Goal: Task Accomplishment & Management: Manage account settings

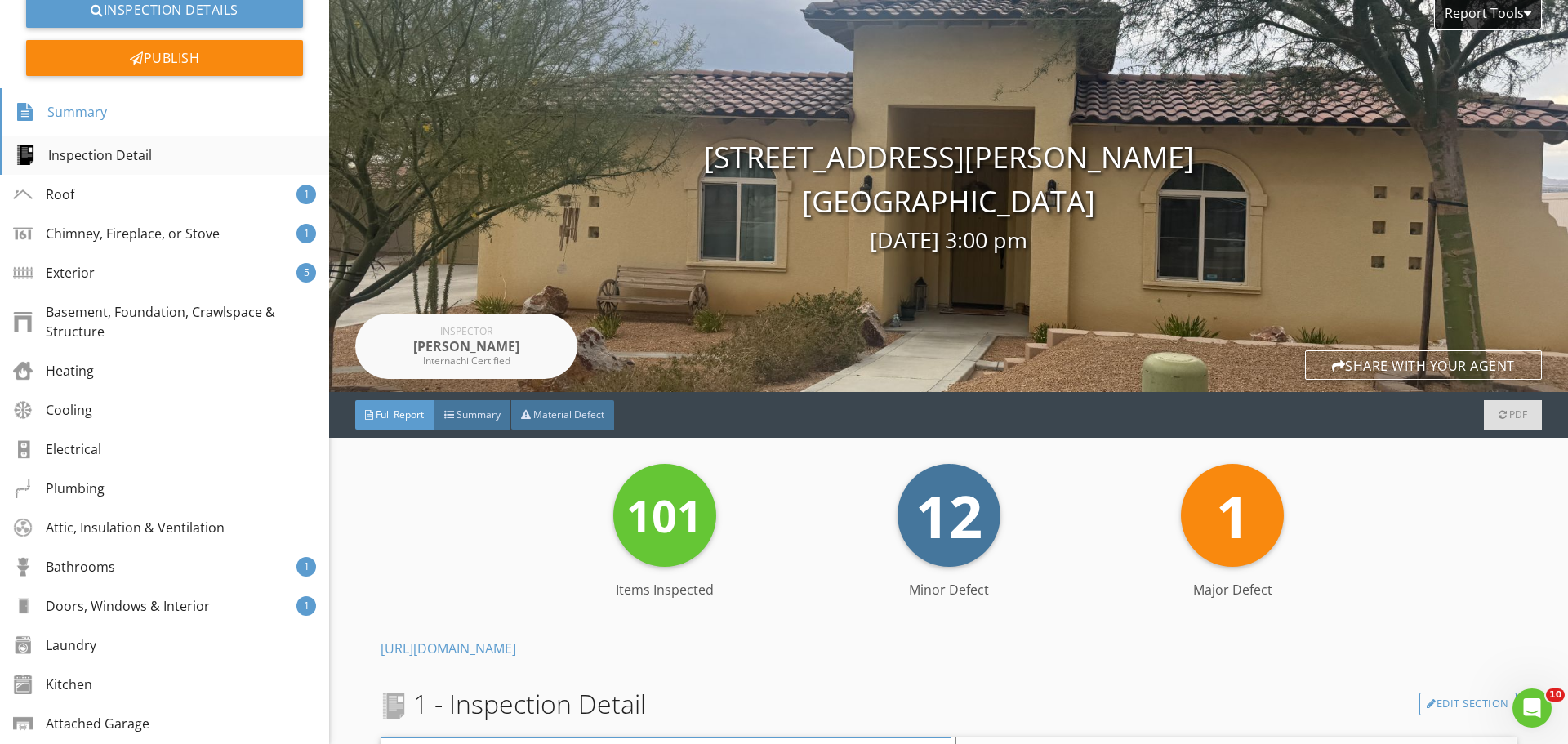
scroll to position [163, 0]
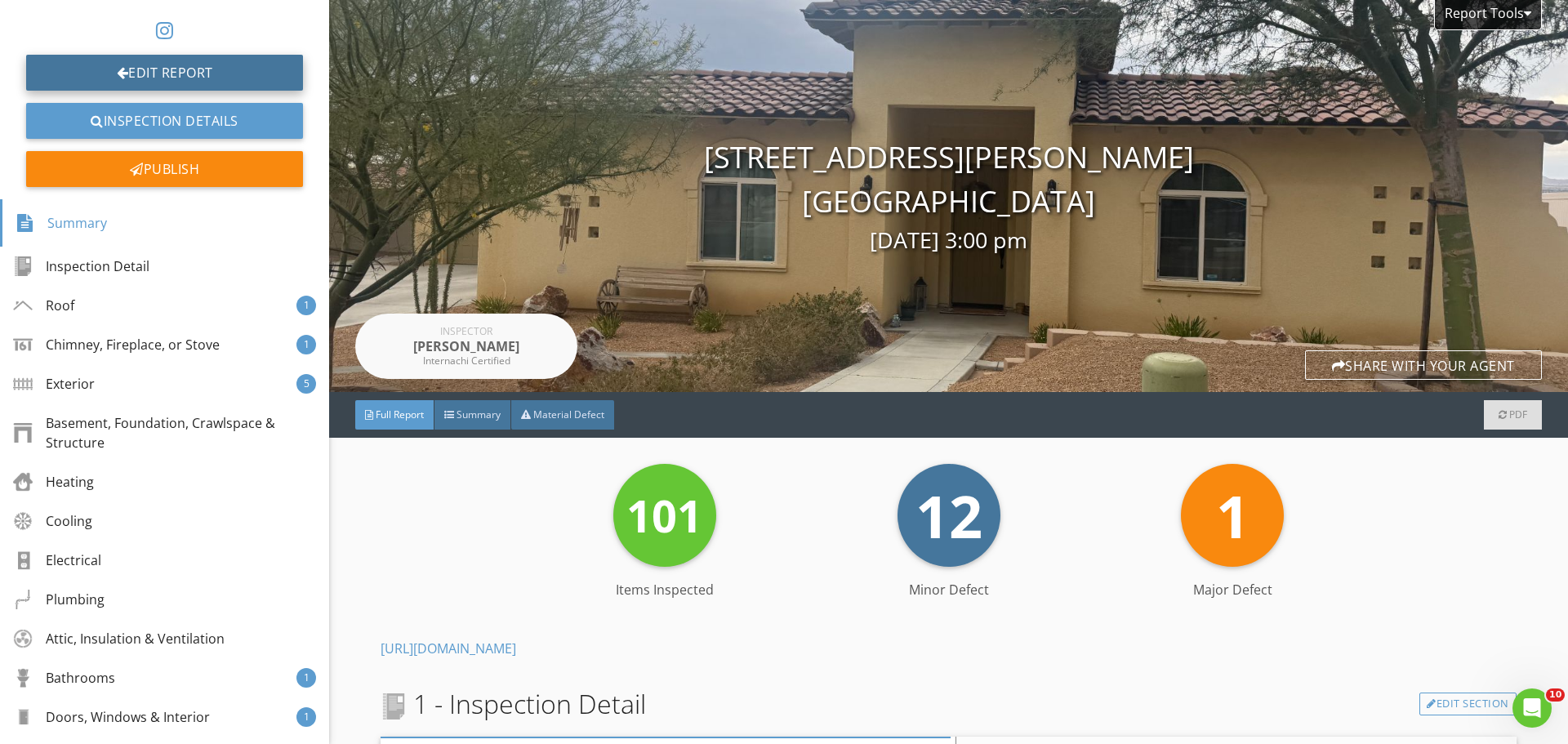
click at [86, 66] on link "Edit Report" at bounding box center [165, 73] width 277 height 36
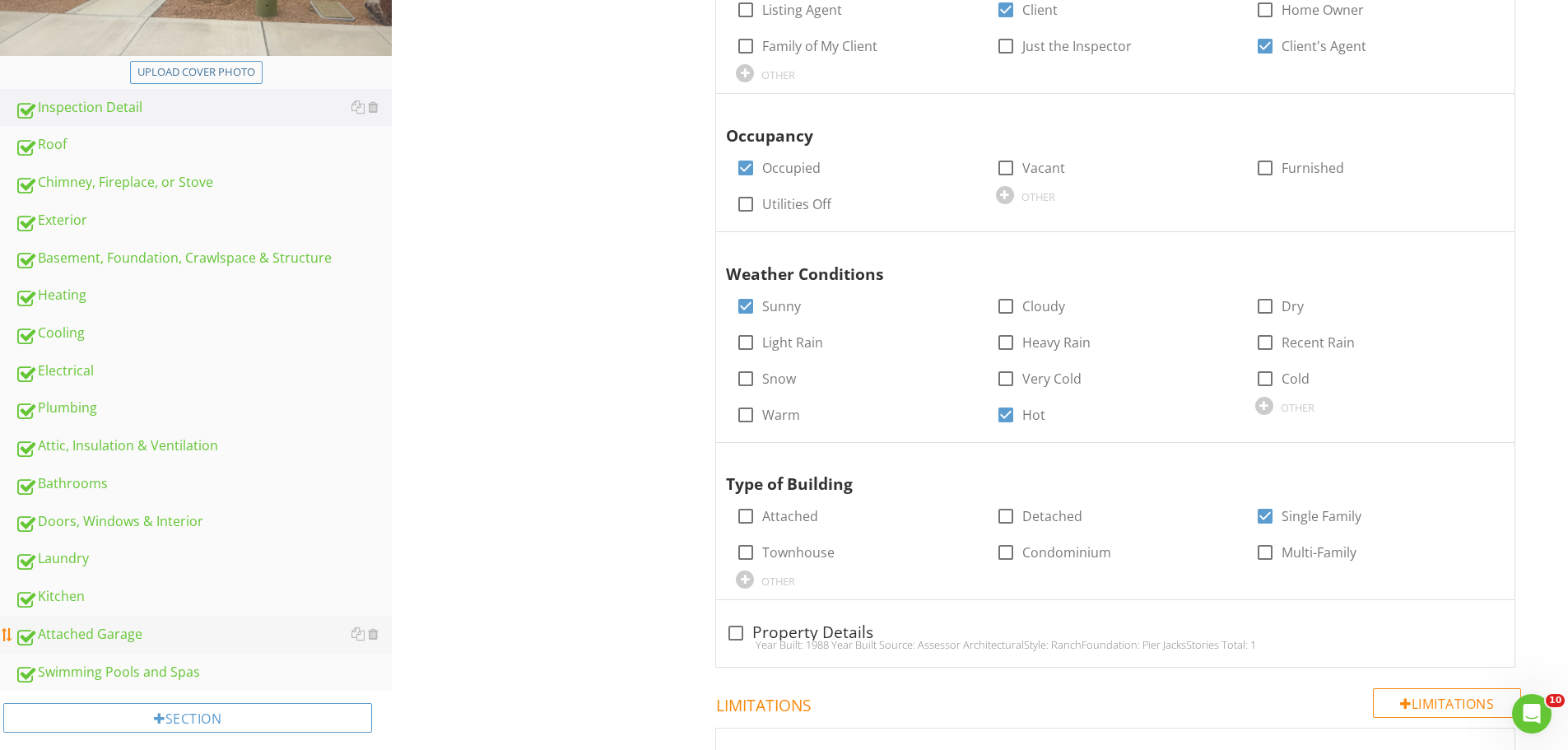
scroll to position [412, 0]
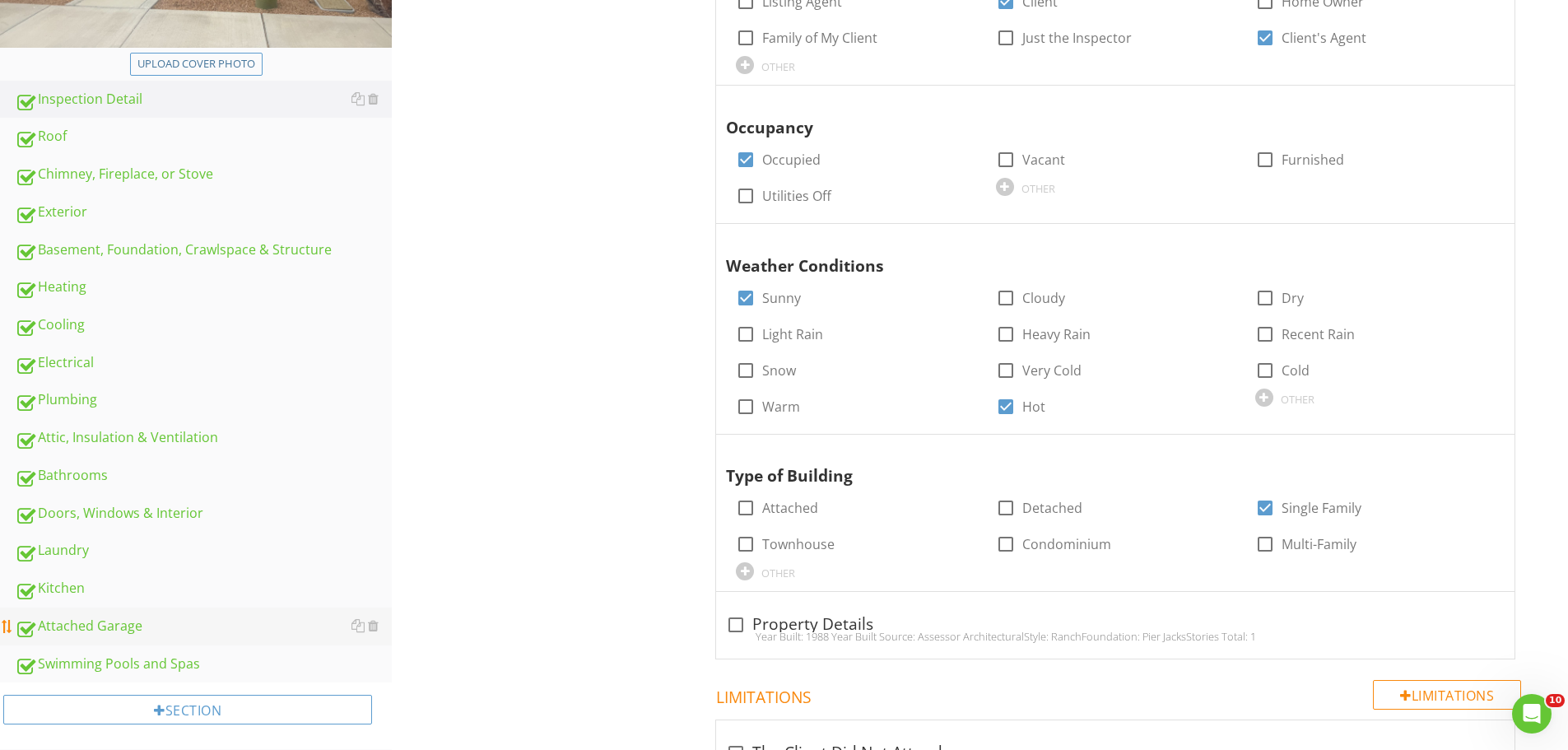
click at [93, 626] on div "Attached Garage" at bounding box center [203, 627] width 377 height 22
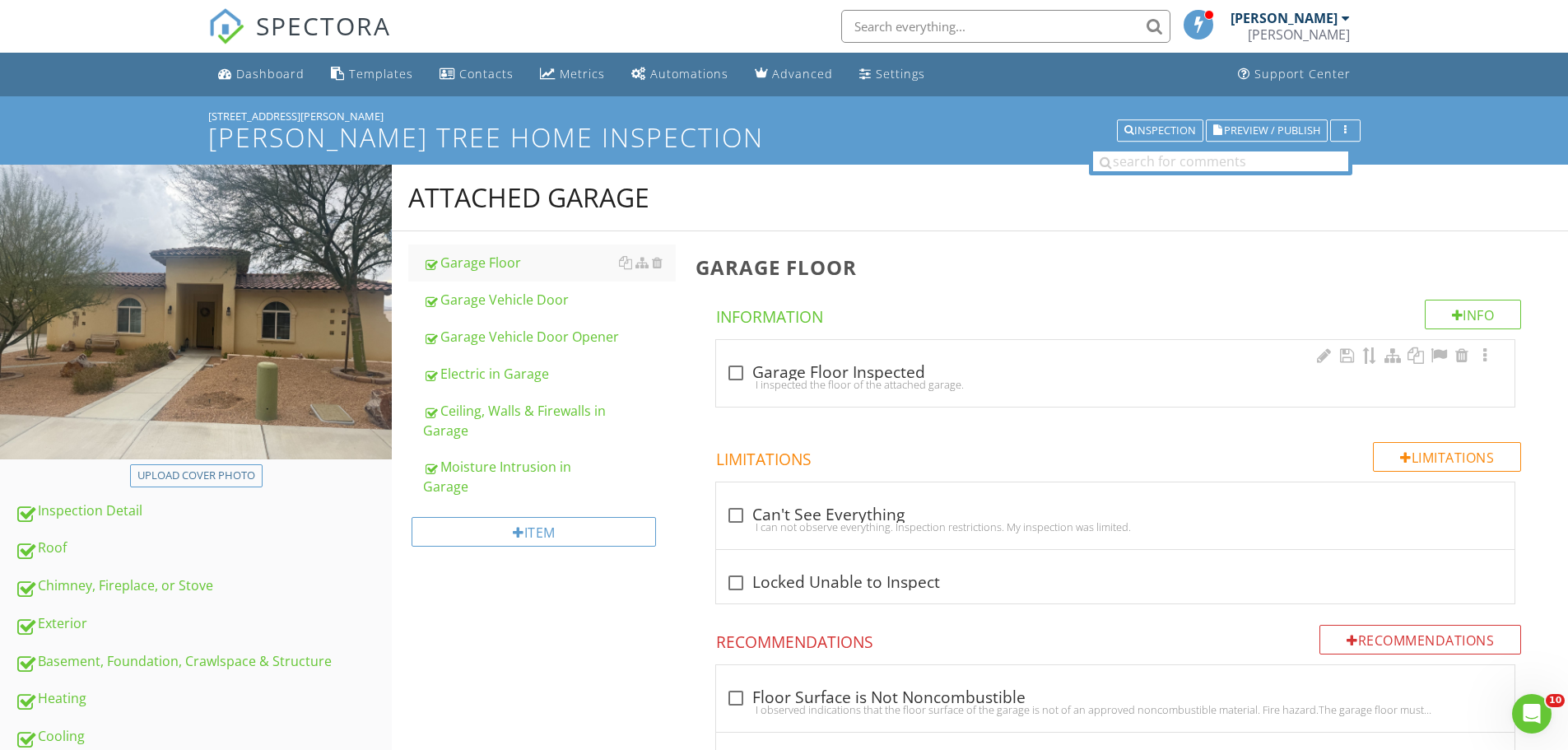
click at [843, 382] on div "I inspected the floor of the attached garage." at bounding box center [1115, 384] width 779 height 14
checkbox input "true"
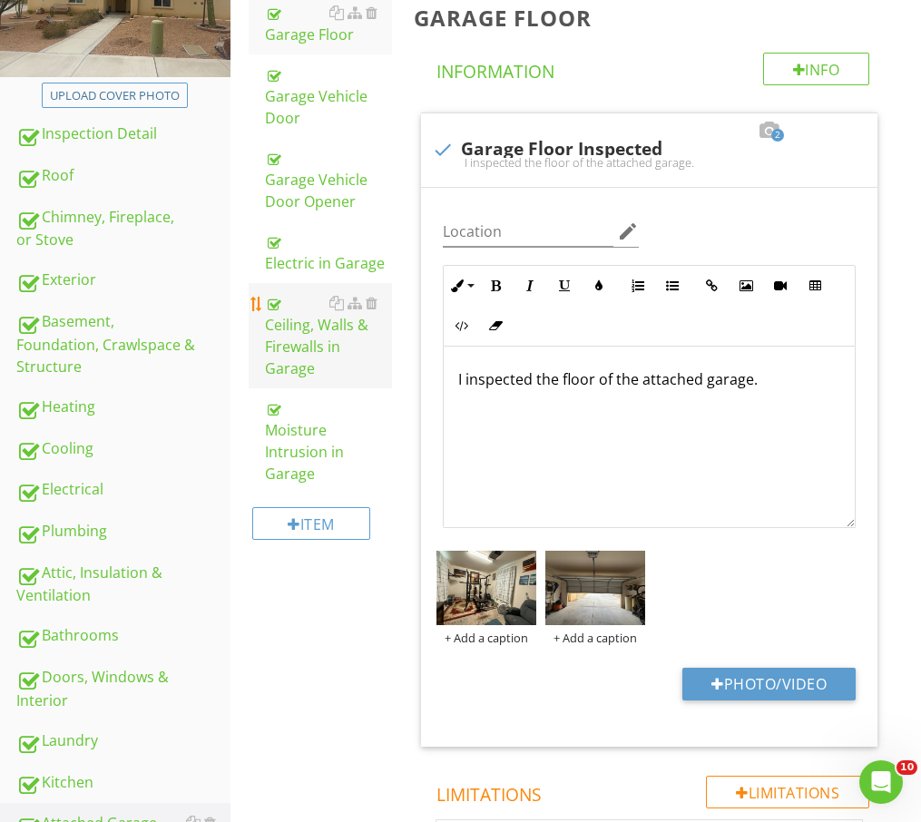
scroll to position [91, 0]
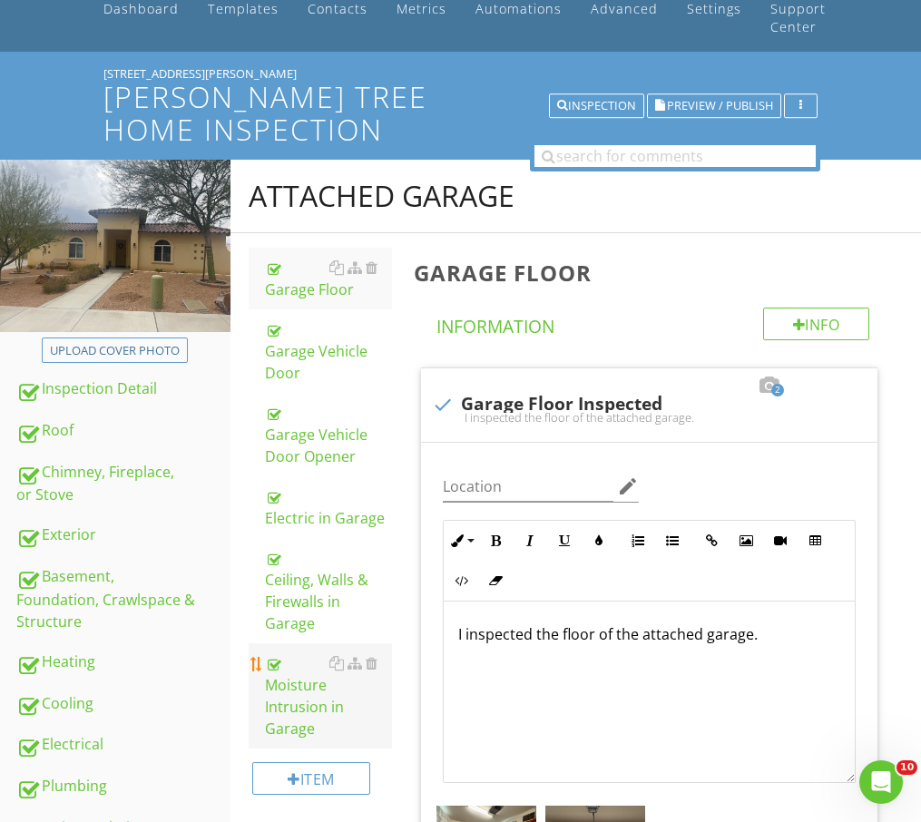
click at [368, 712] on div "Moisture Intrusion in Garage" at bounding box center [328, 695] width 127 height 87
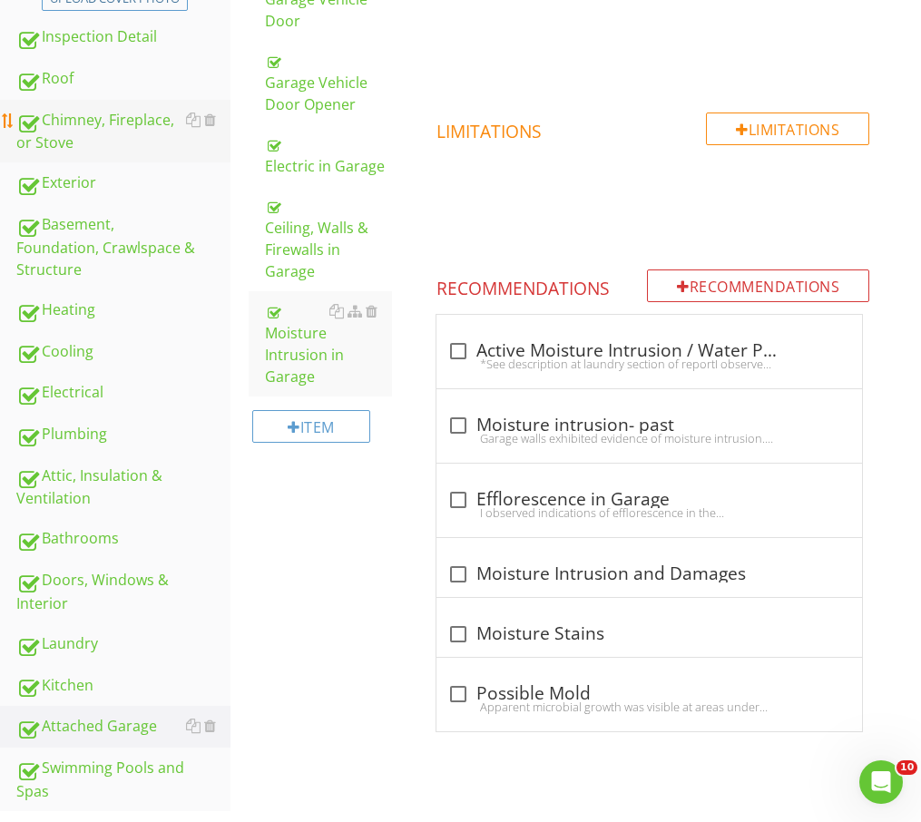
scroll to position [454, 0]
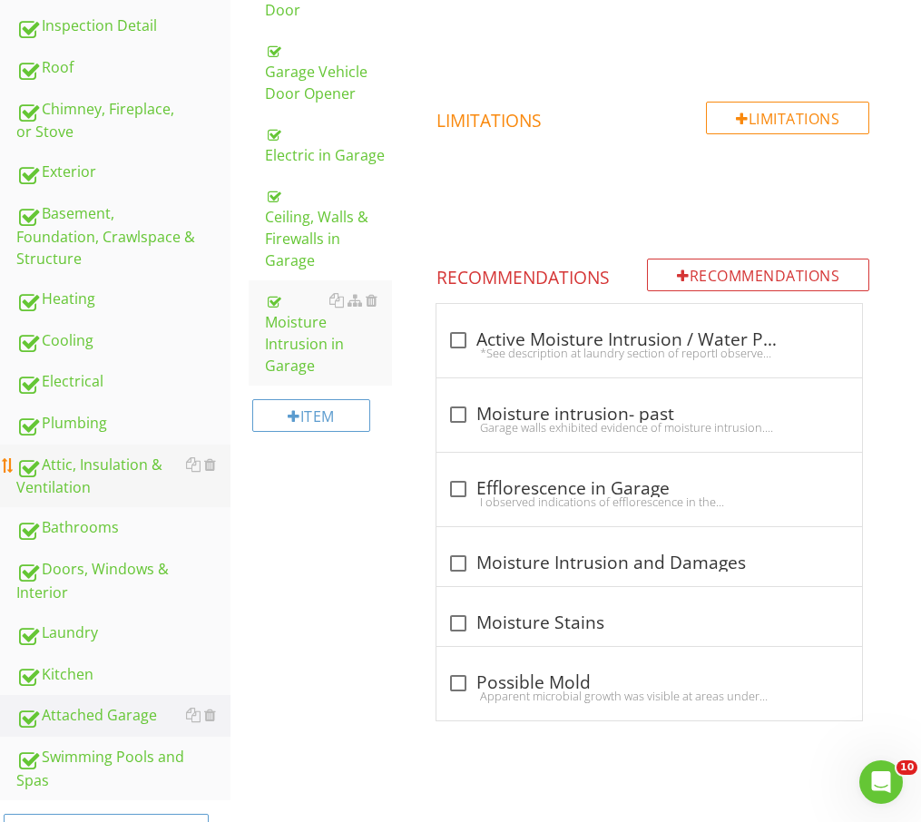
click at [97, 464] on div "Attic, Insulation & Ventilation" at bounding box center [123, 476] width 214 height 45
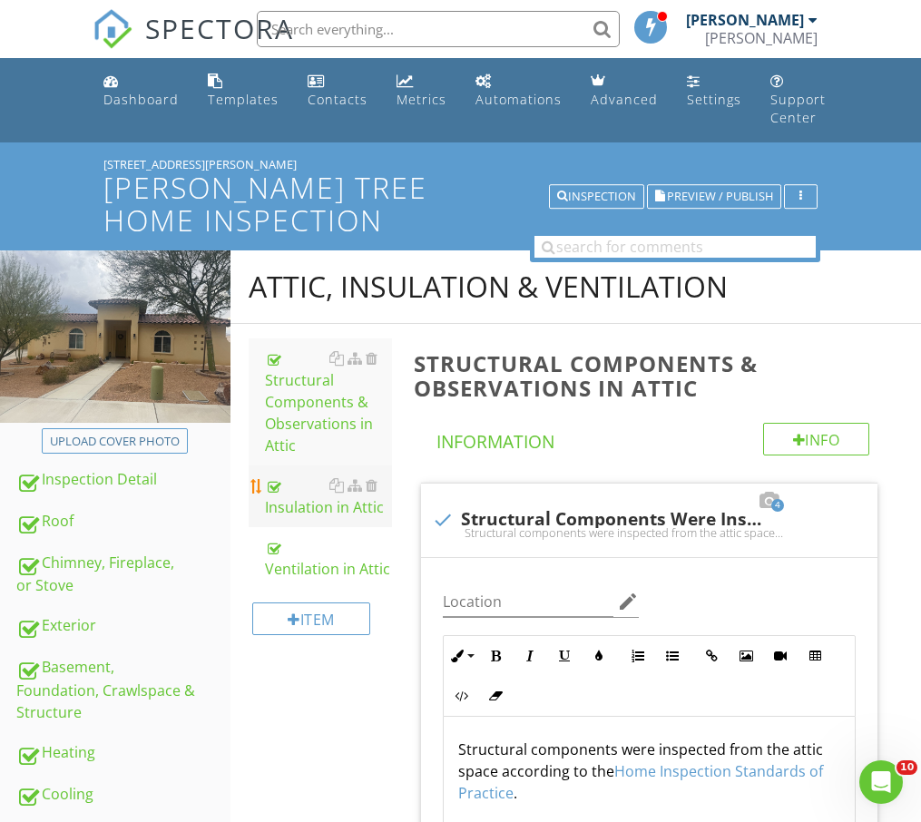
click at [315, 486] on div "Insulation in Attic" at bounding box center [328, 497] width 127 height 44
type textarea "<p>Structural components were inspected from the attic space according to the <…"
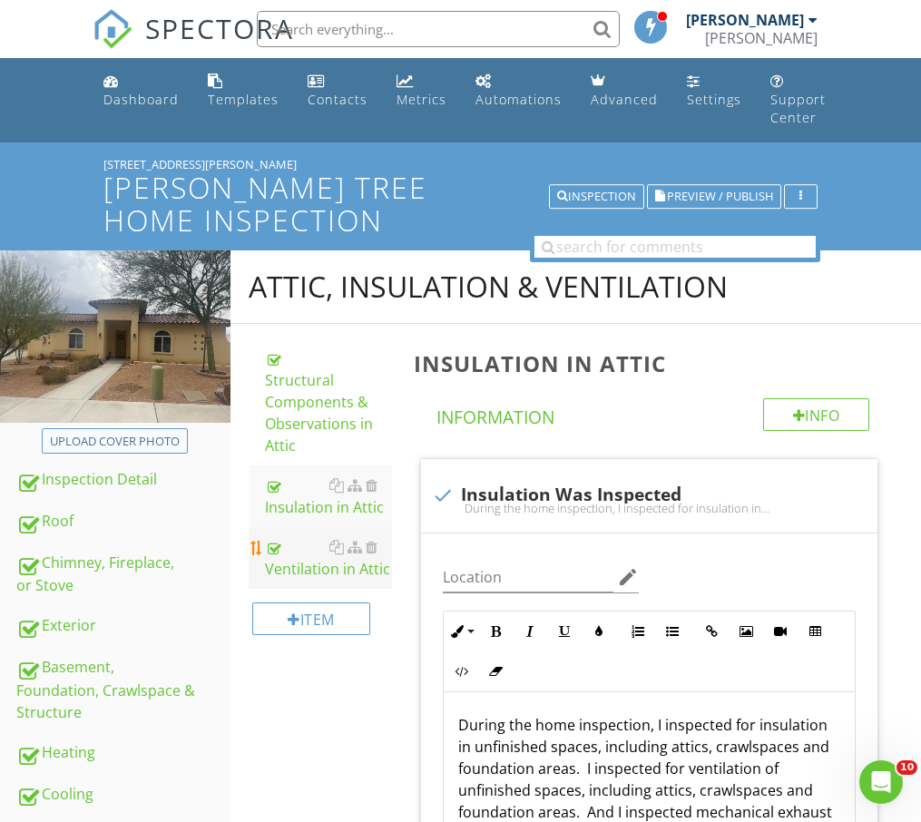
click at [320, 541] on div "Ventilation in Attic" at bounding box center [328, 558] width 127 height 44
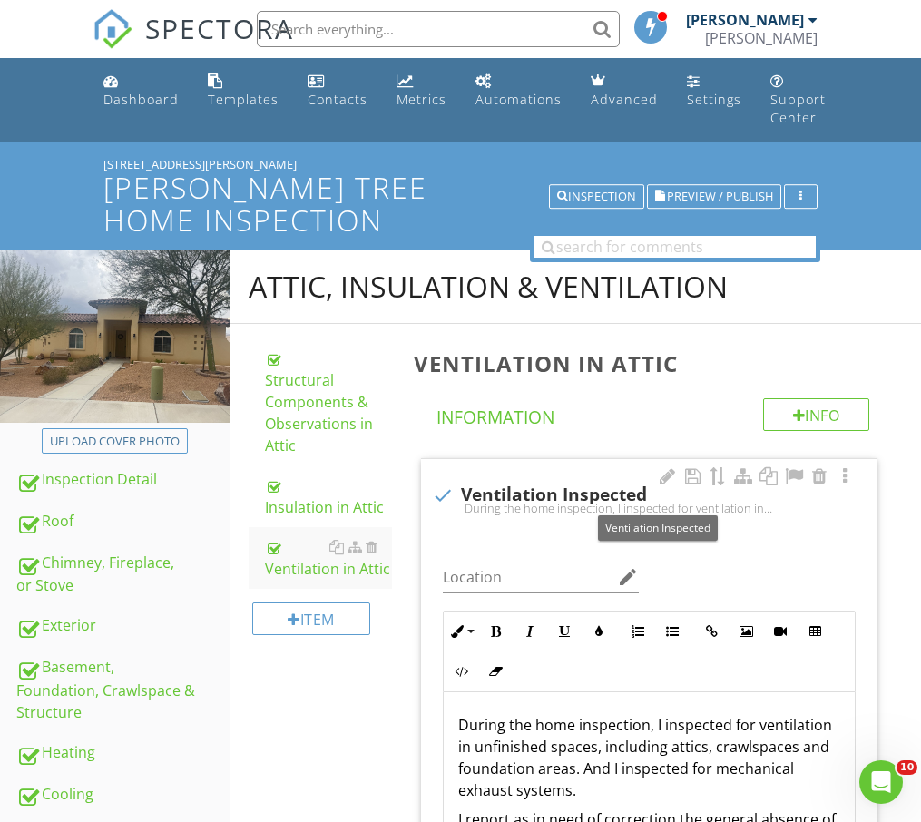
click at [468, 487] on div "check Ventilation Inspected" at bounding box center [649, 495] width 435 height 22
checkbox input "true"
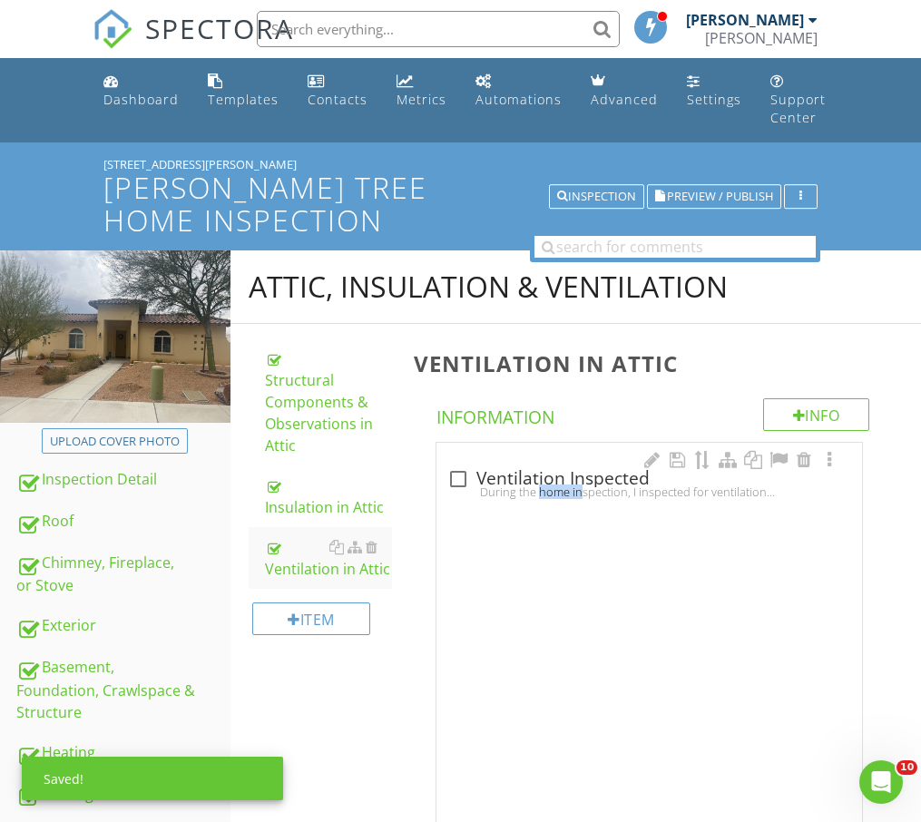
click at [468, 486] on div "During the home inspection, I inspected for ventilation in unfinished spaces, i…" at bounding box center [649, 491] width 404 height 15
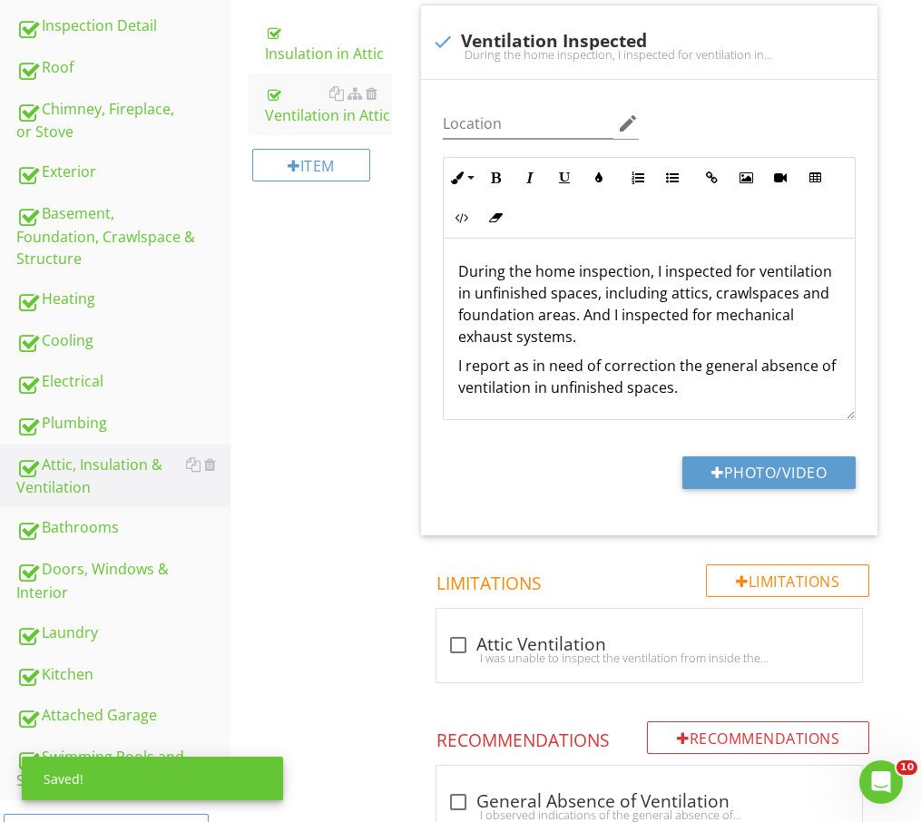
click at [388, 471] on div "Attic, Insulation & Ventilation Structural Components & Observations in Attic I…" at bounding box center [575, 729] width 690 height 1864
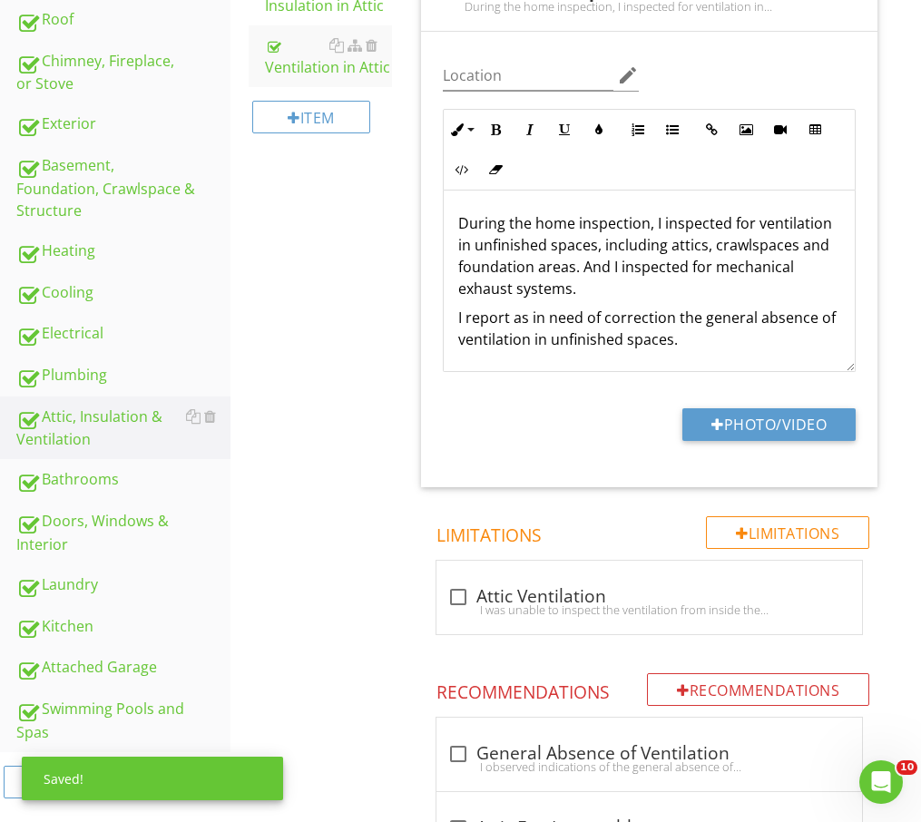
scroll to position [635, 0]
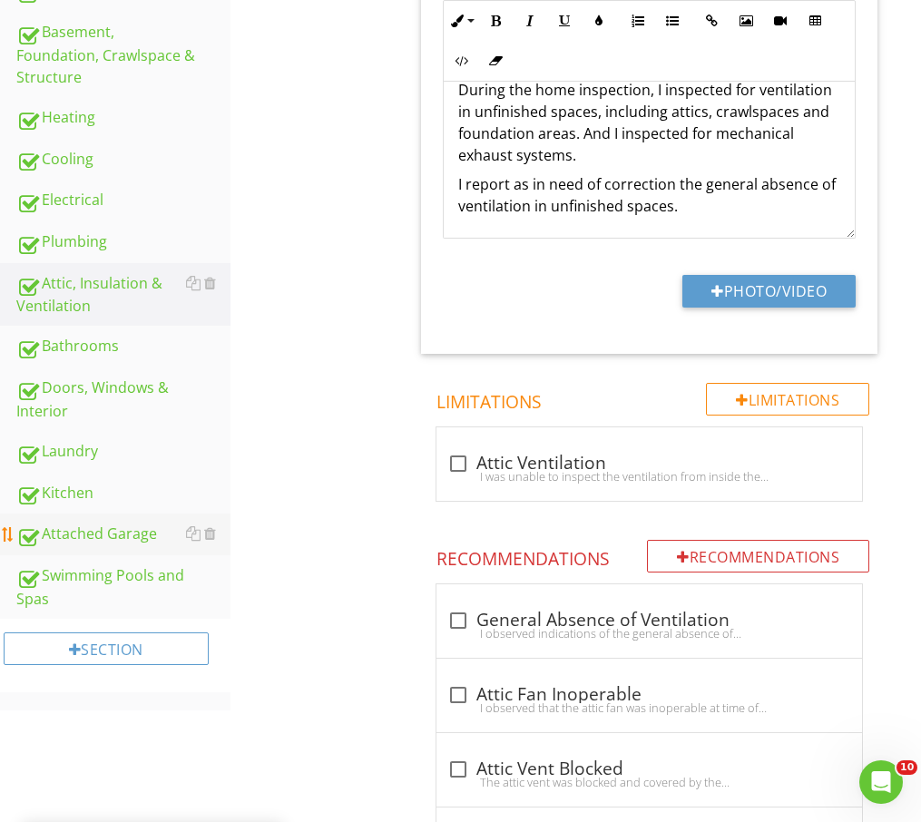
click at [106, 551] on link "Attached Garage" at bounding box center [123, 535] width 214 height 42
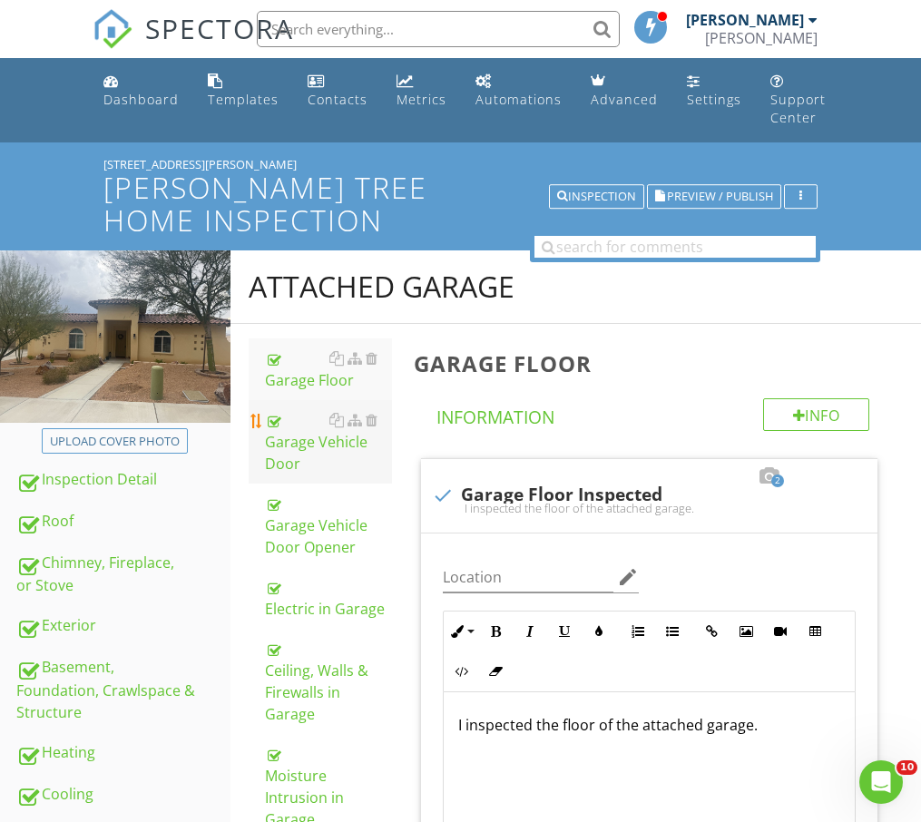
click at [341, 467] on div "Garage Vehicle Door" at bounding box center [328, 441] width 127 height 65
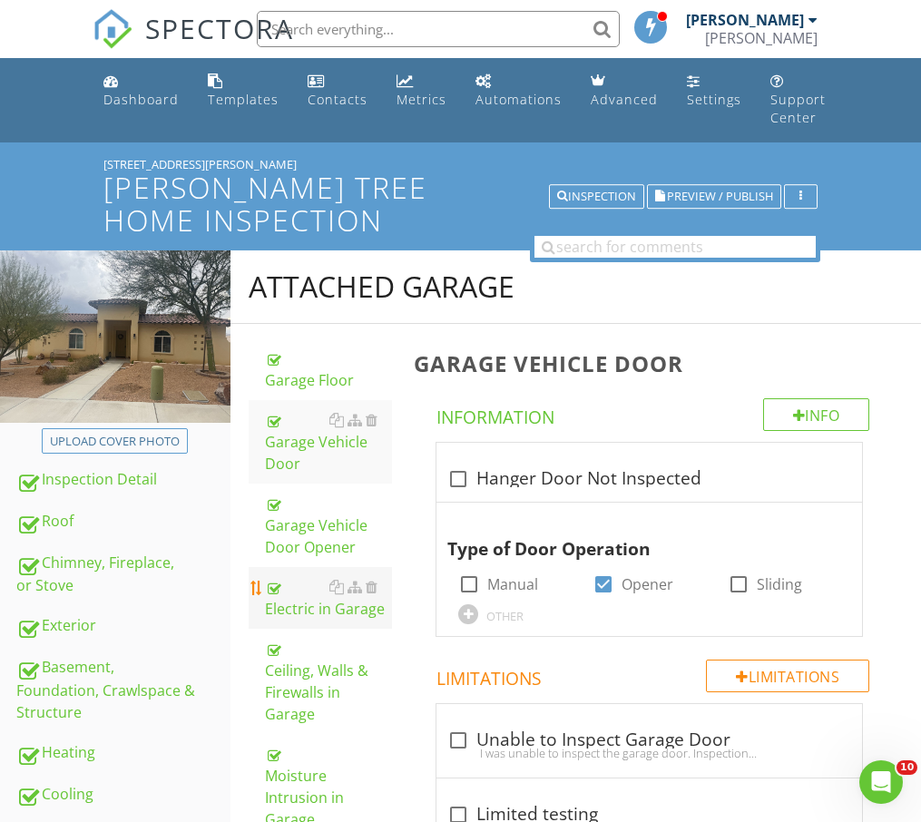
click at [307, 576] on div "Electric in Garage" at bounding box center [328, 598] width 127 height 44
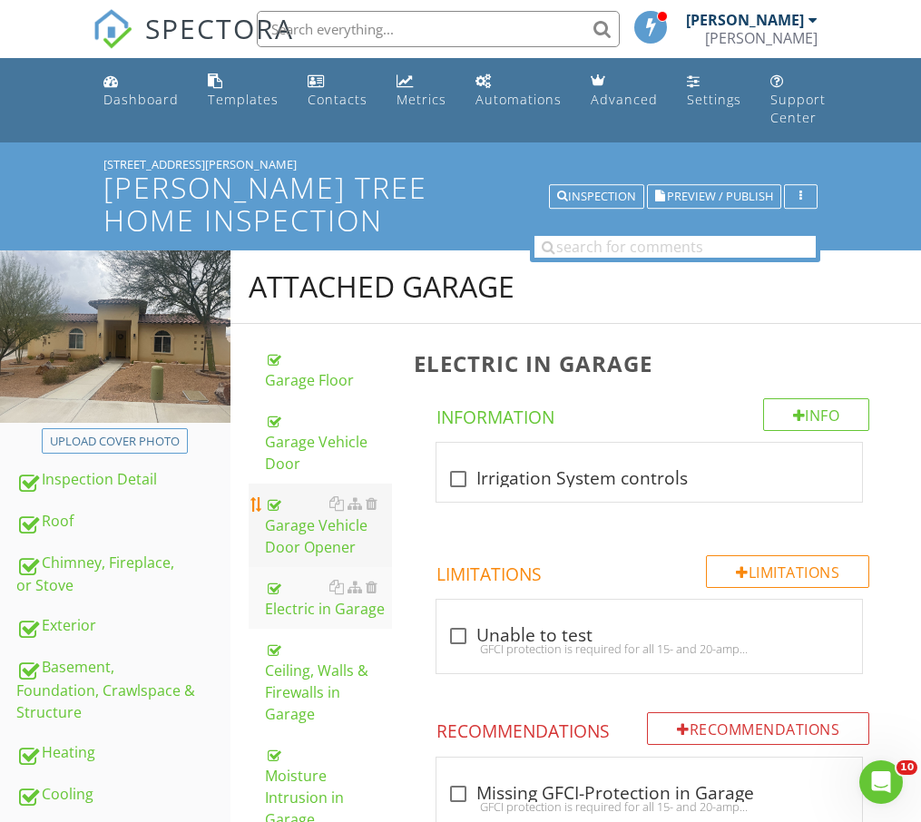
click at [379, 549] on div "Garage Vehicle Door Opener" at bounding box center [328, 525] width 127 height 65
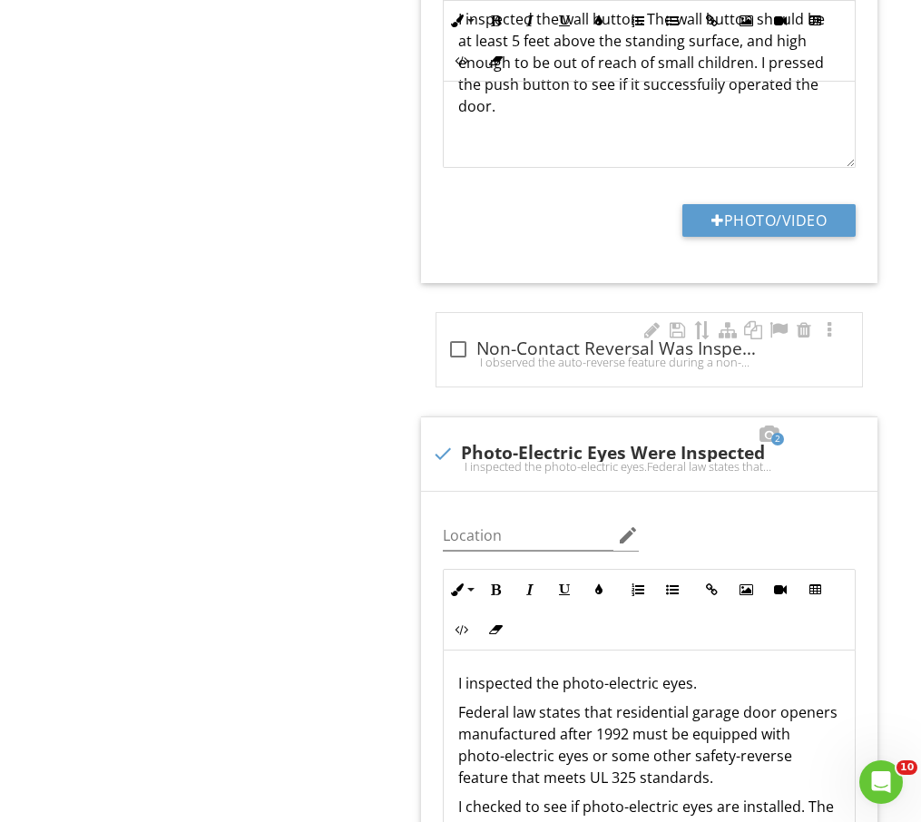
click at [557, 332] on div "check_box_outline_blank Non-Contact Reversal Was Inspected I observed the auto-…" at bounding box center [649, 349] width 426 height 73
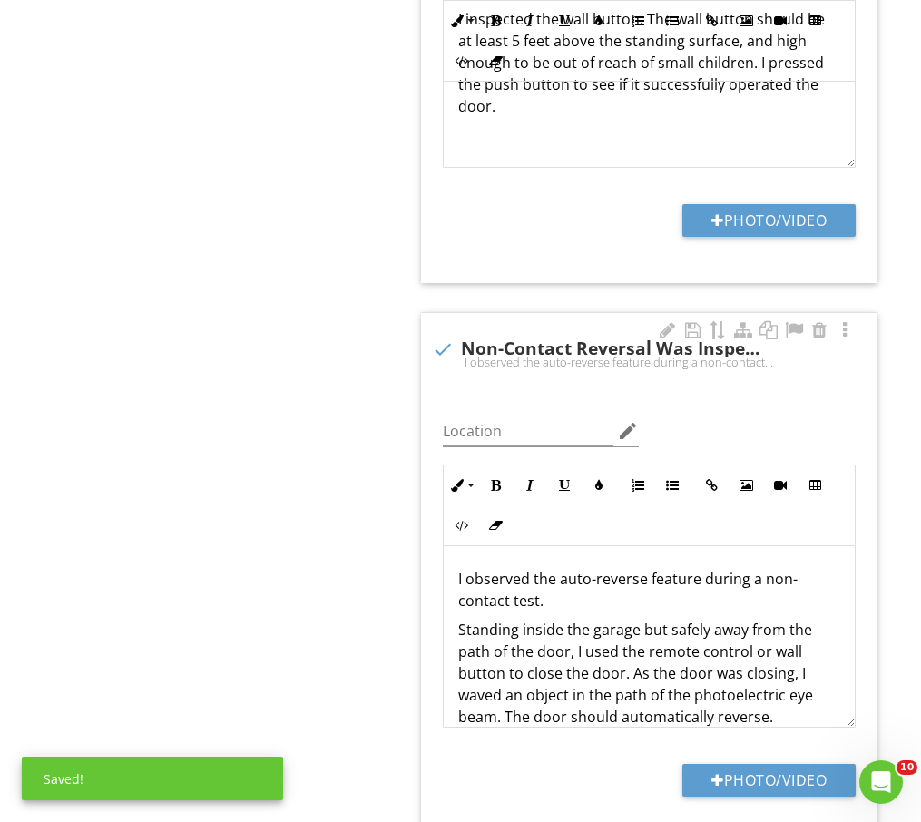
click at [436, 375] on div "check Non-Contact Reversal Was Inspected I observed the auto-reverse feature du…" at bounding box center [649, 349] width 456 height 73
checkbox input "true"
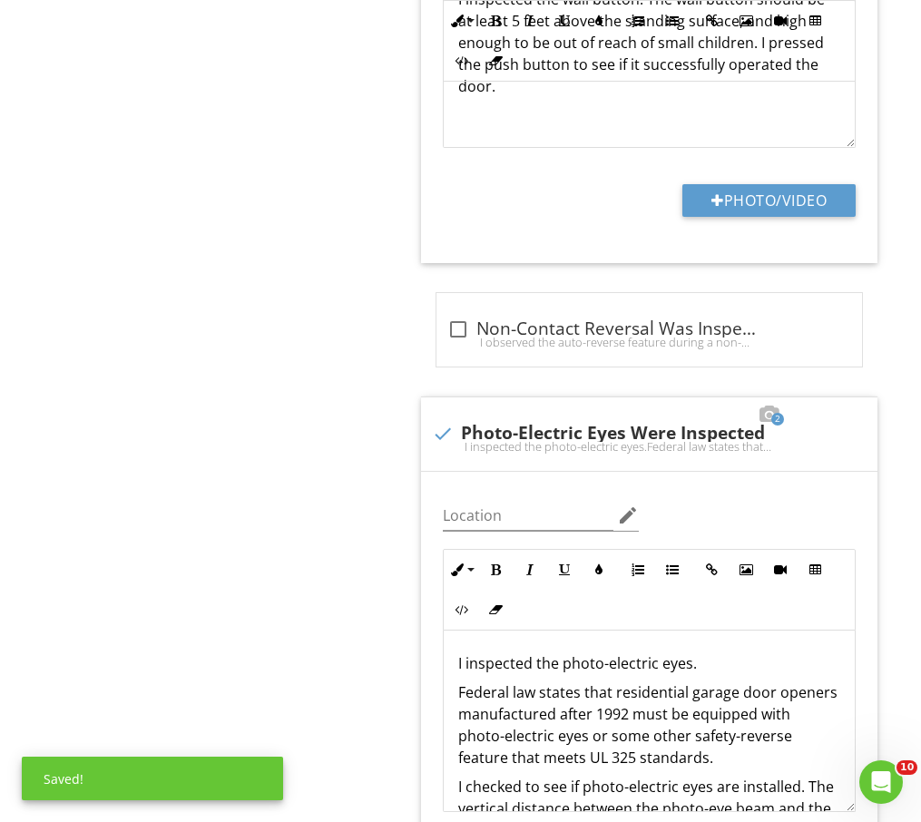
scroll to position [3629, 0]
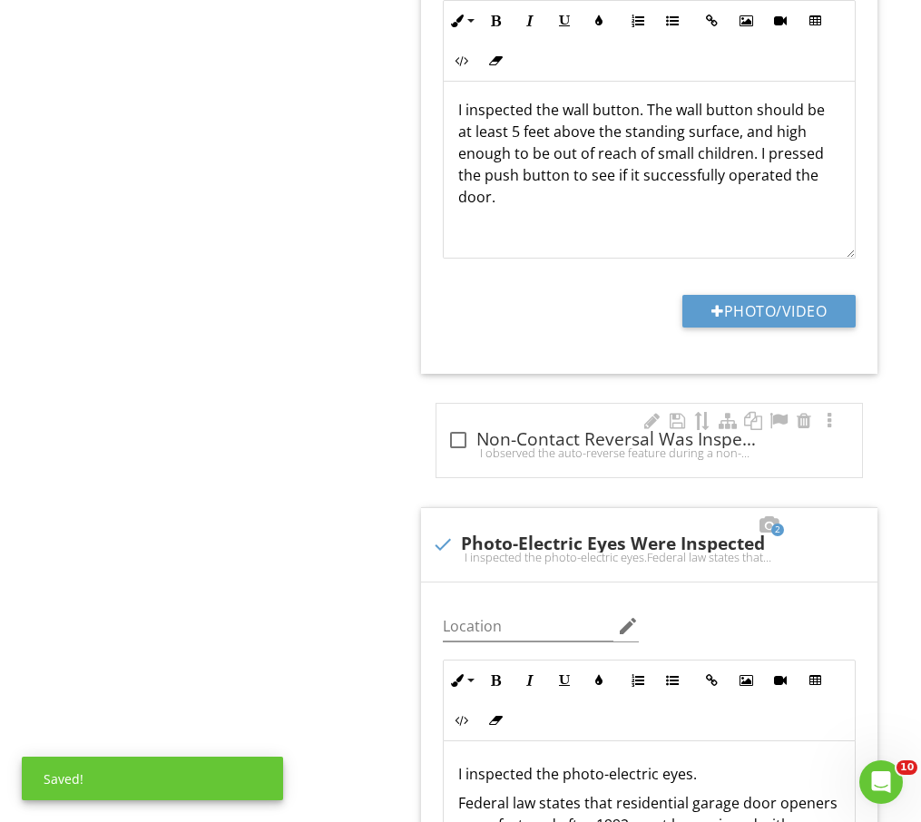
drag, startPoint x: 384, startPoint y: 415, endPoint x: 439, endPoint y: 426, distance: 56.6
click at [387, 415] on div "Attached Garage Garage Floor Garage Vehicle Door Garage Vehicle Door Opener Ele…" at bounding box center [575, 315] width 690 height 7389
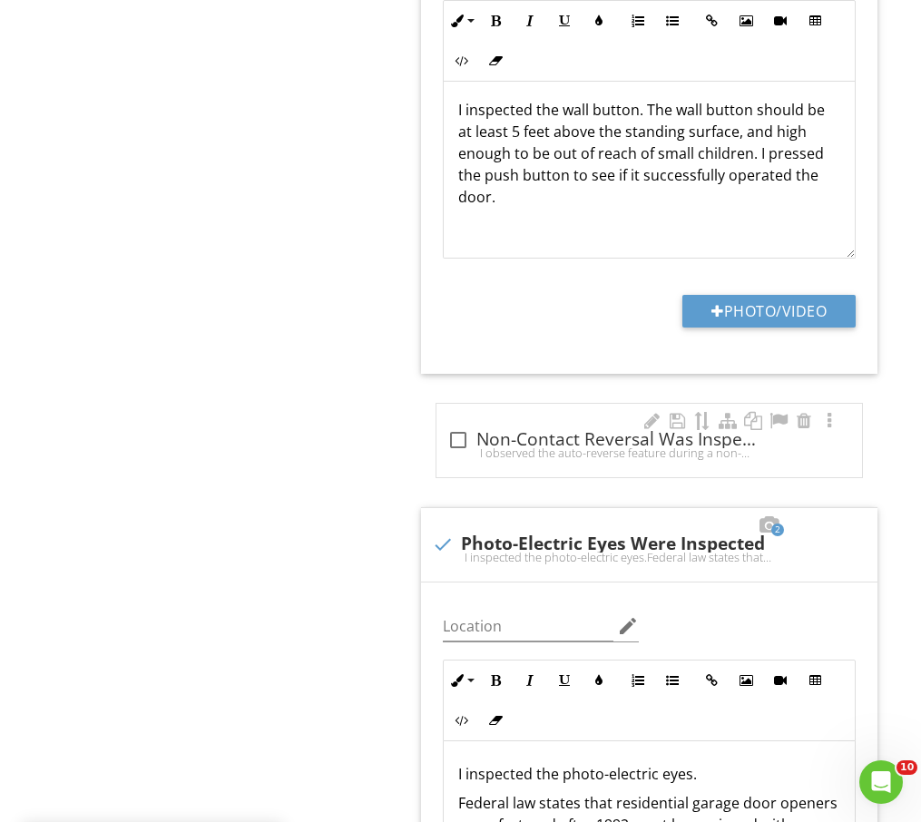
click at [452, 426] on div at bounding box center [458, 440] width 31 height 31
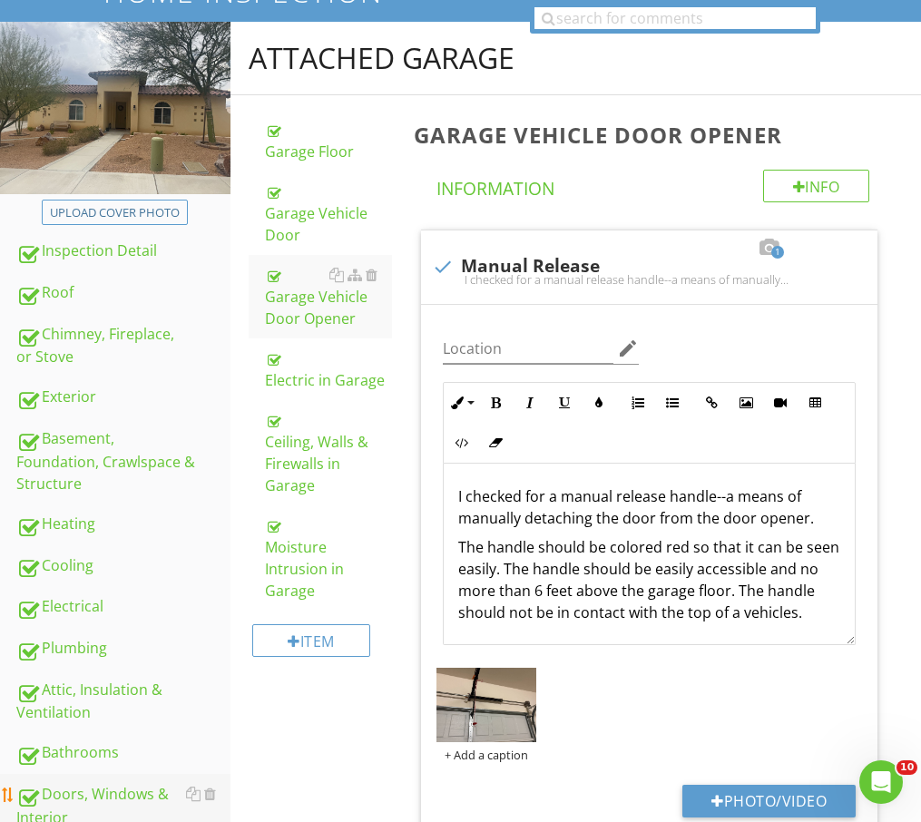
scroll to position [544, 0]
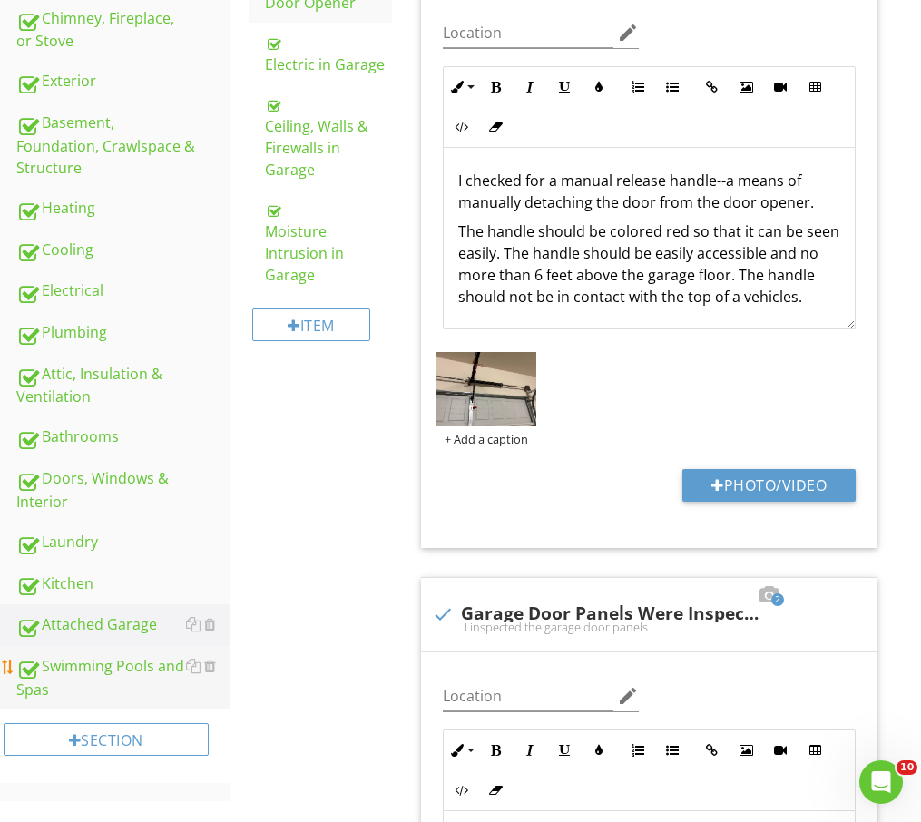
click at [79, 657] on div "Swimming Pools and Spas" at bounding box center [123, 677] width 214 height 45
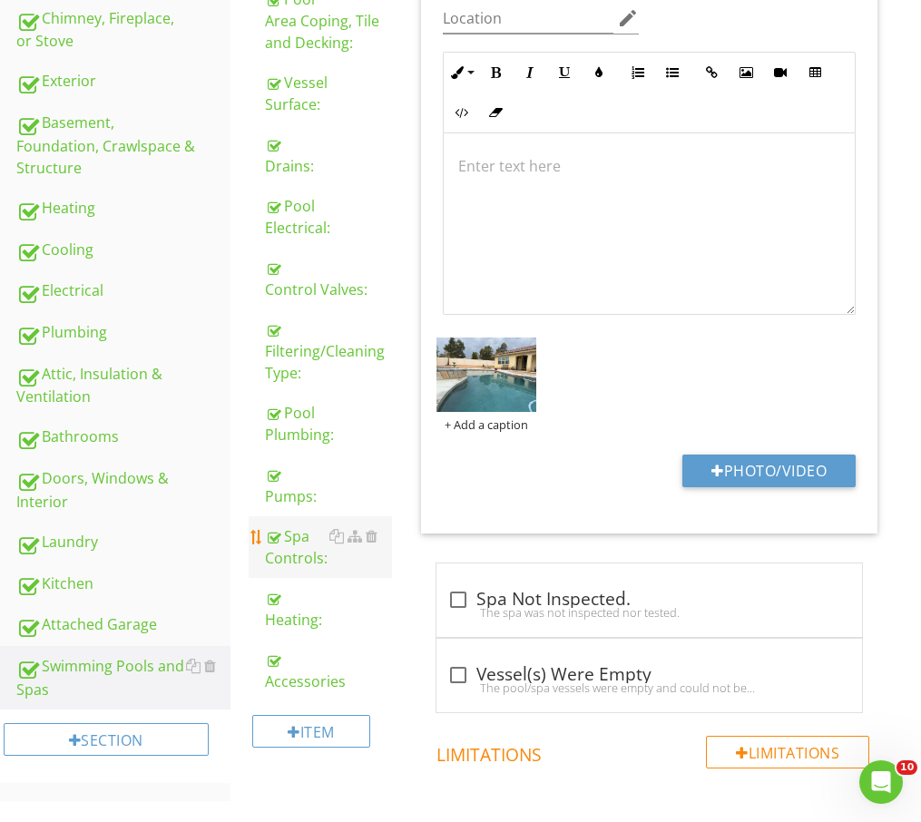
click at [341, 516] on link "Spa Controls:" at bounding box center [328, 547] width 127 height 62
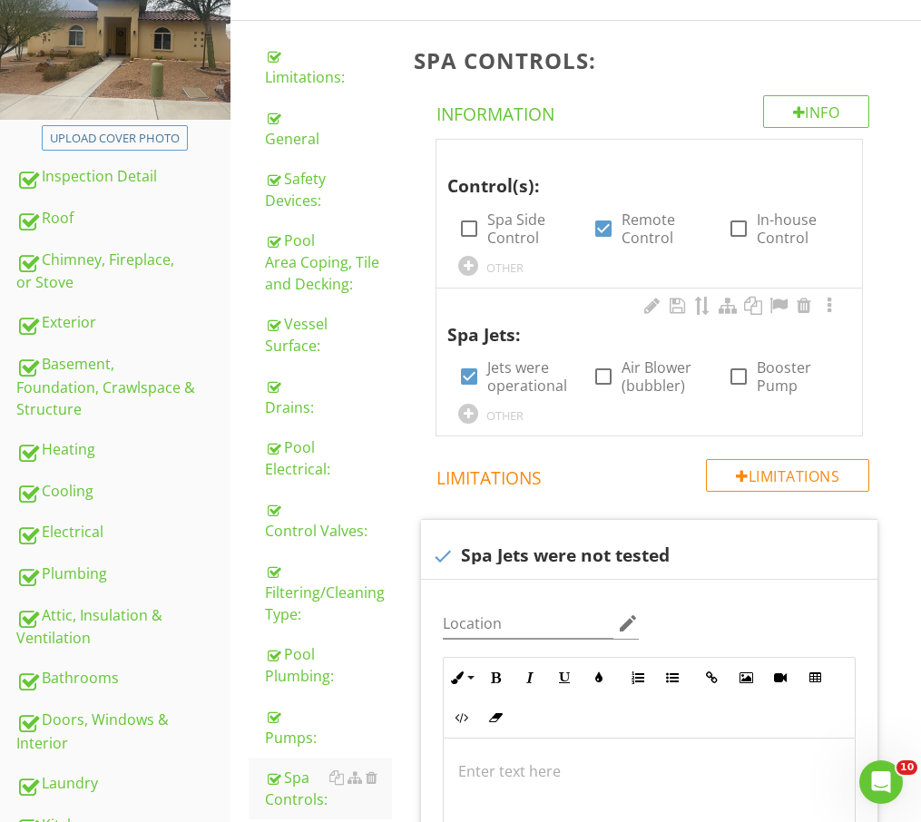
scroll to position [298, 0]
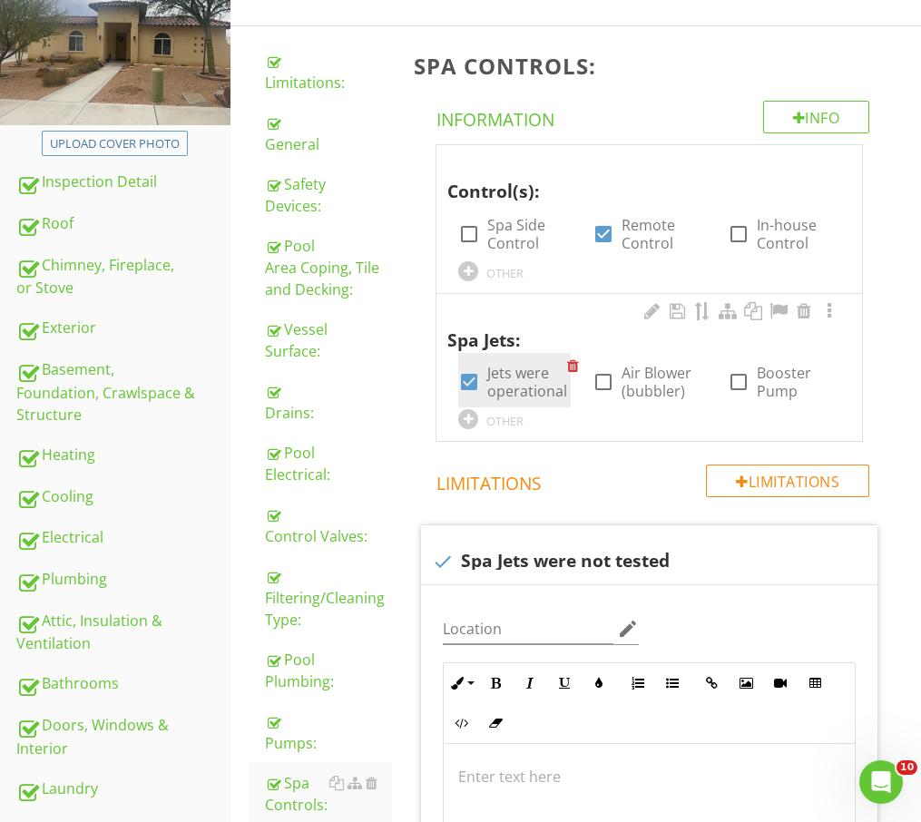
click at [475, 376] on div at bounding box center [469, 382] width 31 height 31
checkbox input "false"
click at [512, 420] on div "OTHER" at bounding box center [504, 421] width 37 height 15
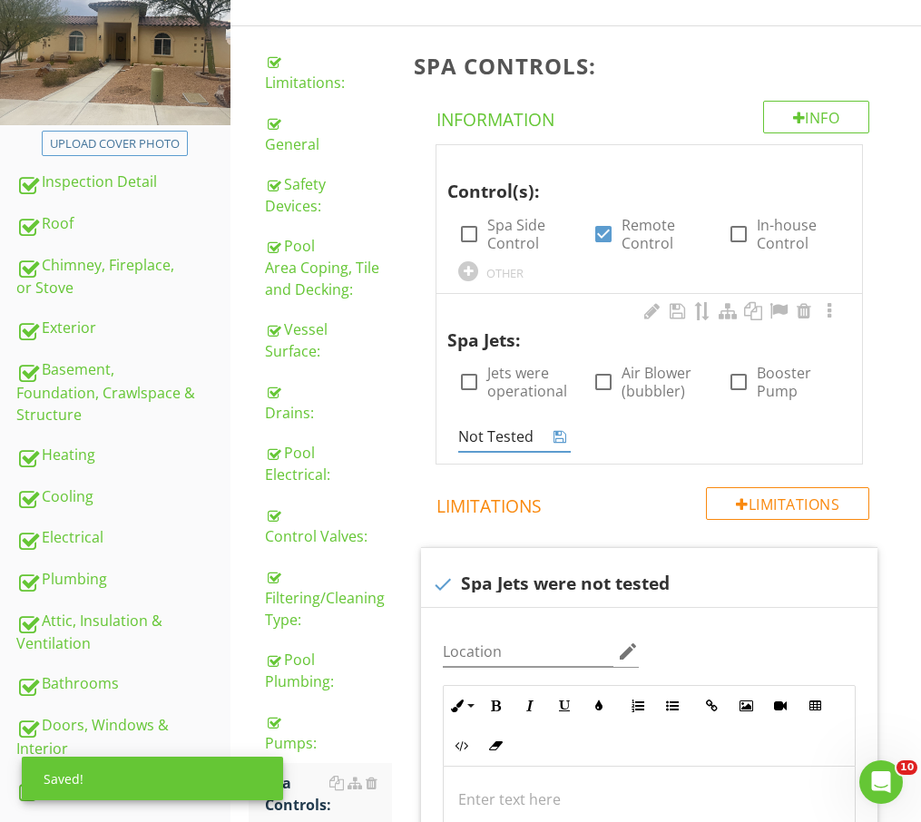
type input "Not Tested"
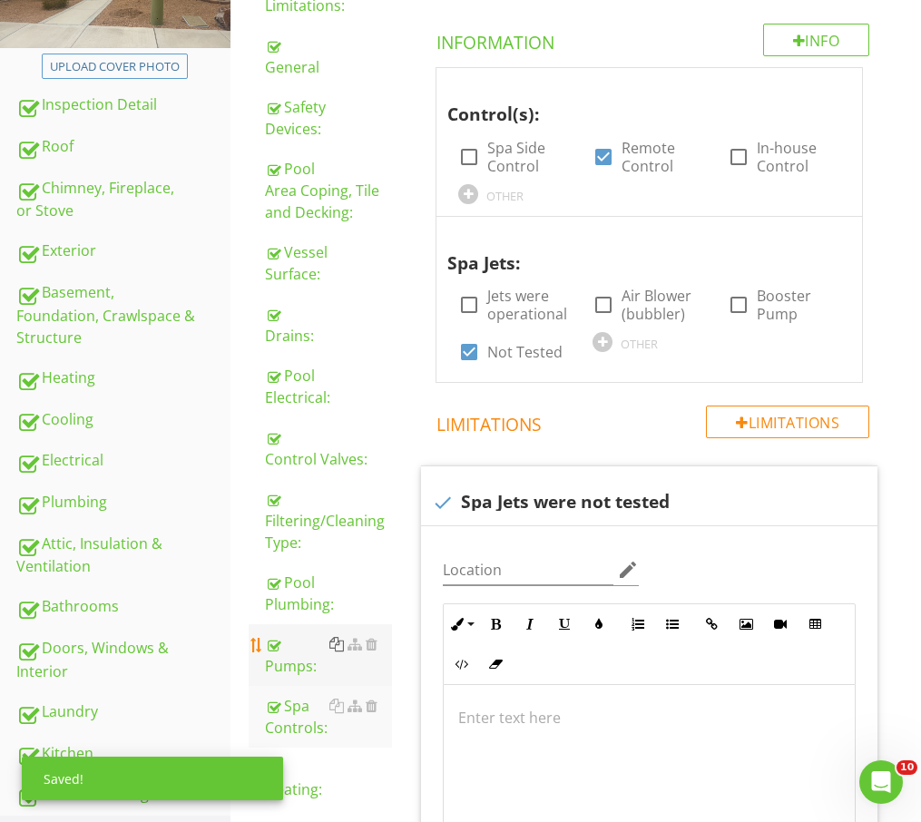
scroll to position [388, 0]
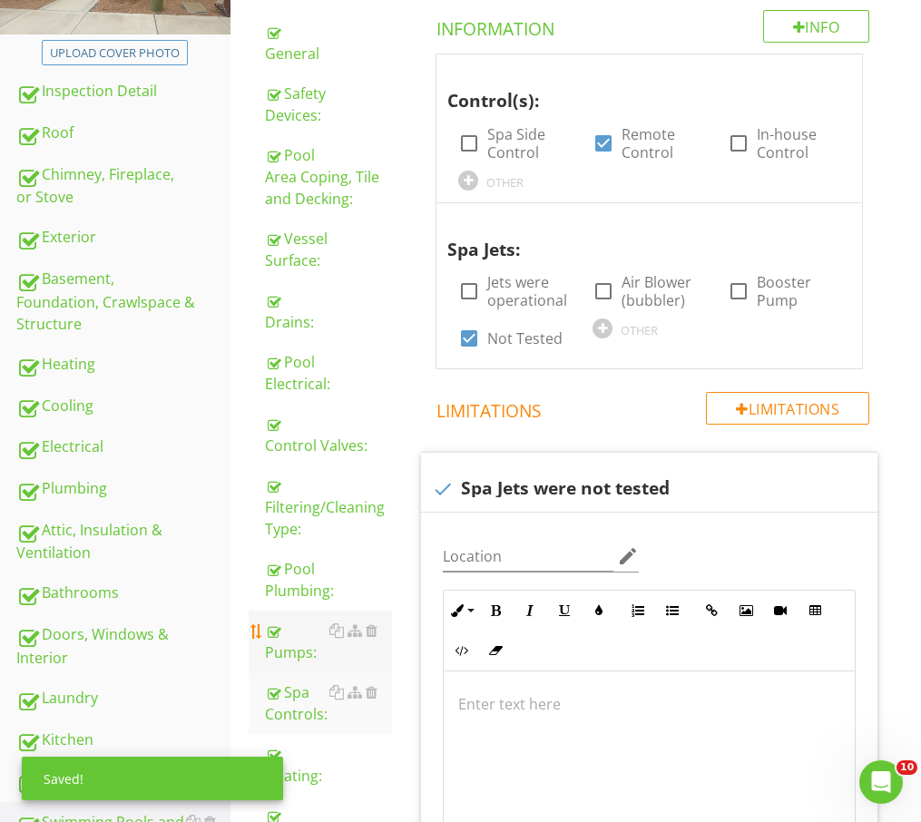
click at [309, 668] on link "Pumps:" at bounding box center [328, 642] width 127 height 62
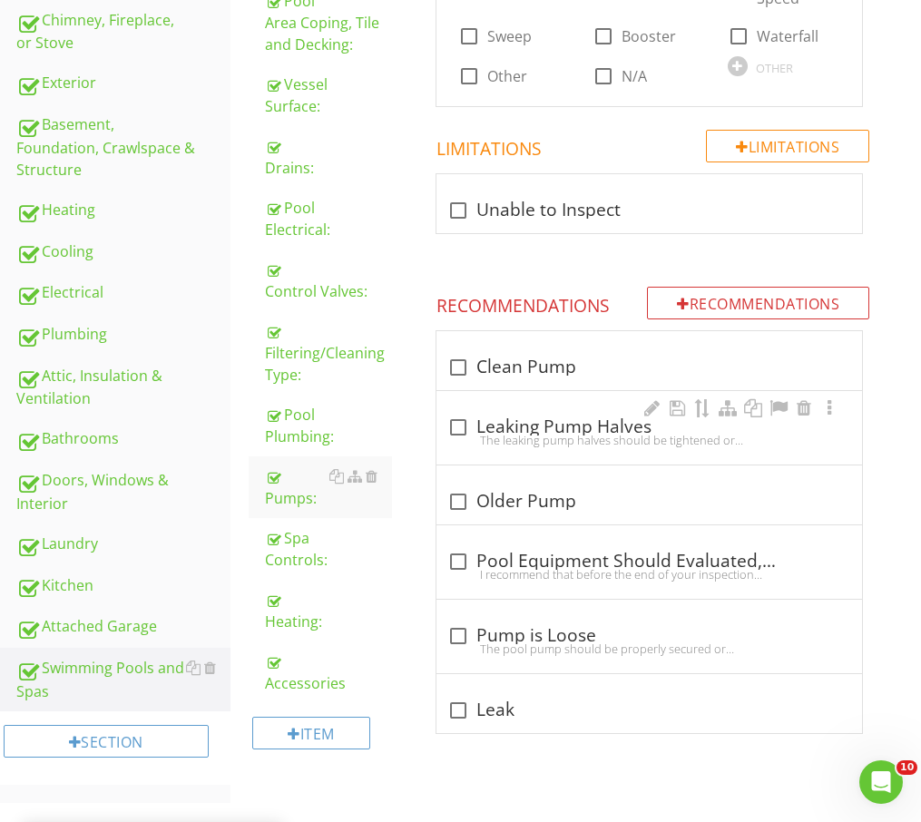
scroll to position [89, 0]
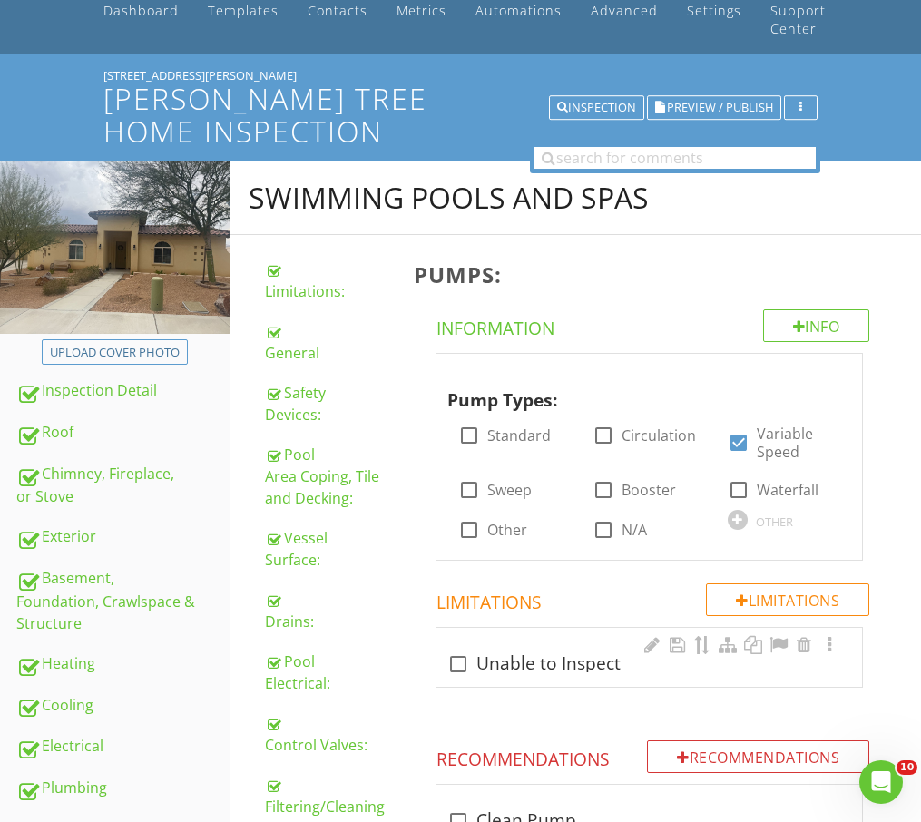
click at [562, 670] on div "check_box_outline_blank Unable to Inspect" at bounding box center [649, 664] width 404 height 22
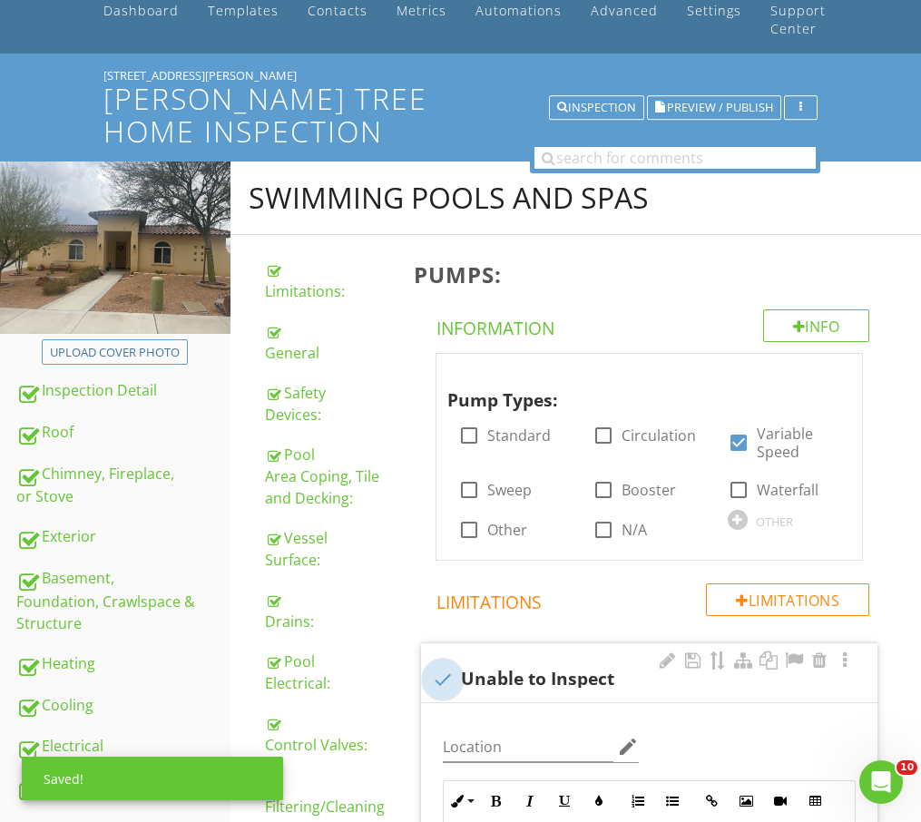
click at [436, 691] on div at bounding box center [442, 679] width 31 height 31
checkbox input "true"
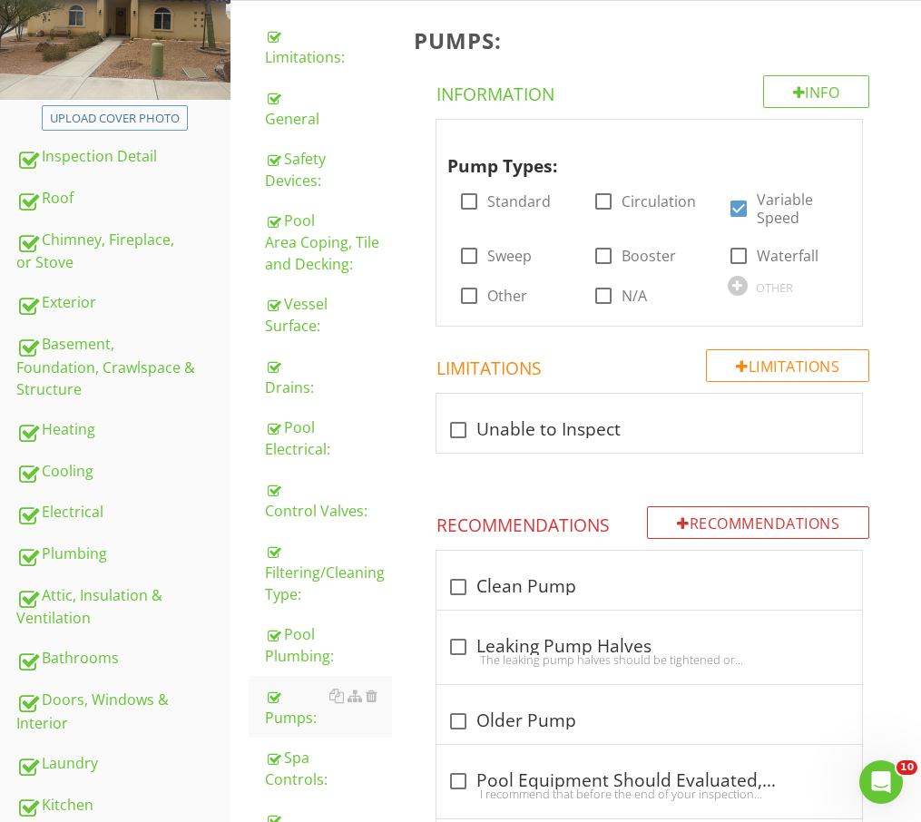
scroll to position [361, 0]
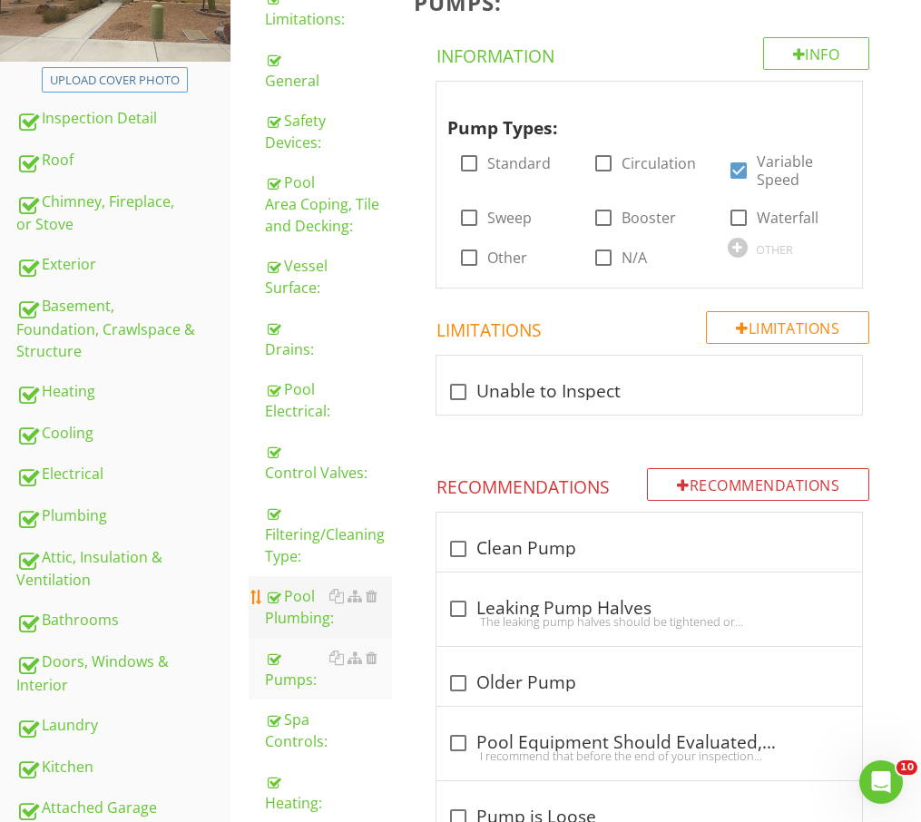
click at [340, 628] on div "Pool Plumbing:" at bounding box center [328, 607] width 127 height 44
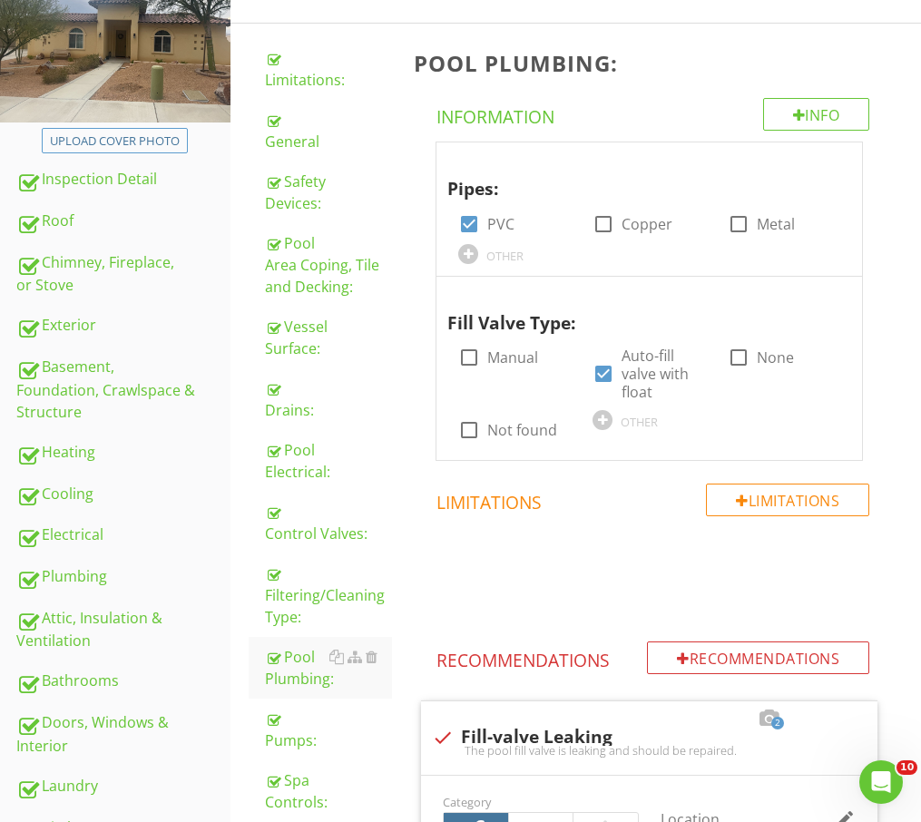
scroll to position [452, 0]
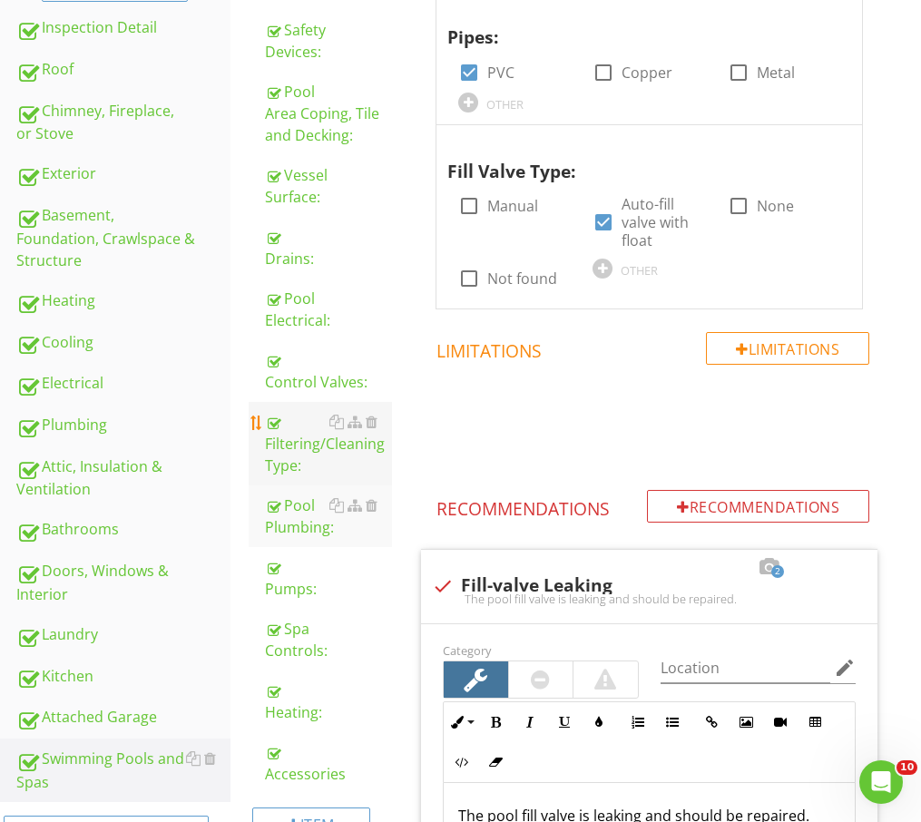
click at [330, 448] on div "Filtering/Cleaning Type:" at bounding box center [328, 443] width 127 height 65
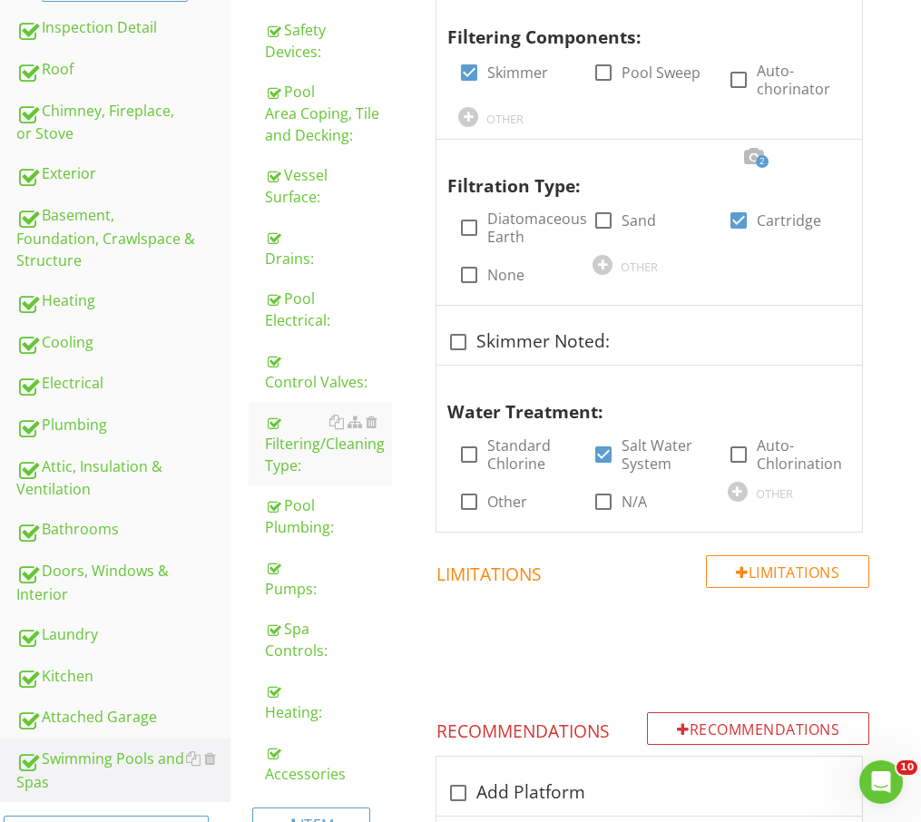
click at [897, 483] on div "Filtering/Cleaning Type: Info Information Filtering Components: check_box Skimm…" at bounding box center [662, 822] width 518 height 1900
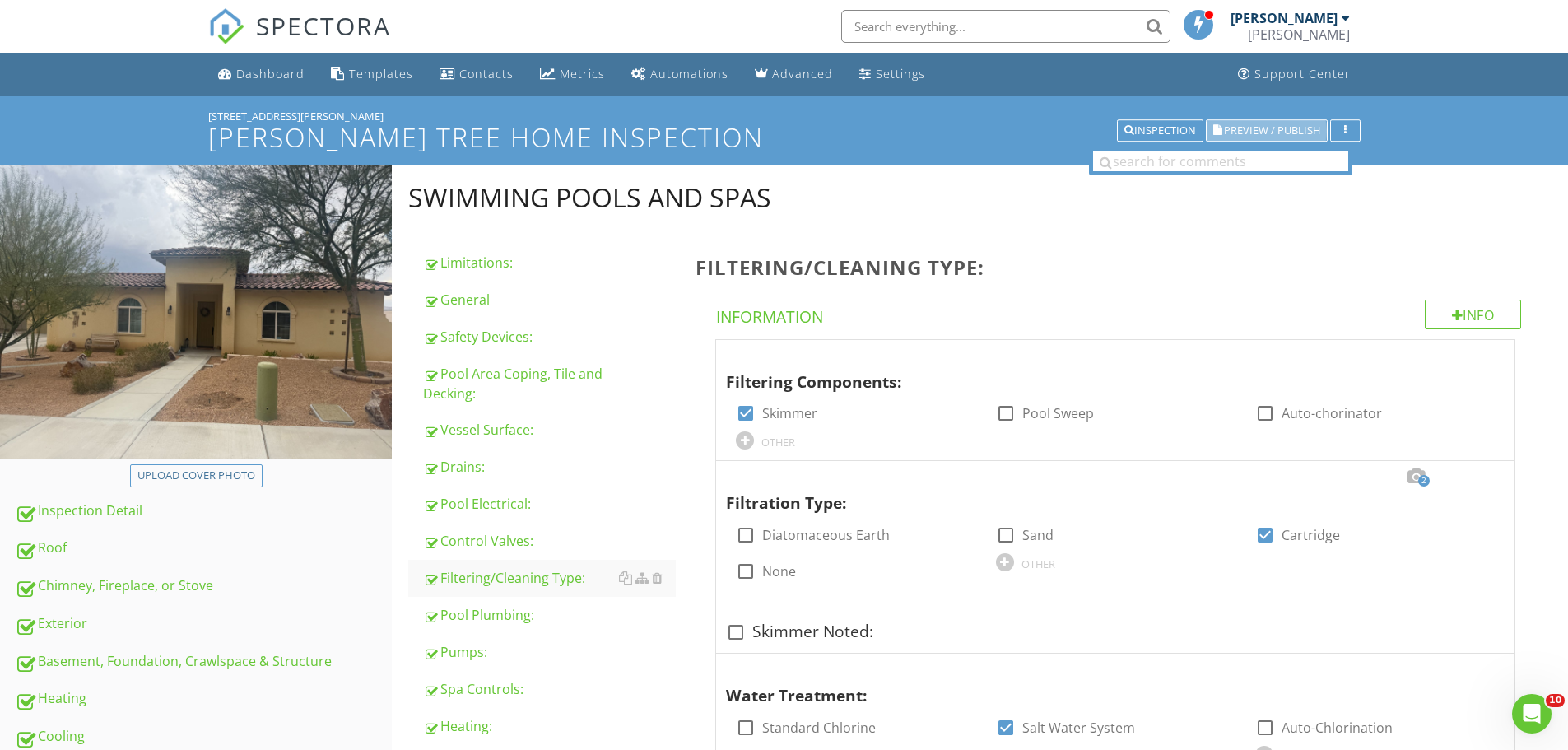
click at [1274, 138] on button "Preview / Publish" at bounding box center [1267, 131] width 122 height 23
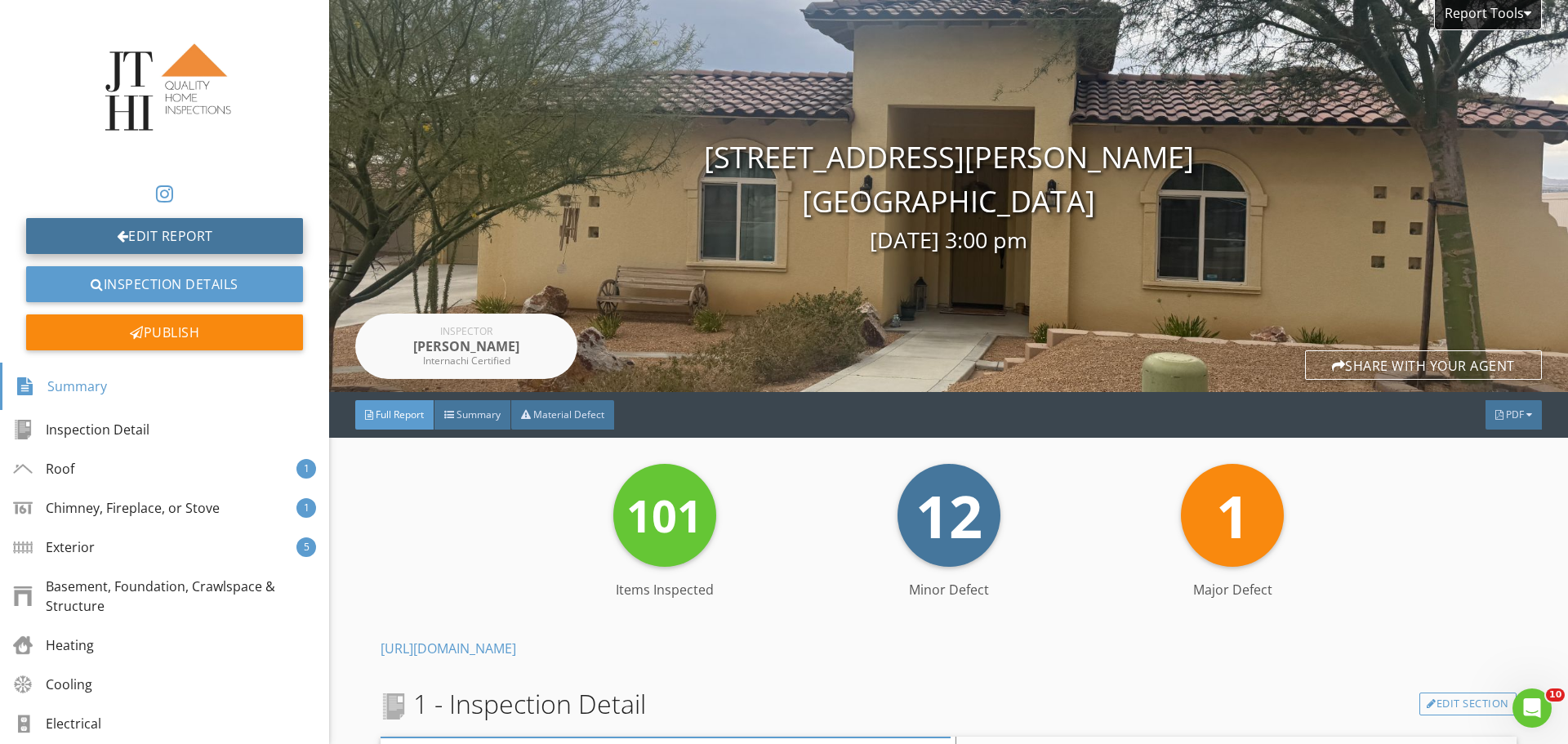
click at [84, 239] on link "Edit Report" at bounding box center [165, 236] width 277 height 36
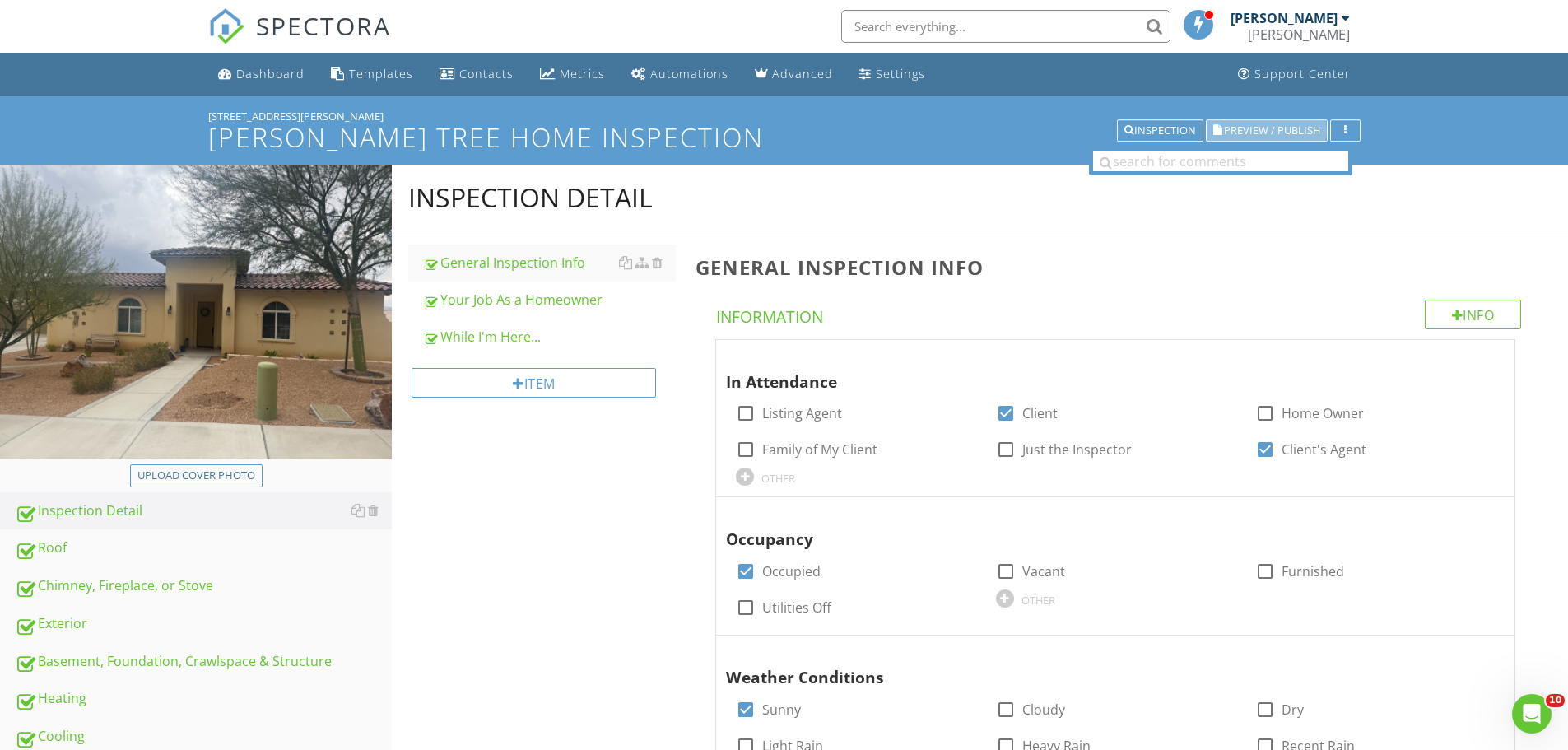
click at [1272, 131] on span "Preview / Publish" at bounding box center [1272, 131] width 96 height 11
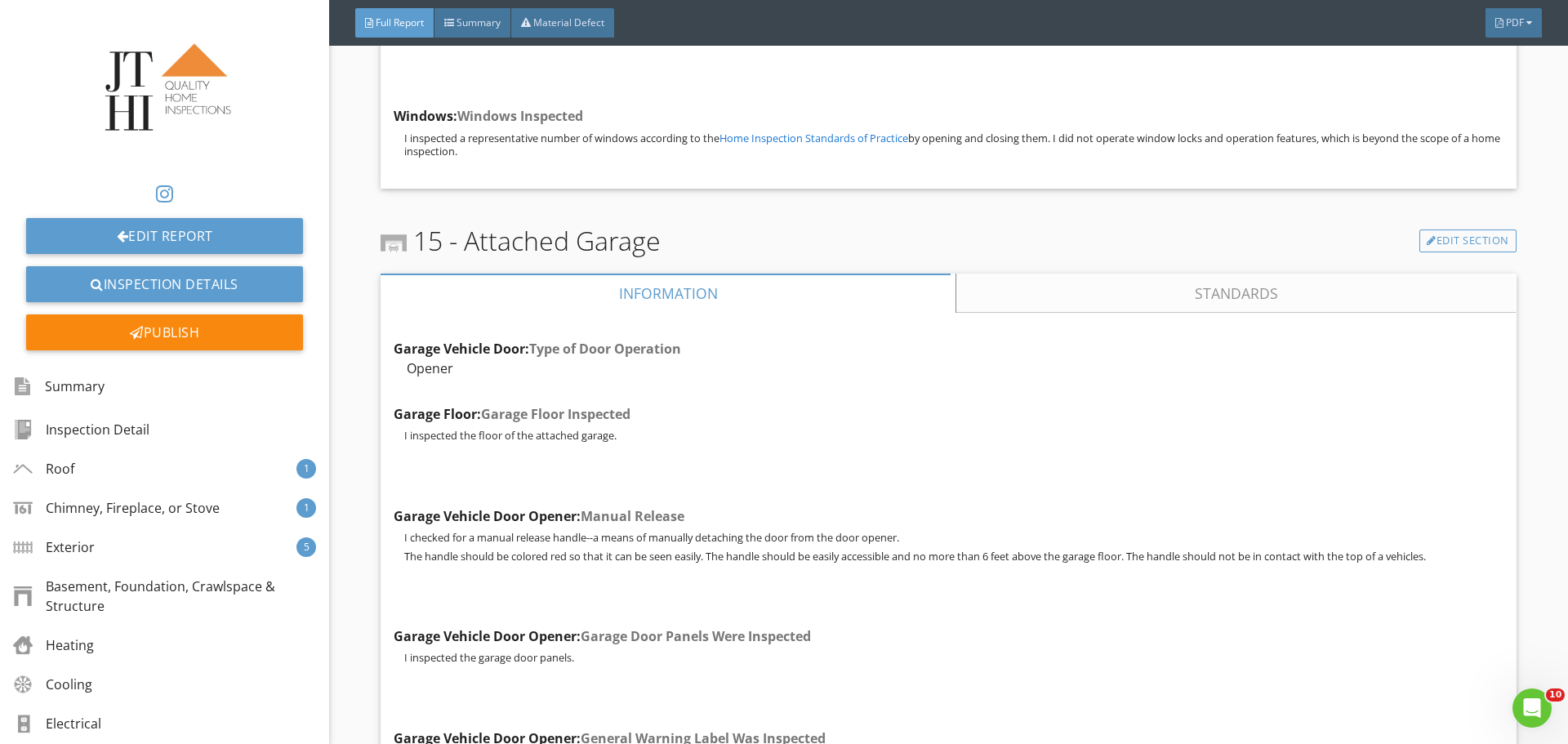
scroll to position [21222, 0]
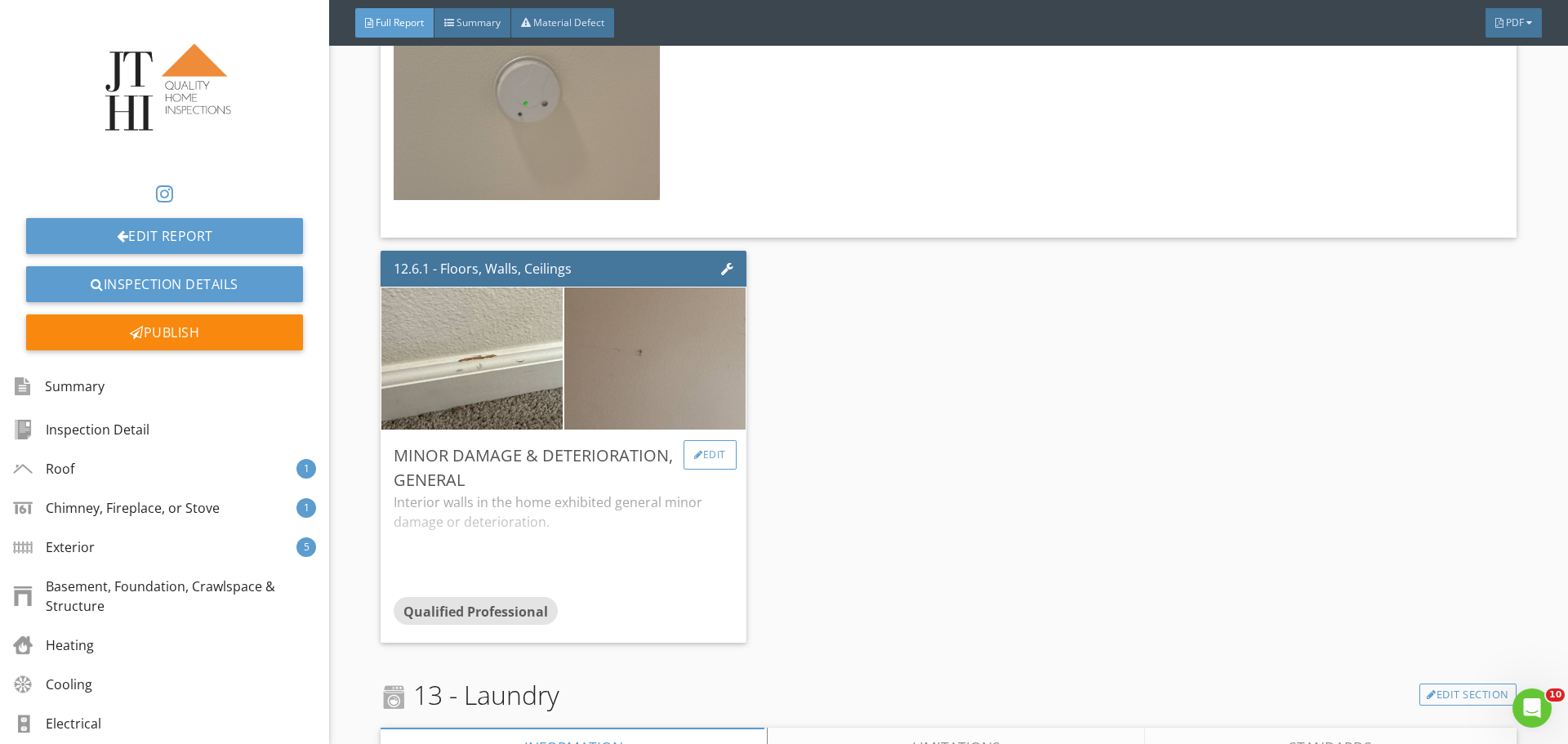
click at [716, 440] on div "Edit" at bounding box center [709, 454] width 53 height 30
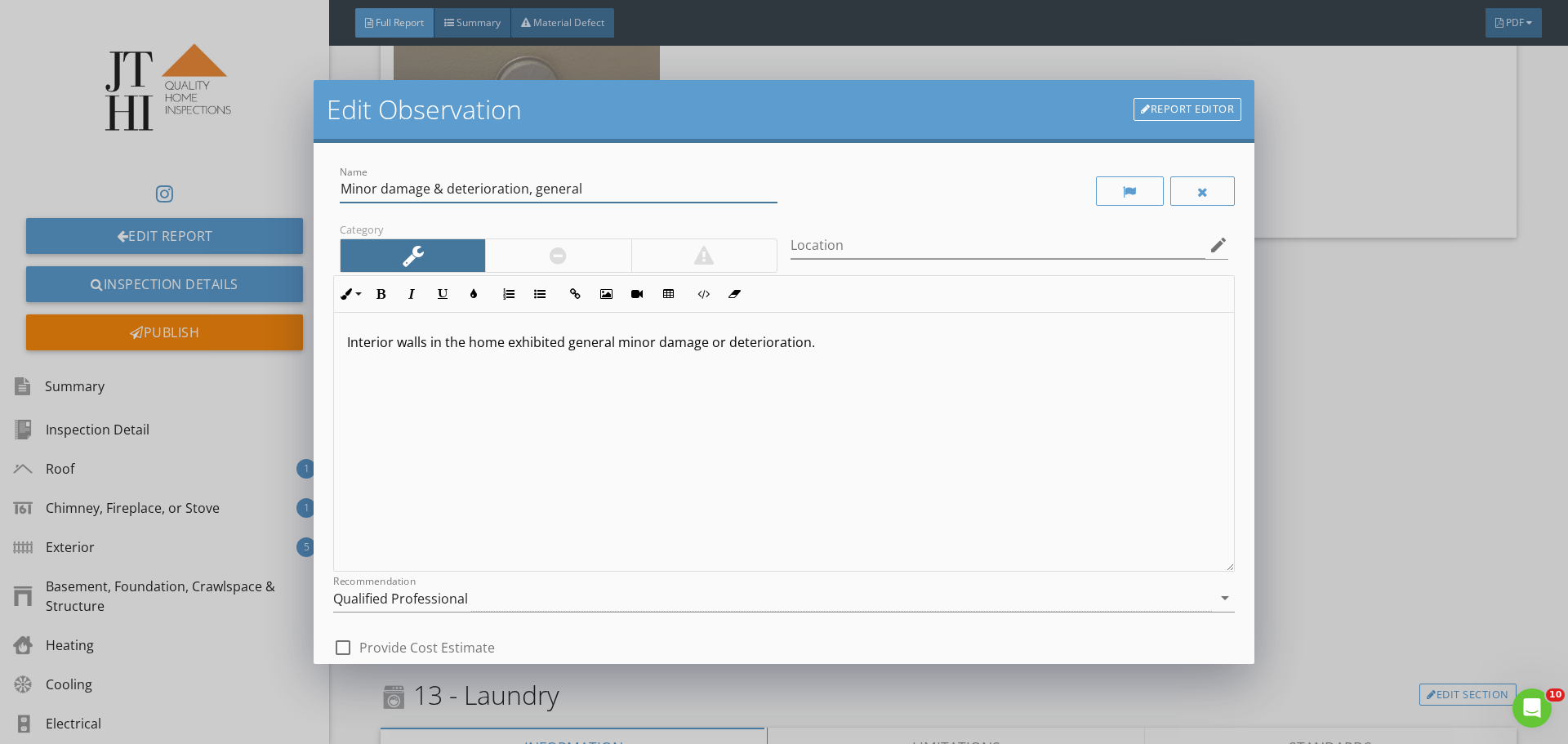
click at [559, 189] on input "Minor damage & deterioration, general" at bounding box center [558, 189] width 437 height 27
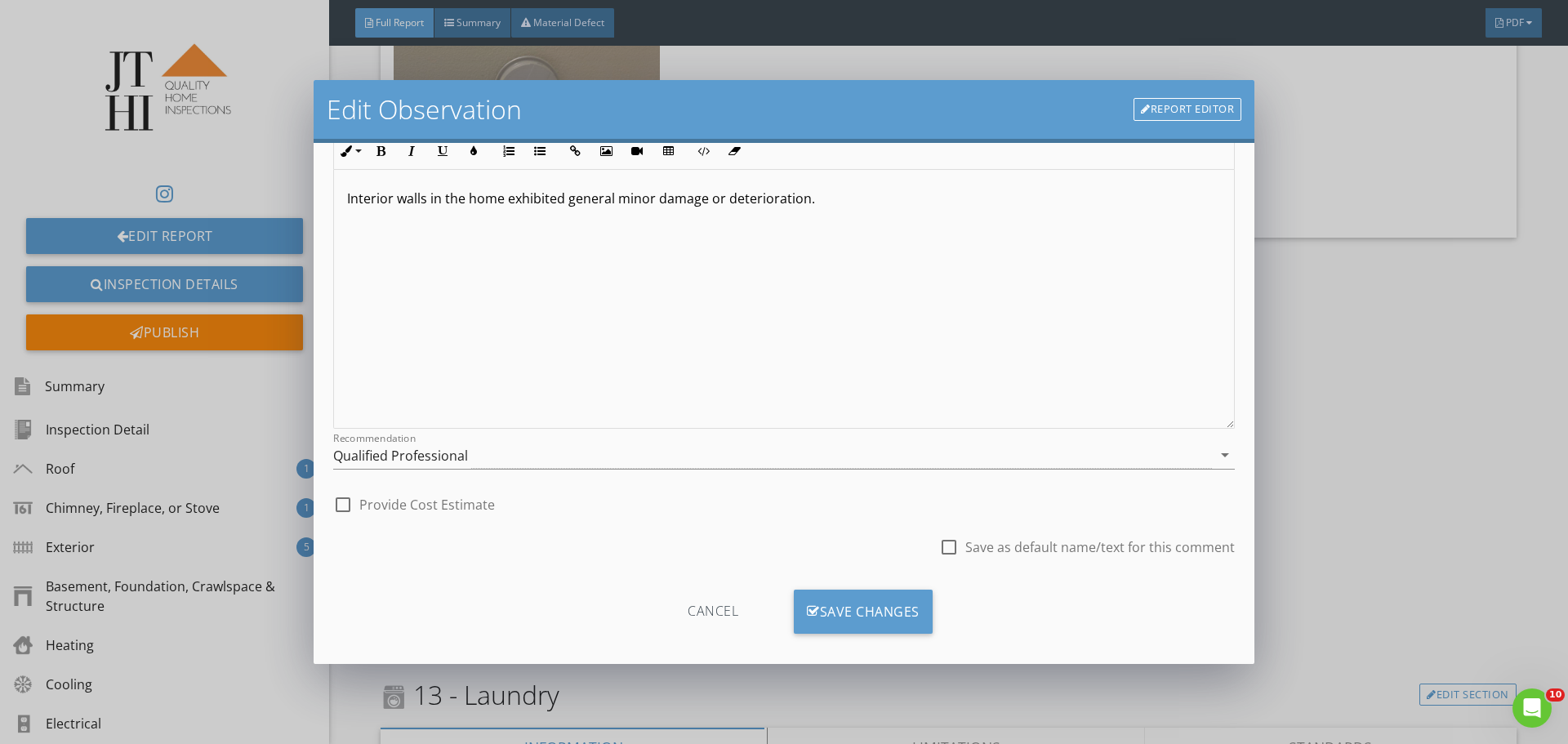
scroll to position [157, 0]
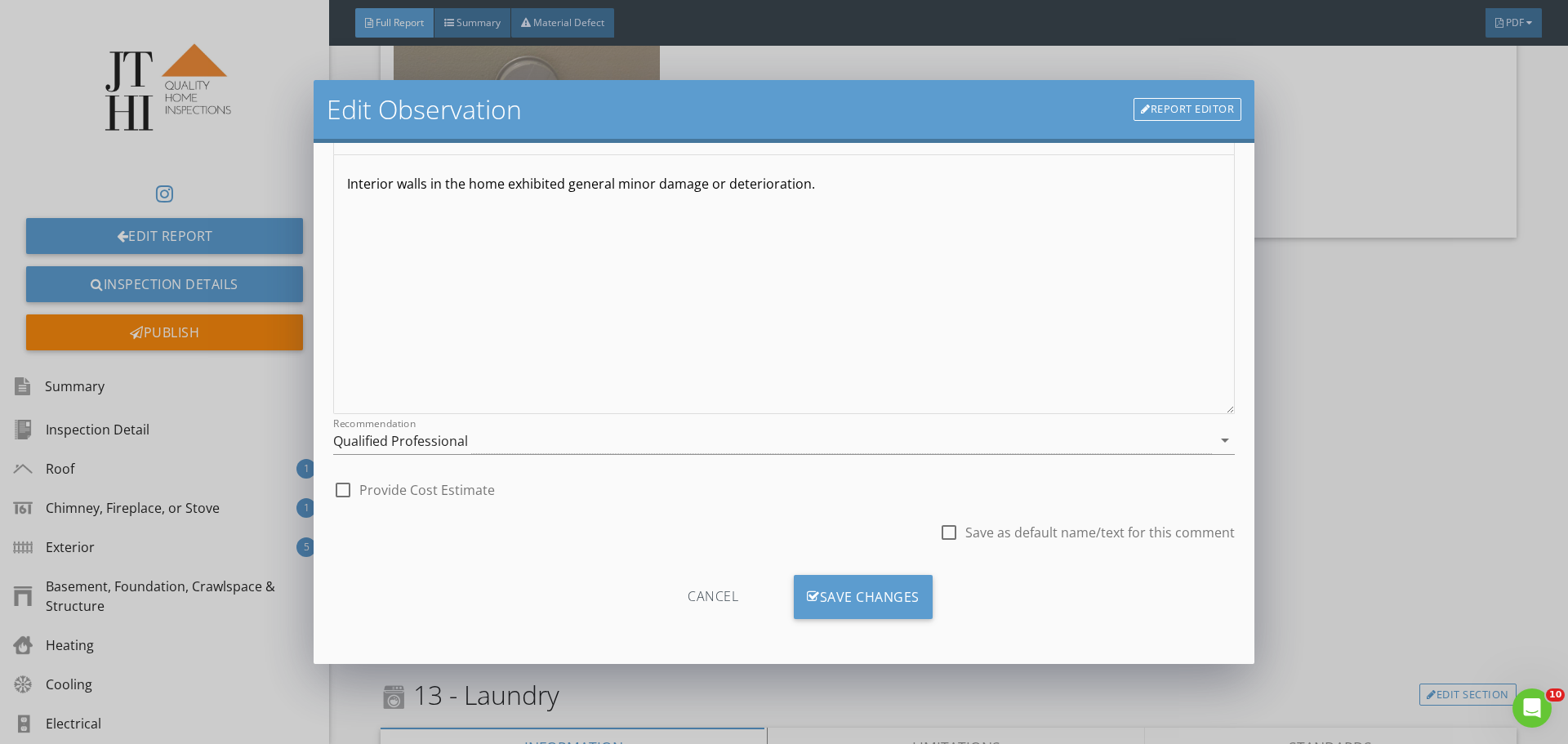
type input "Minor damage & deterioration"
click at [898, 620] on div "Cancel Save Changes" at bounding box center [784, 603] width 902 height 57
click at [903, 613] on div "Save Changes" at bounding box center [863, 596] width 139 height 44
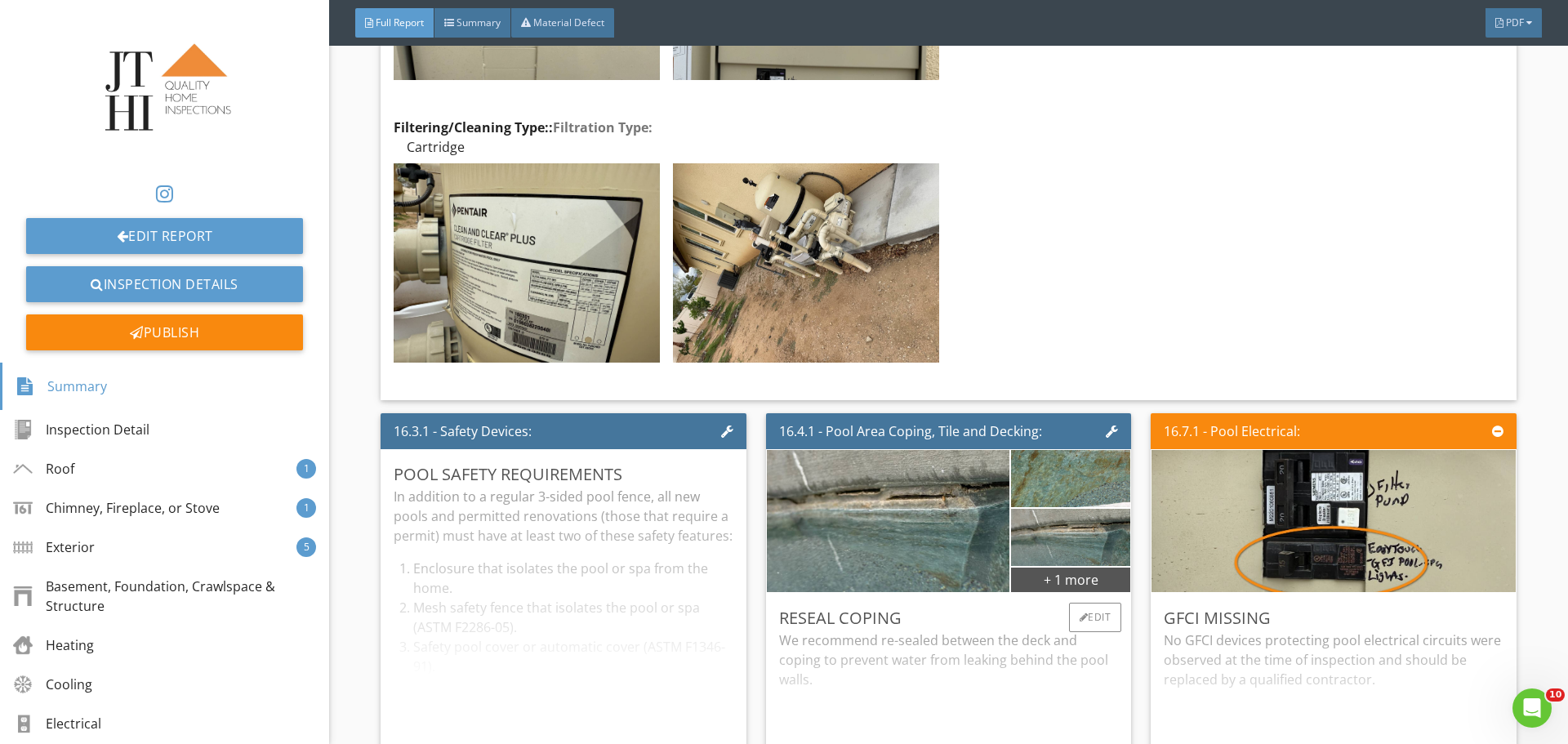
scroll to position [29792, 0]
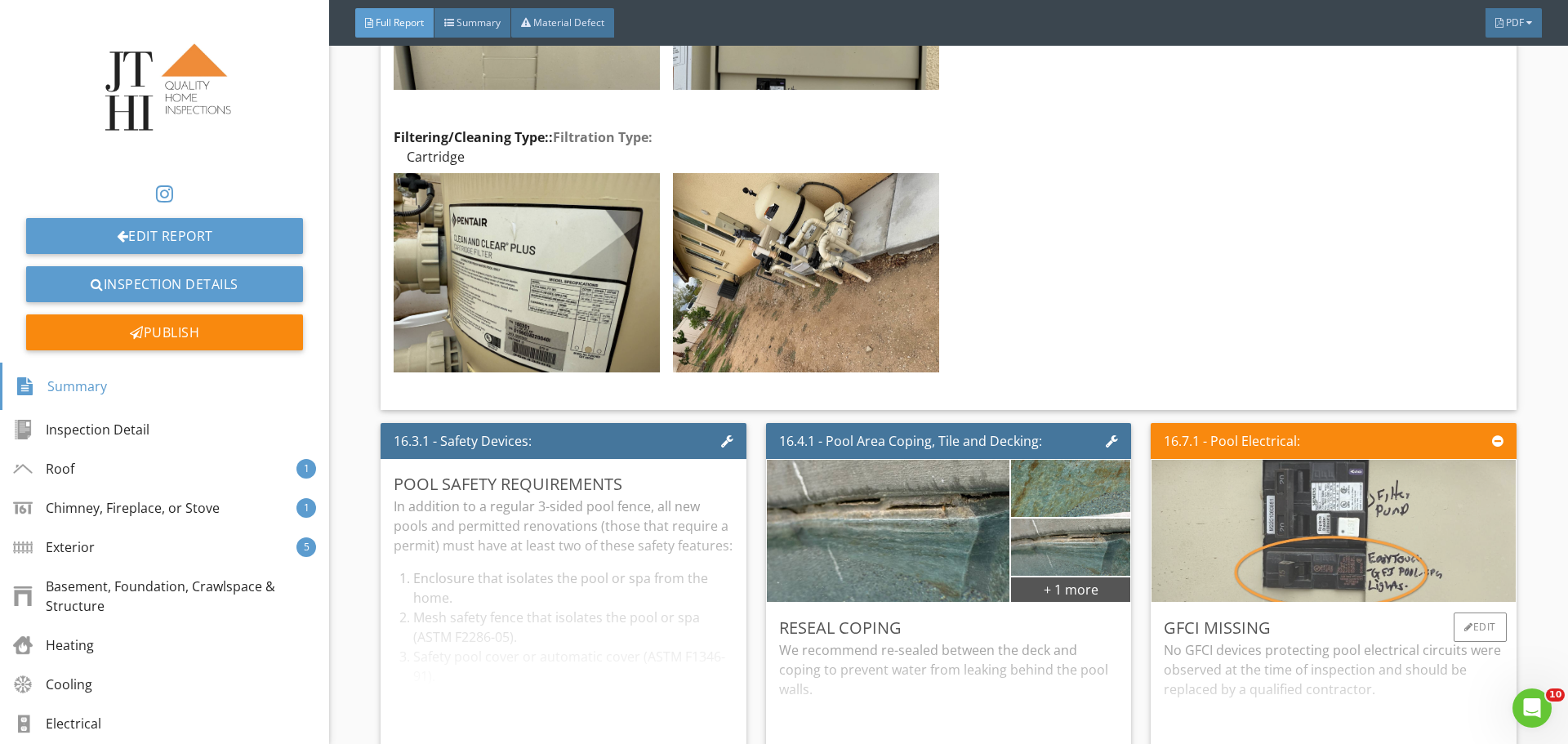
click at [1319, 444] on img at bounding box center [1333, 531] width 473 height 355
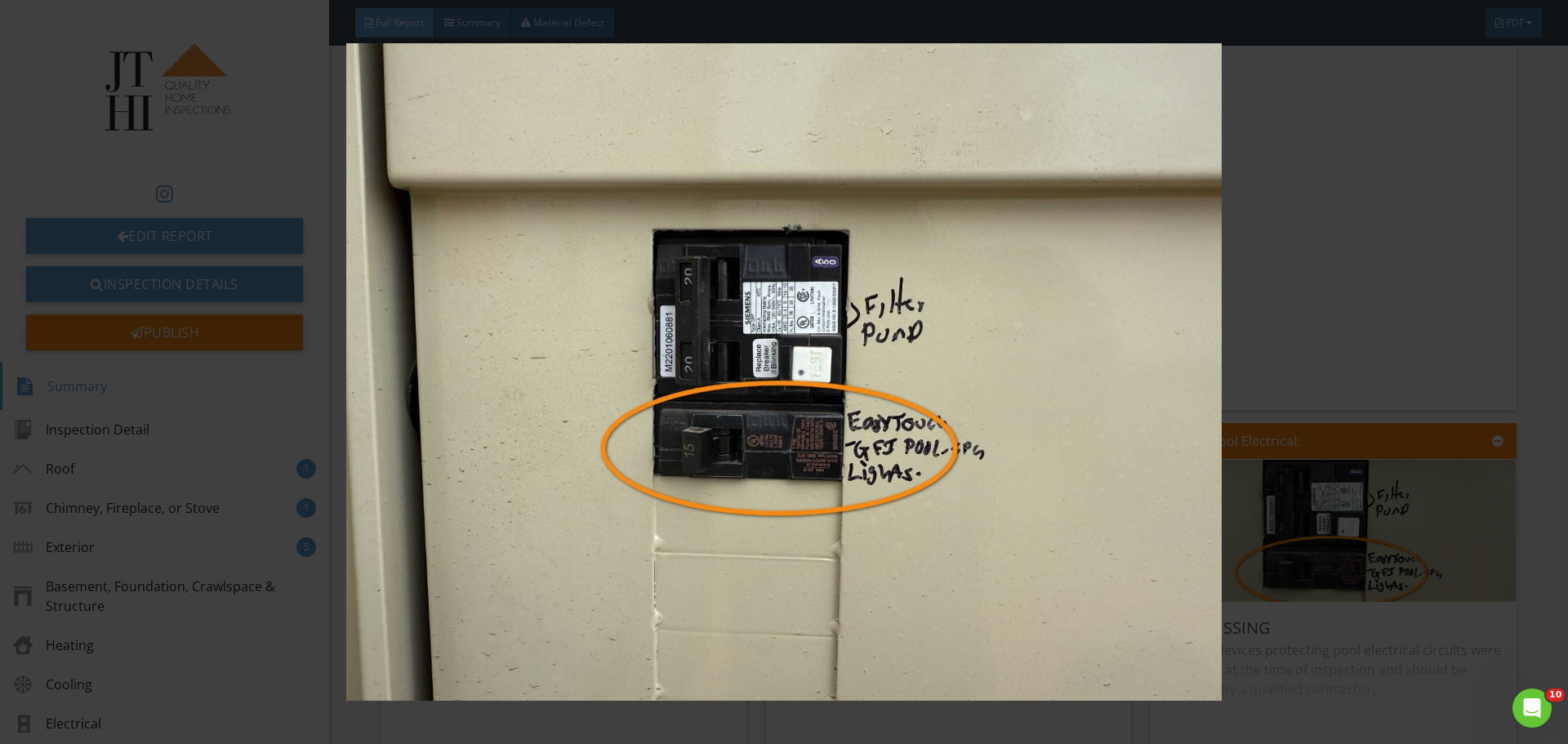
drag, startPoint x: 248, startPoint y: 143, endPoint x: 284, endPoint y: 160, distance: 39.8
click at [249, 145] on img at bounding box center [784, 372] width 1440 height 657
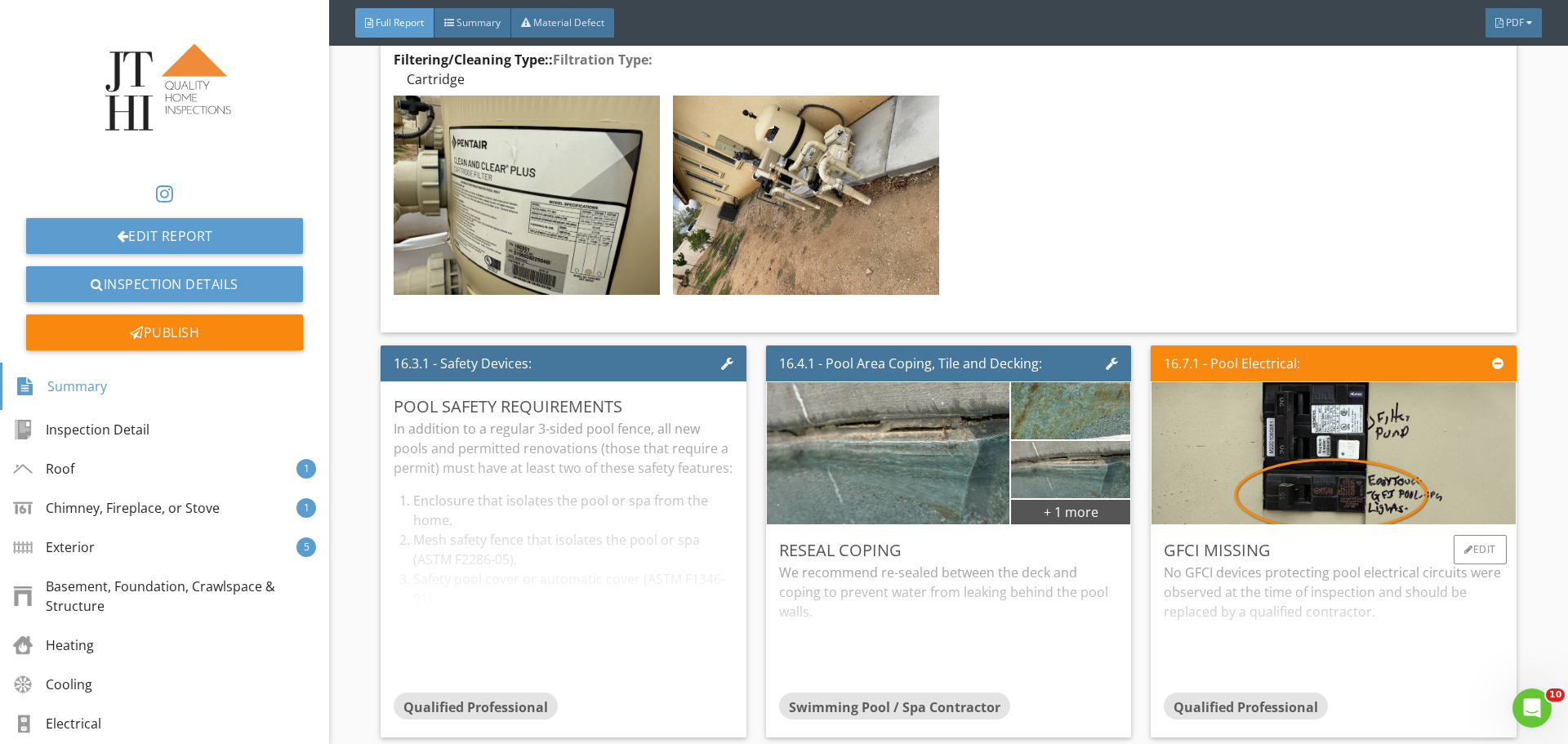
scroll to position [29874, 0]
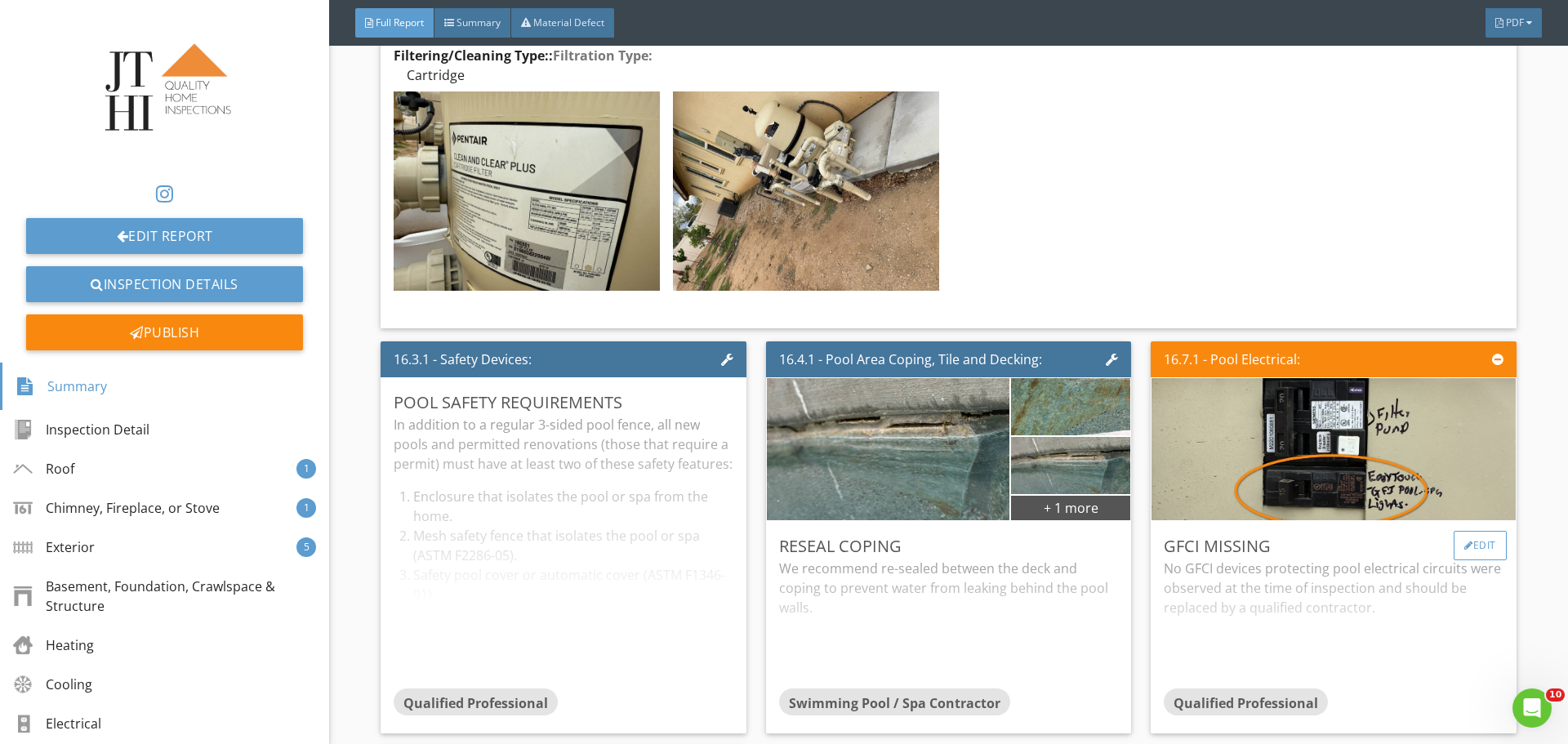
click at [1477, 531] on div "Edit" at bounding box center [1480, 545] width 53 height 30
click at [1399, 482] on div at bounding box center [784, 372] width 1568 height 744
click at [1474, 531] on div "Edit" at bounding box center [1480, 545] width 53 height 30
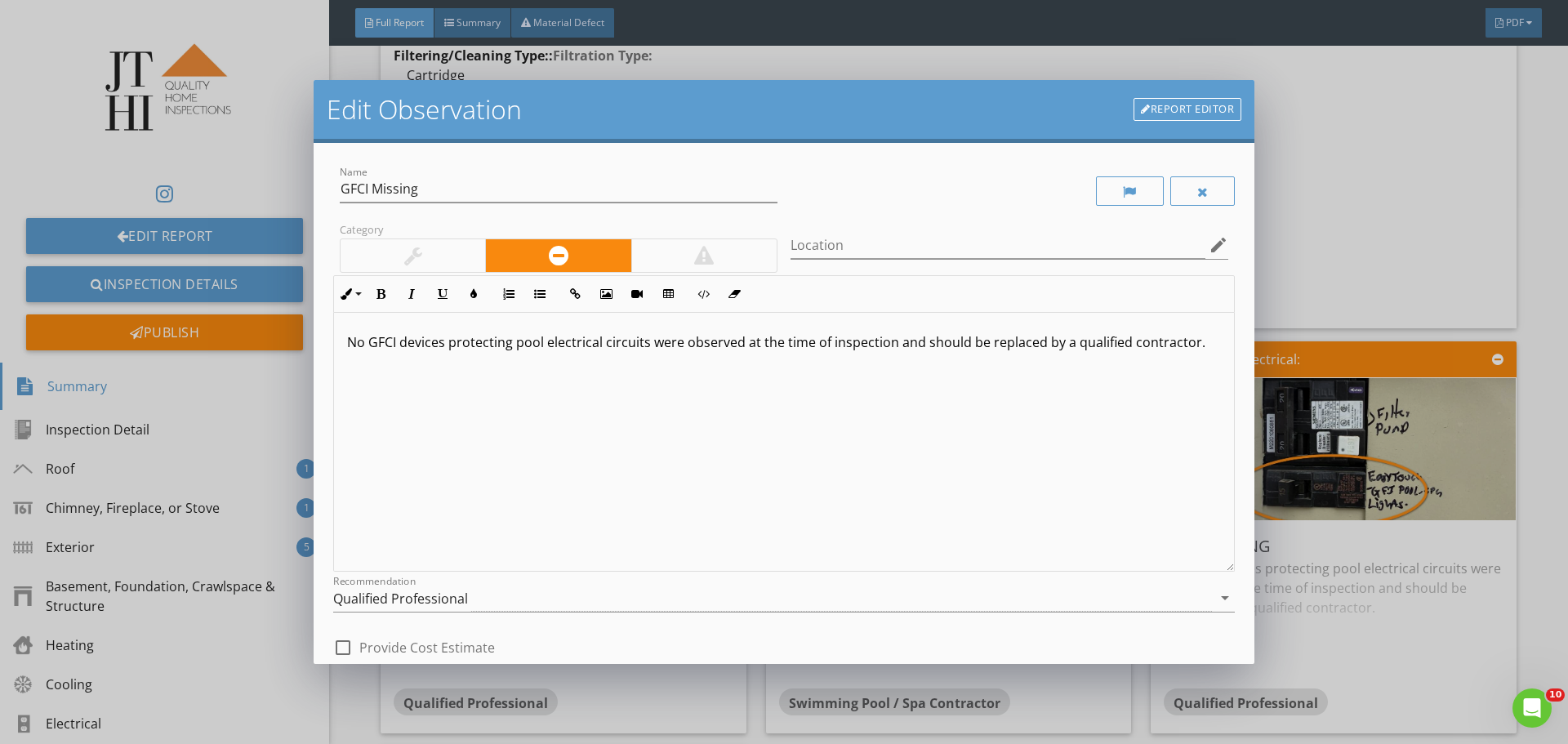
click at [601, 337] on p "No GFCI devices protecting pool electrical circuits were observed at the time o…" at bounding box center [784, 342] width 874 height 20
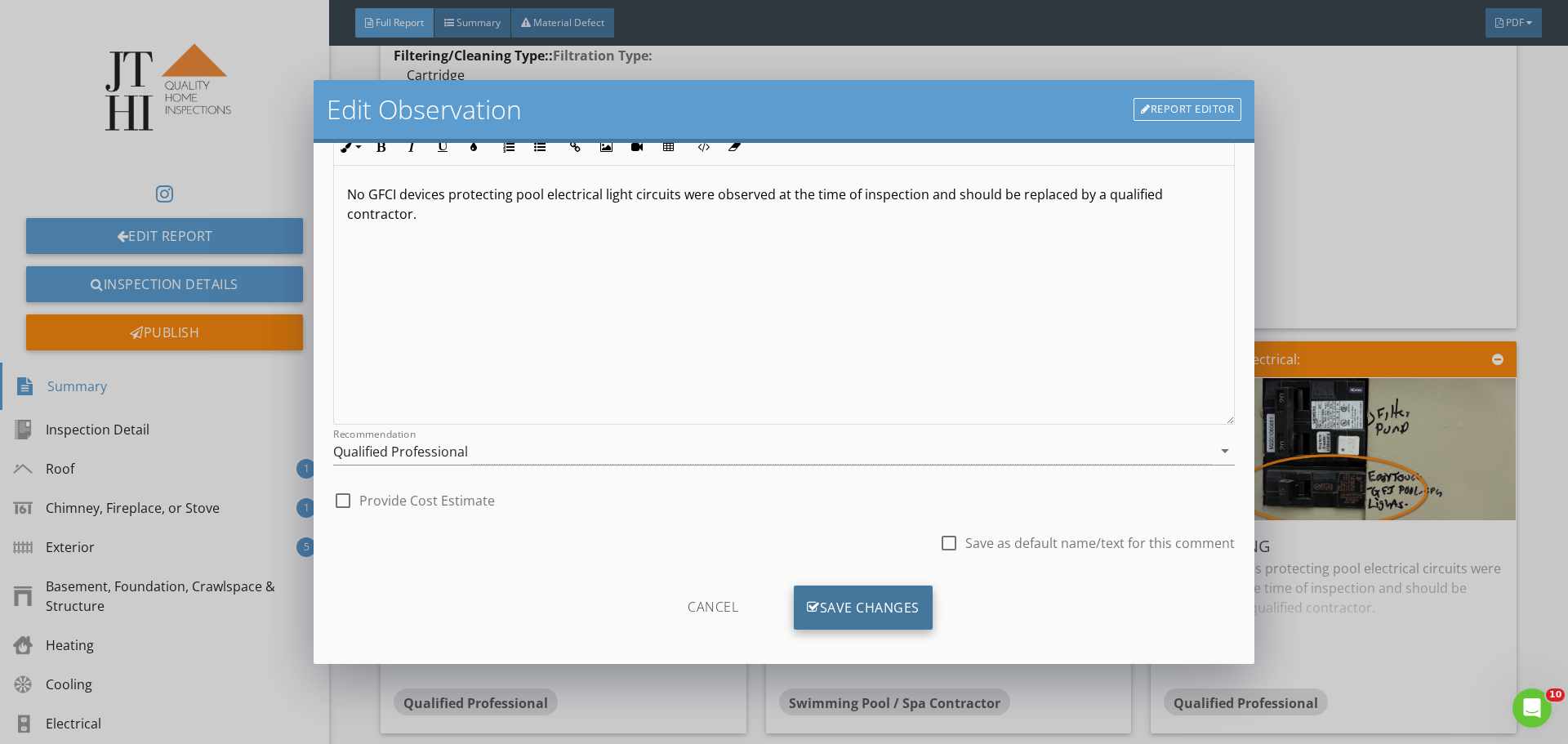
scroll to position [157, 0]
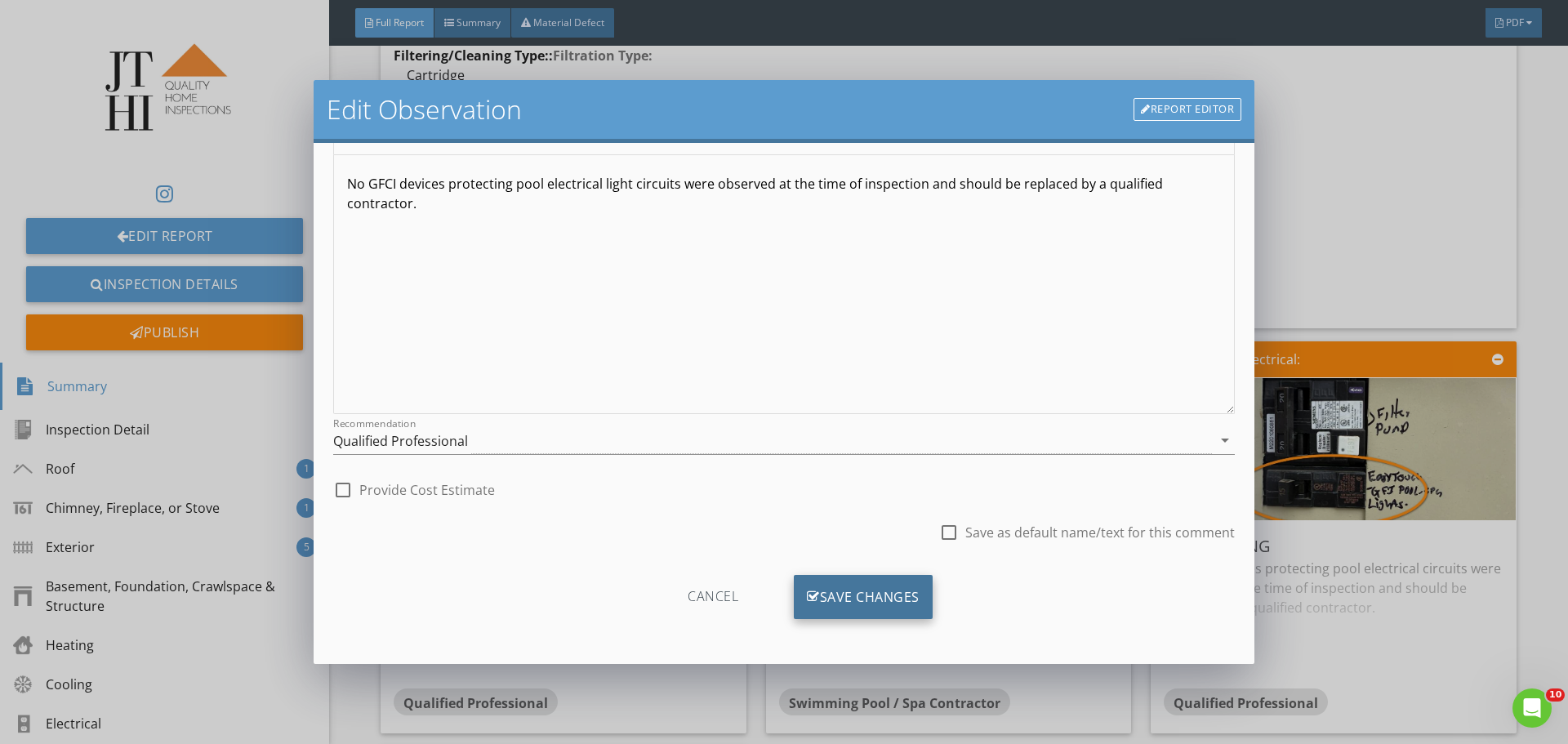
click at [816, 597] on div "Save Changes" at bounding box center [863, 596] width 139 height 44
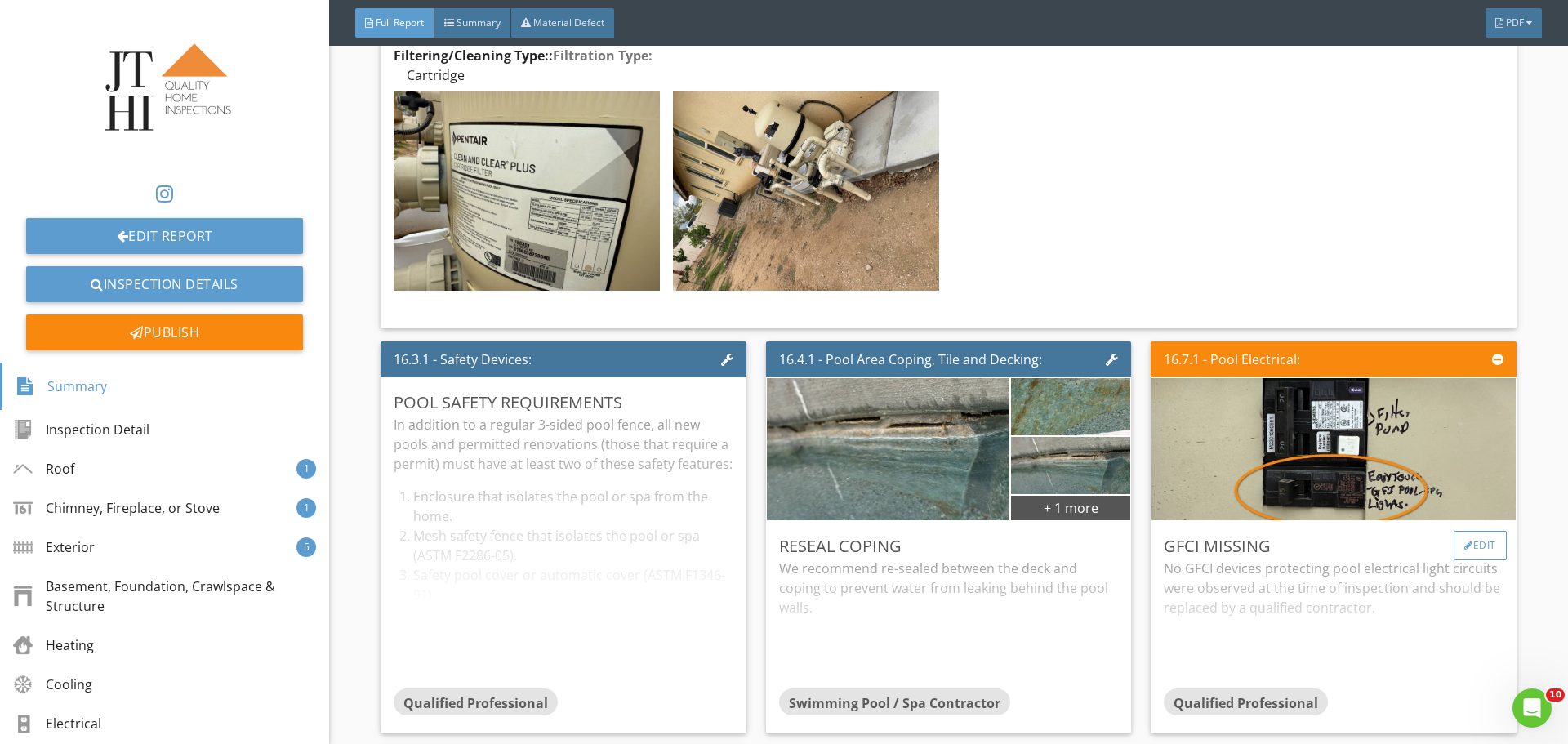
click at [1467, 531] on div "Edit" at bounding box center [1480, 545] width 53 height 30
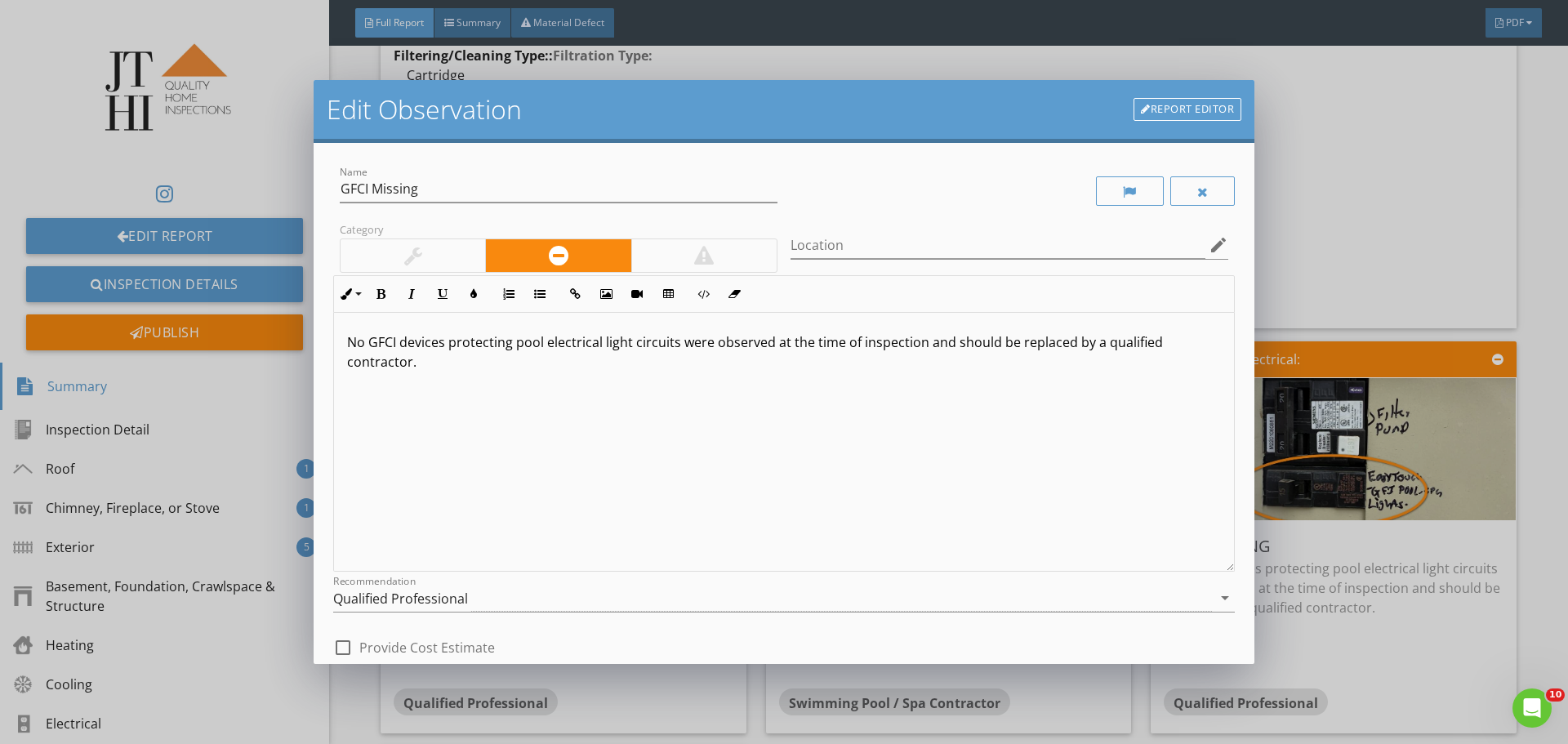
click at [1181, 111] on link "Report Editor" at bounding box center [1187, 109] width 108 height 22
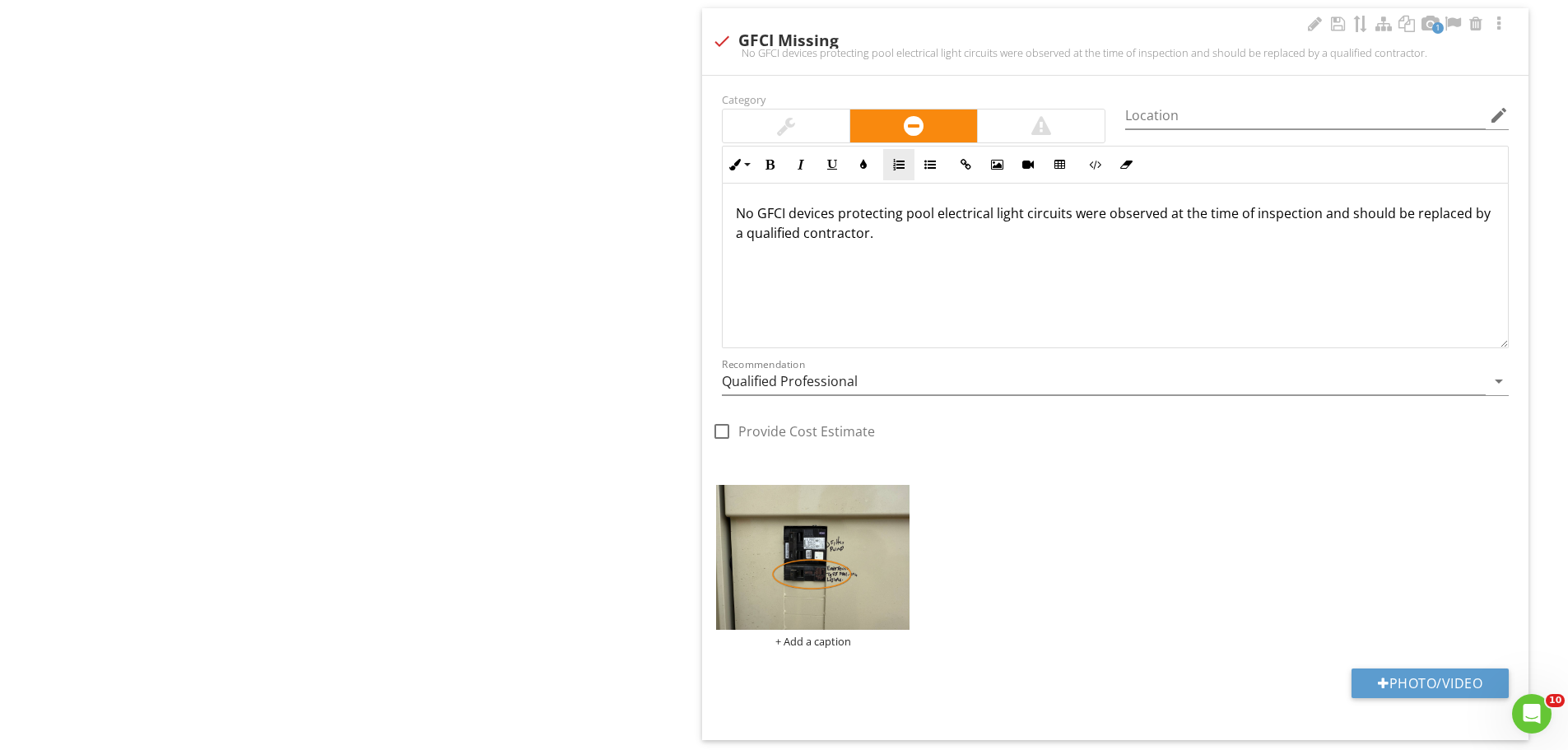
scroll to position [1758, 0]
click at [901, 497] on div at bounding box center [899, 497] width 11 height 14
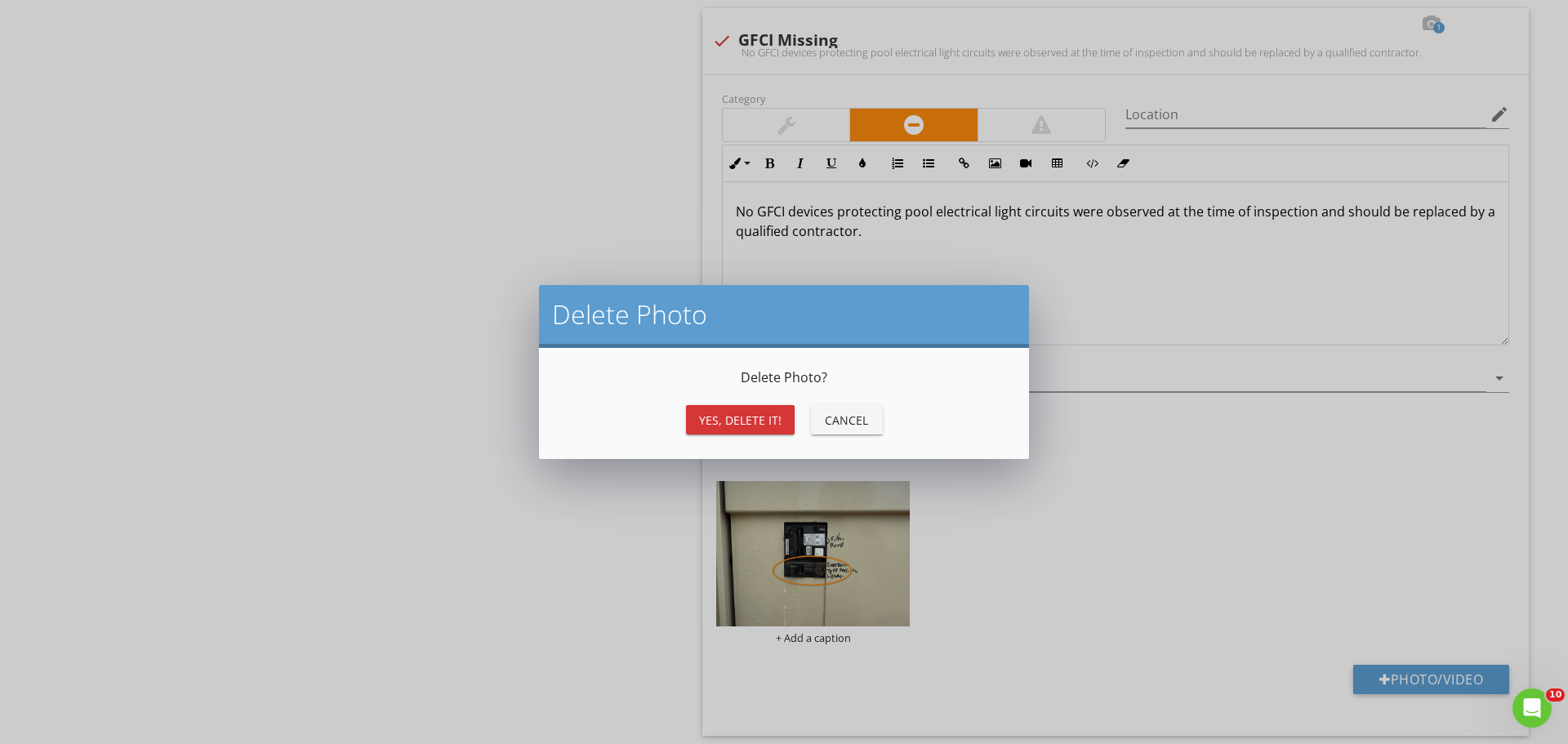
click at [748, 420] on div "Yes, Delete it!" at bounding box center [741, 419] width 83 height 17
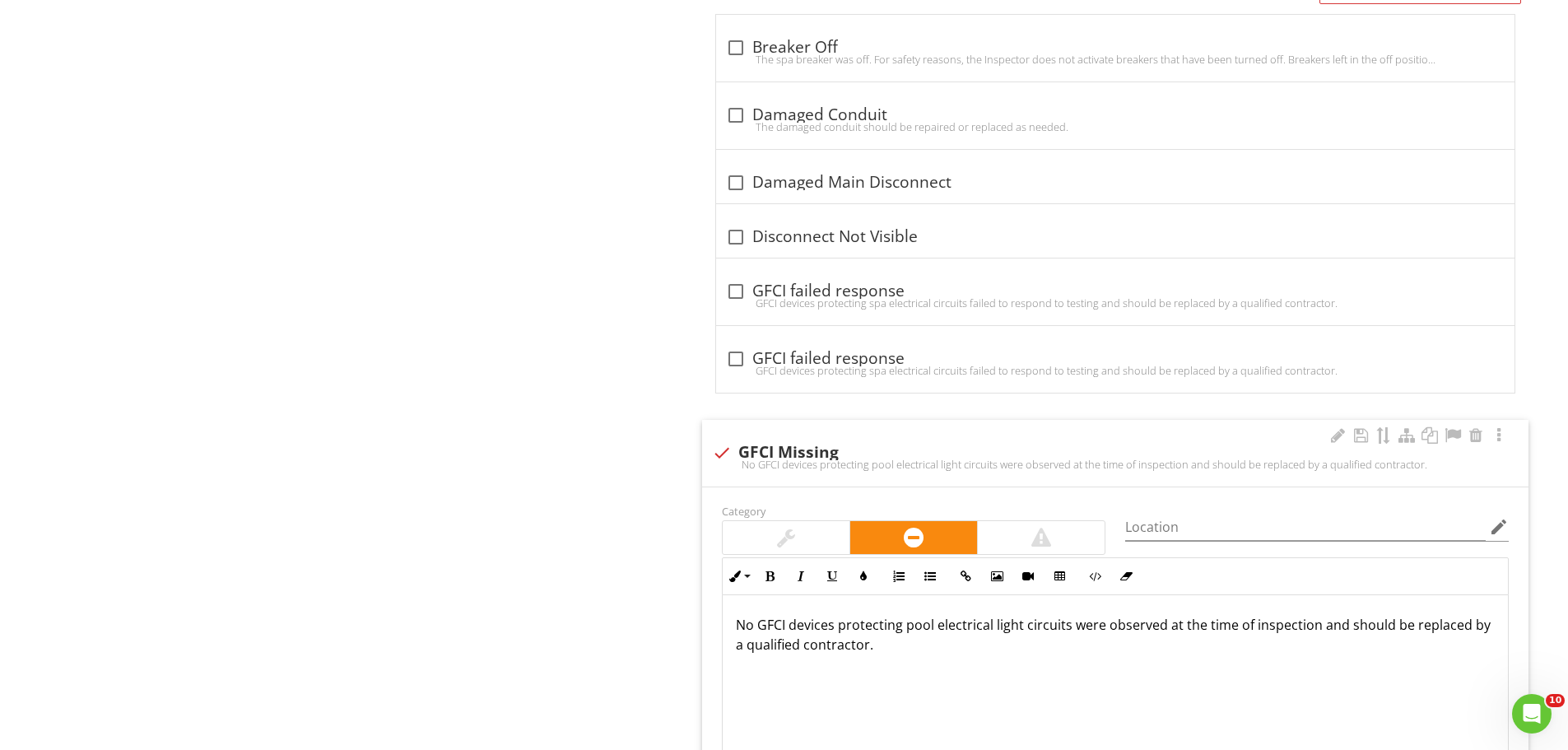
click at [737, 460] on div "No GFCI devices protecting pool electrical light circuits were observed at the …" at bounding box center [1115, 463] width 807 height 14
checkbox input "true"
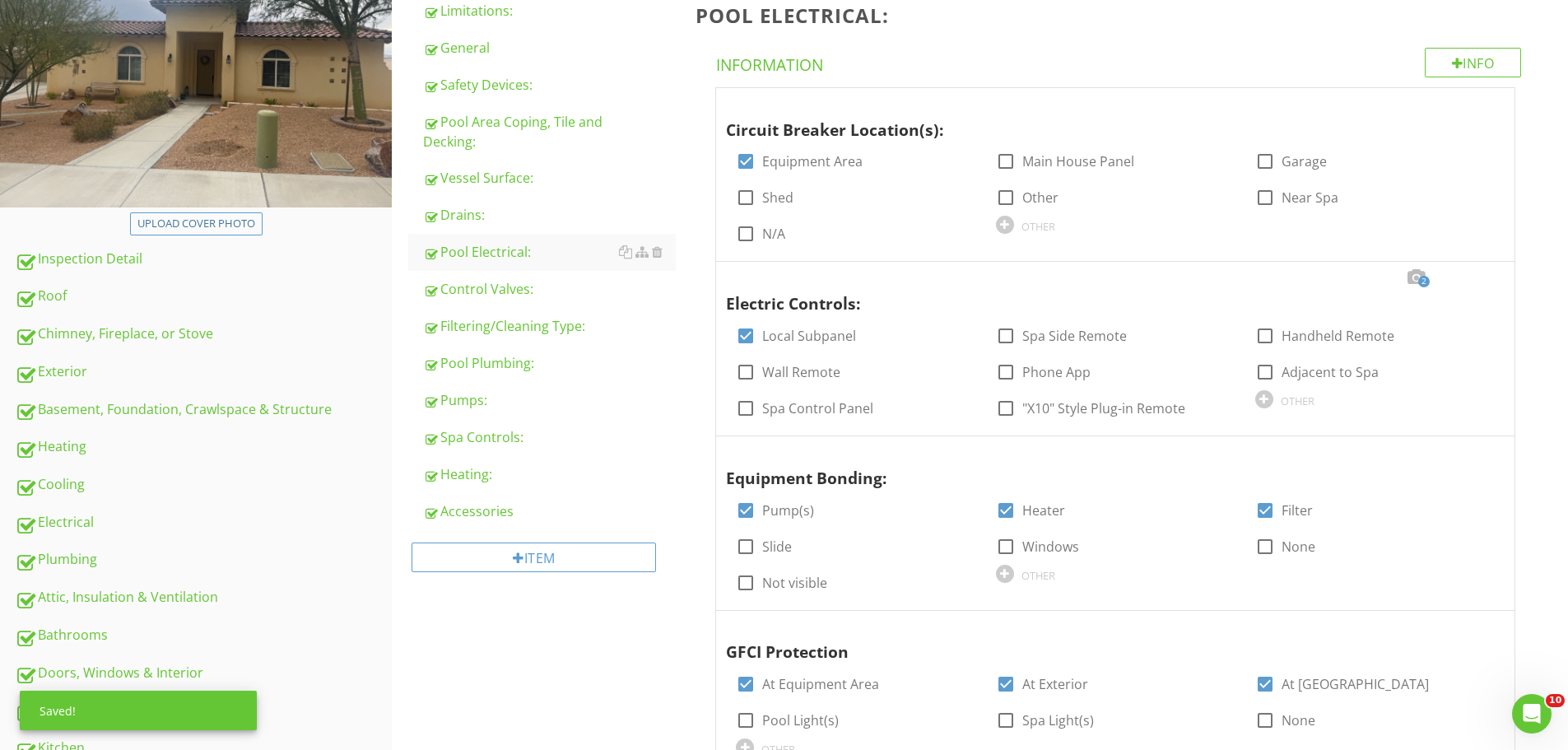
scroll to position [0, 0]
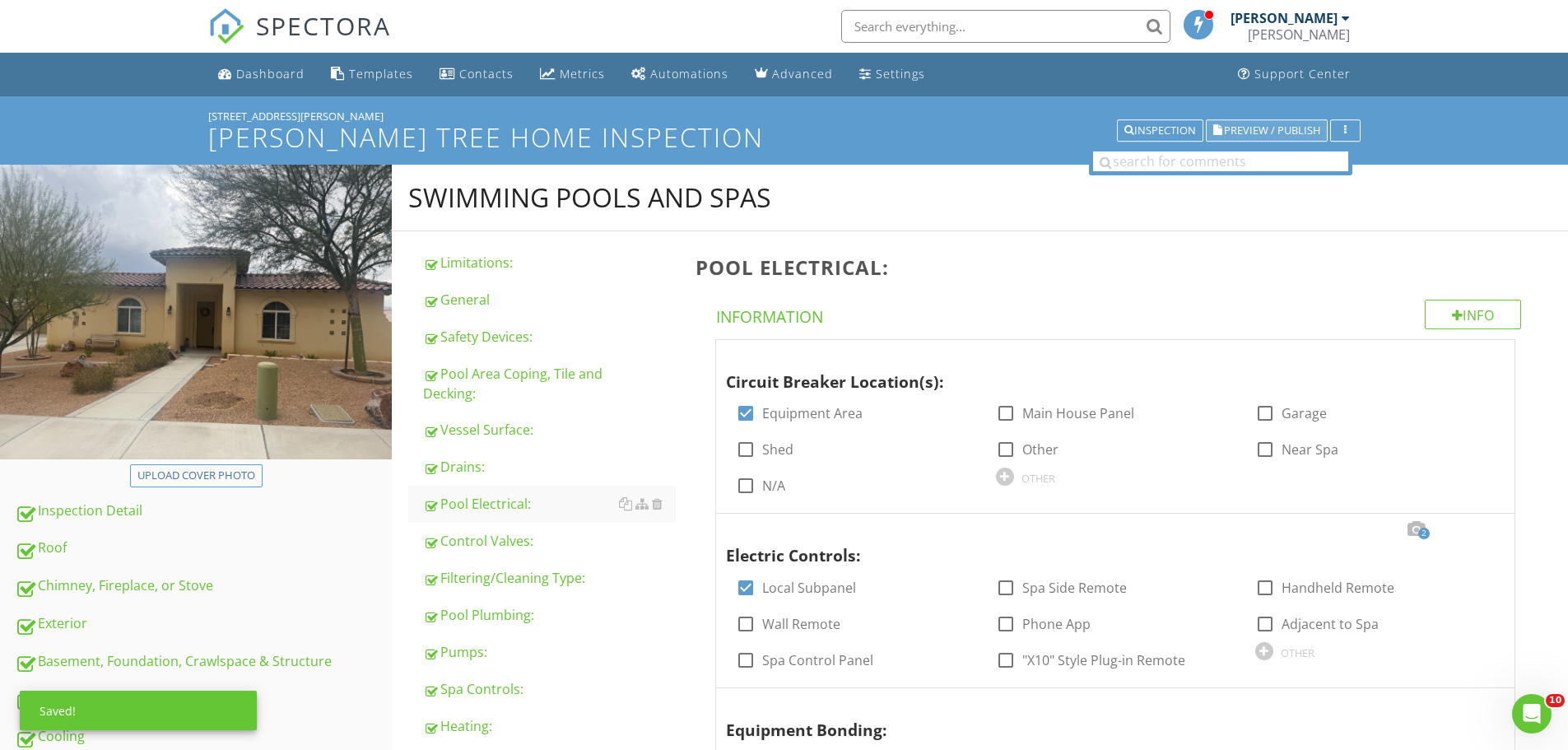
click at [1273, 129] on span "Preview / Publish" at bounding box center [1272, 131] width 96 height 11
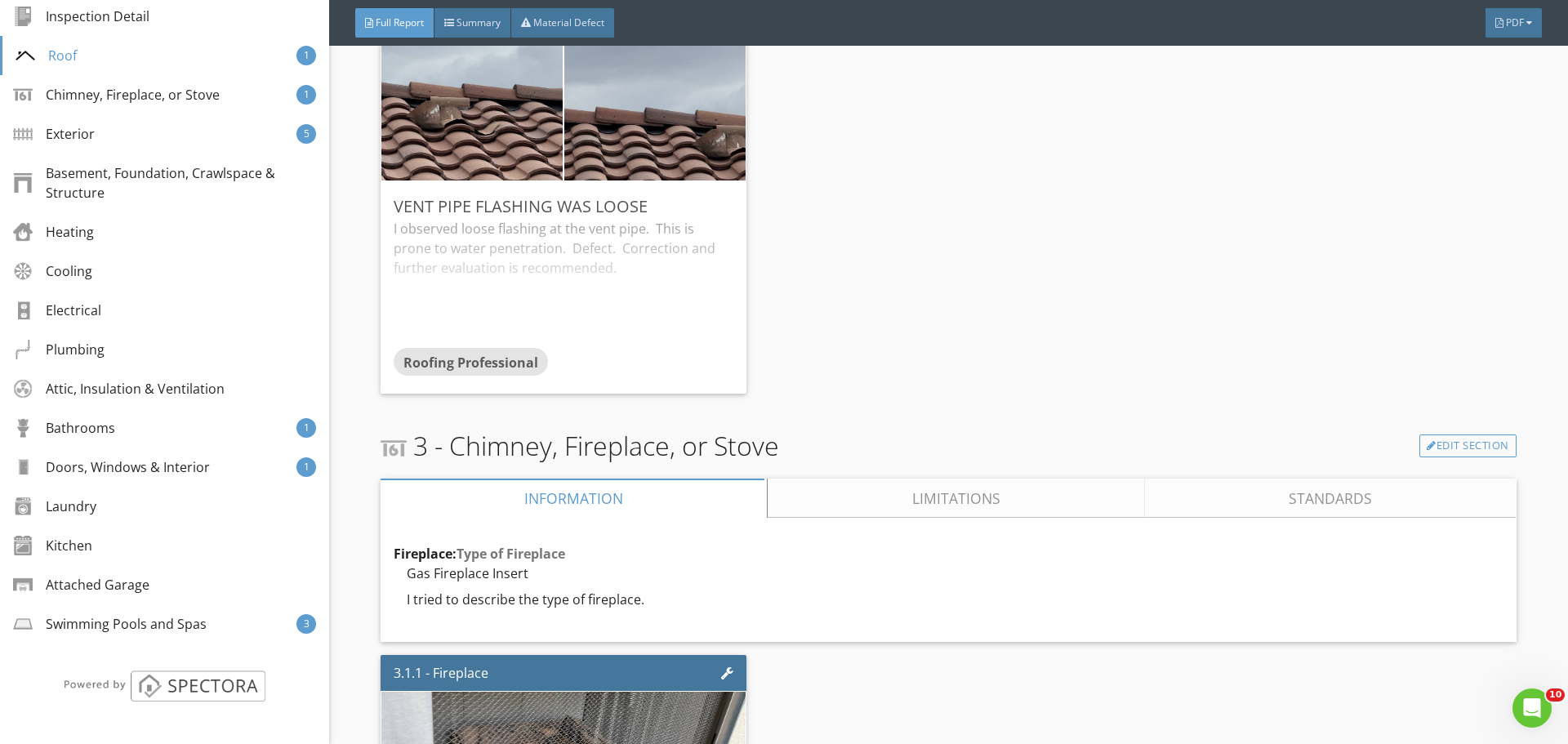
scroll to position [5060, 0]
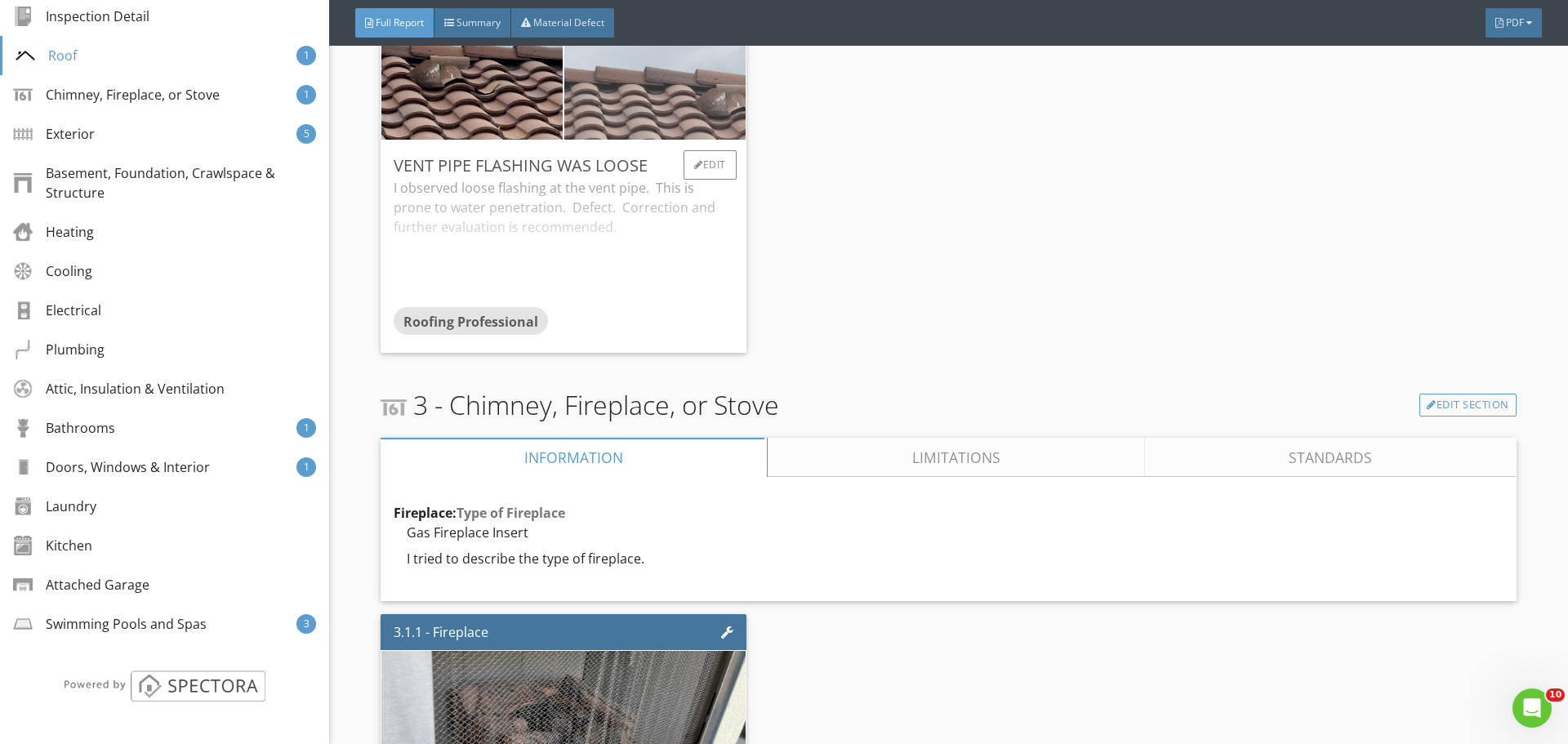
click at [566, 119] on img at bounding box center [654, 67] width 453 height 339
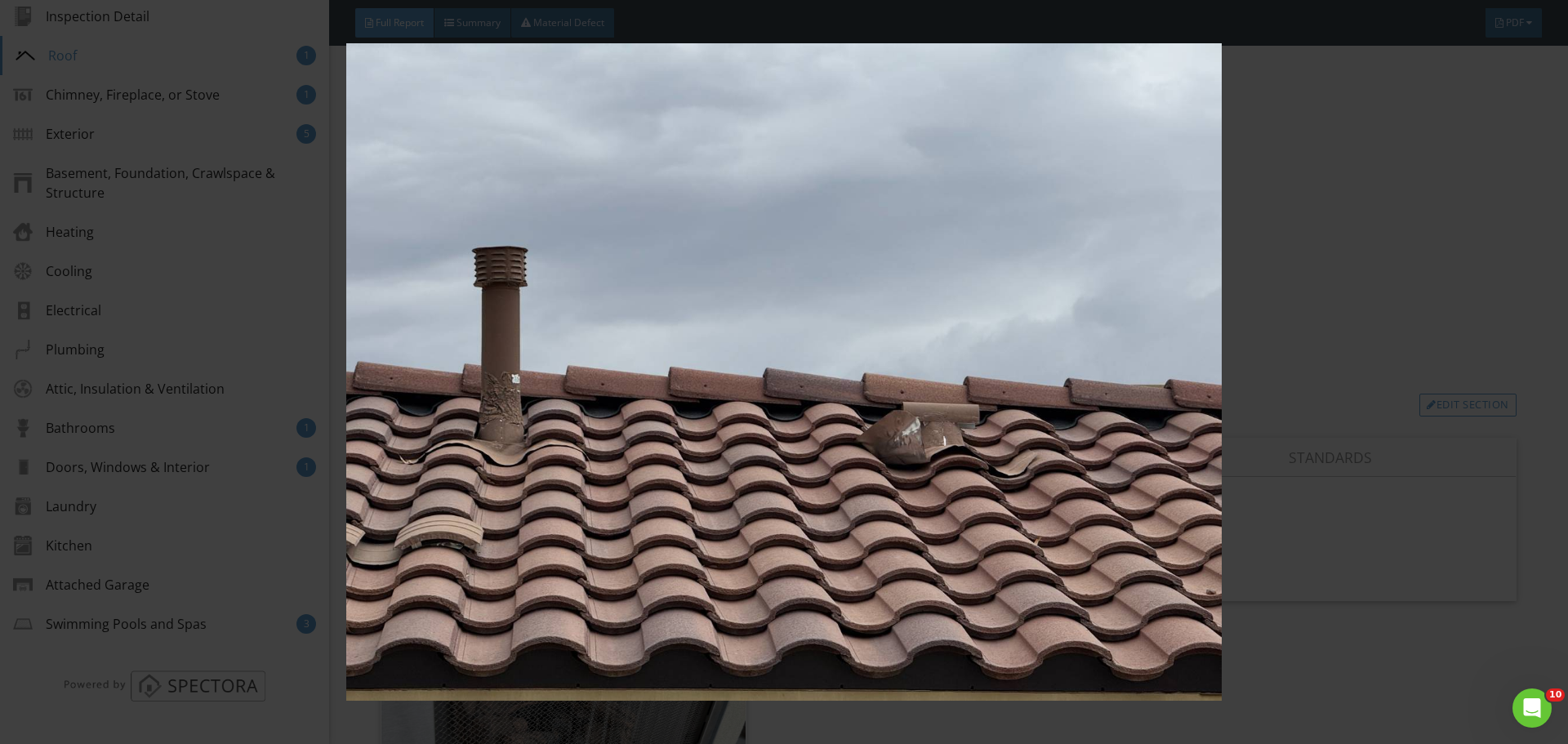
click at [1099, 447] on img at bounding box center [784, 372] width 1440 height 657
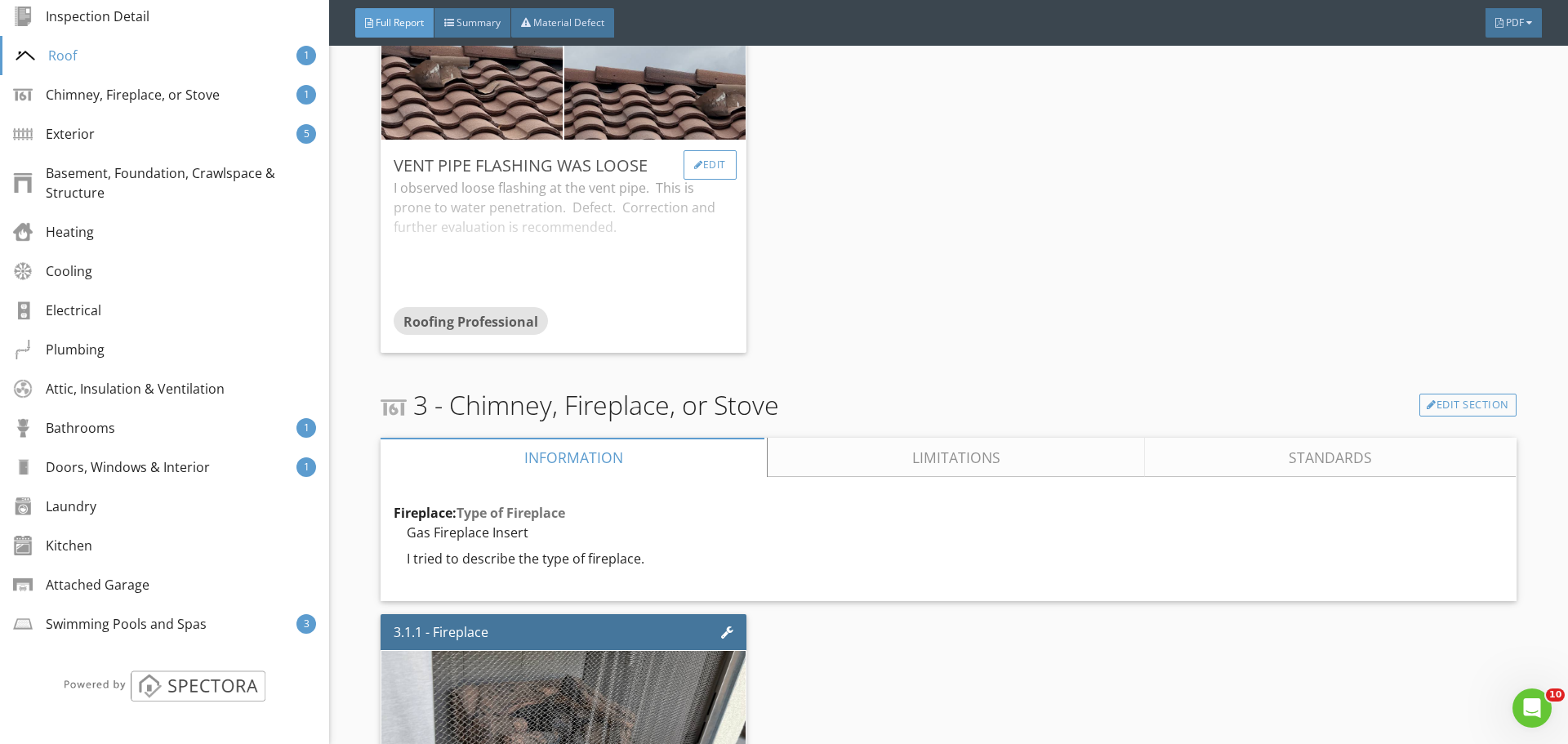
click at [718, 163] on div "Edit" at bounding box center [709, 165] width 53 height 30
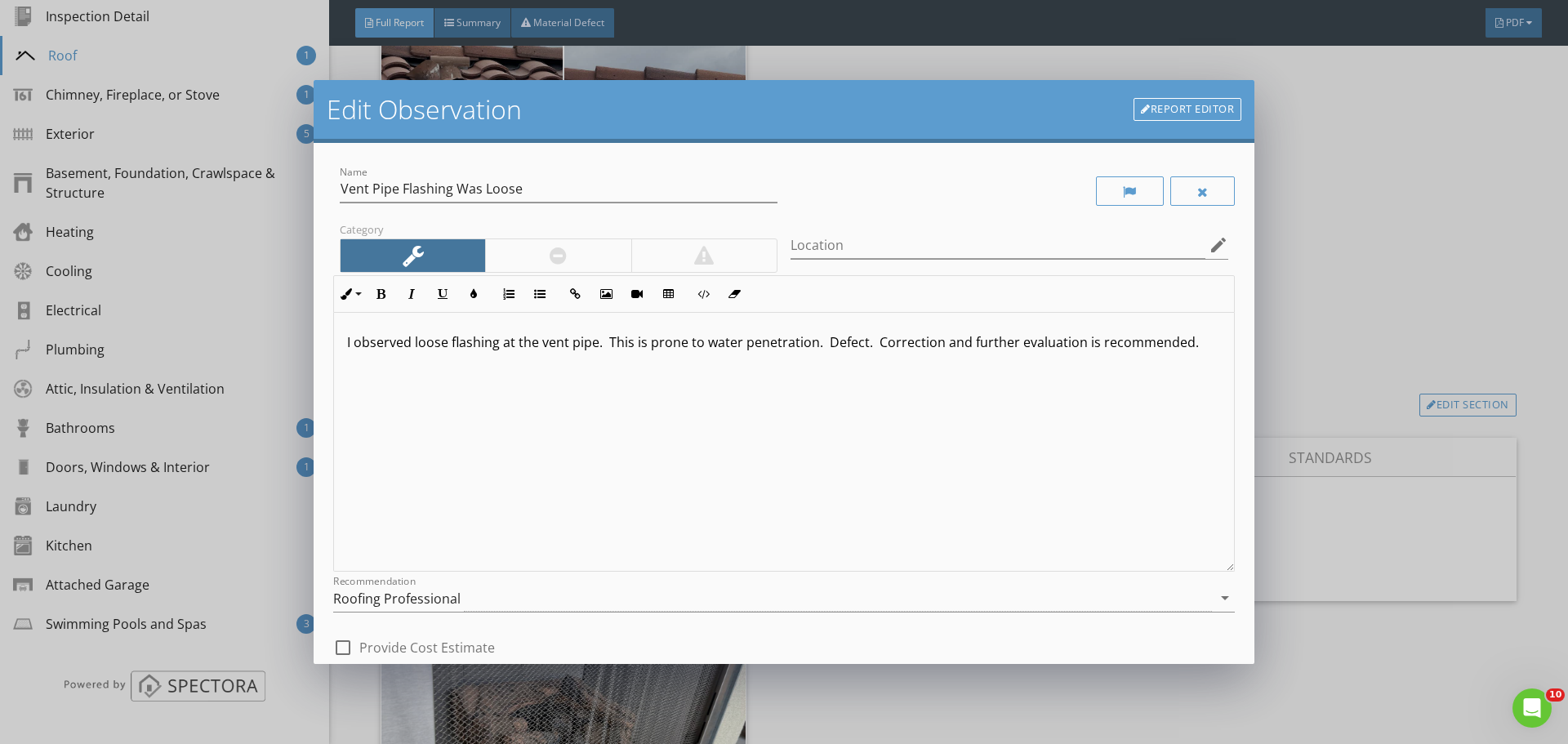
click at [1167, 110] on link "Report Editor" at bounding box center [1187, 109] width 108 height 22
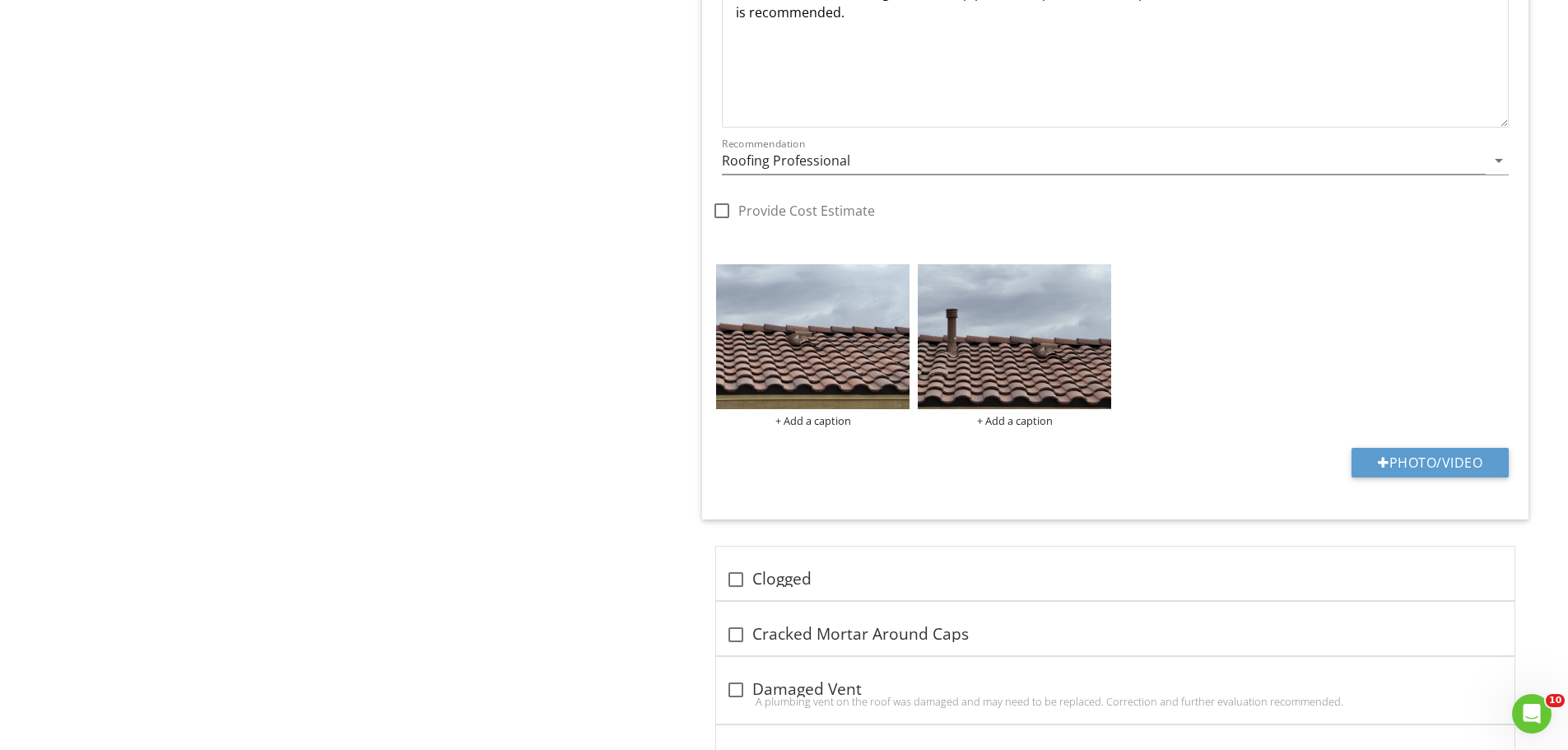
scroll to position [2459, 0]
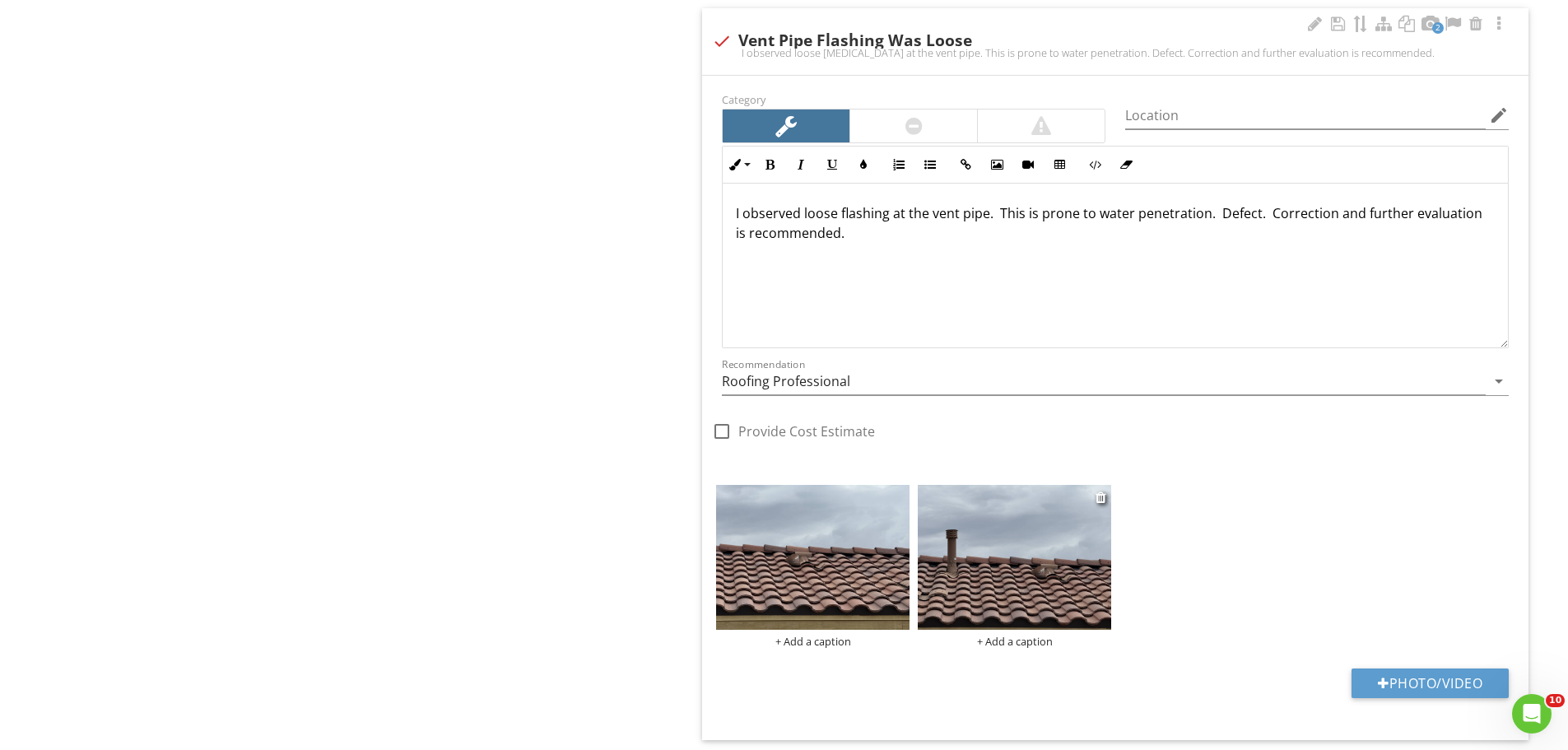
click at [1011, 552] on img at bounding box center [1014, 557] width 193 height 145
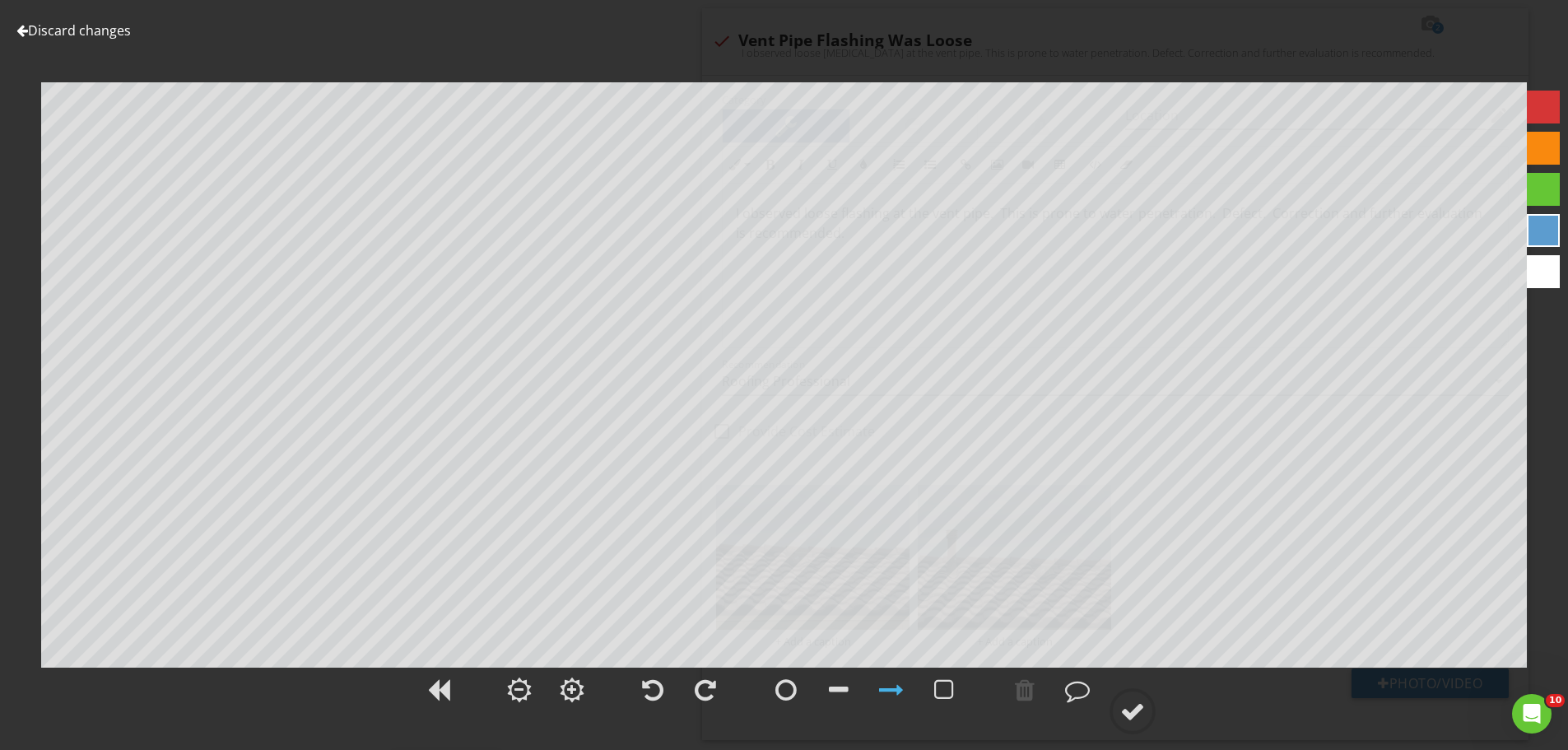
click at [113, 17] on div "Discard changes Add Location" at bounding box center [784, 375] width 1568 height 750
click at [114, 22] on link "Discard changes" at bounding box center [74, 31] width 114 height 18
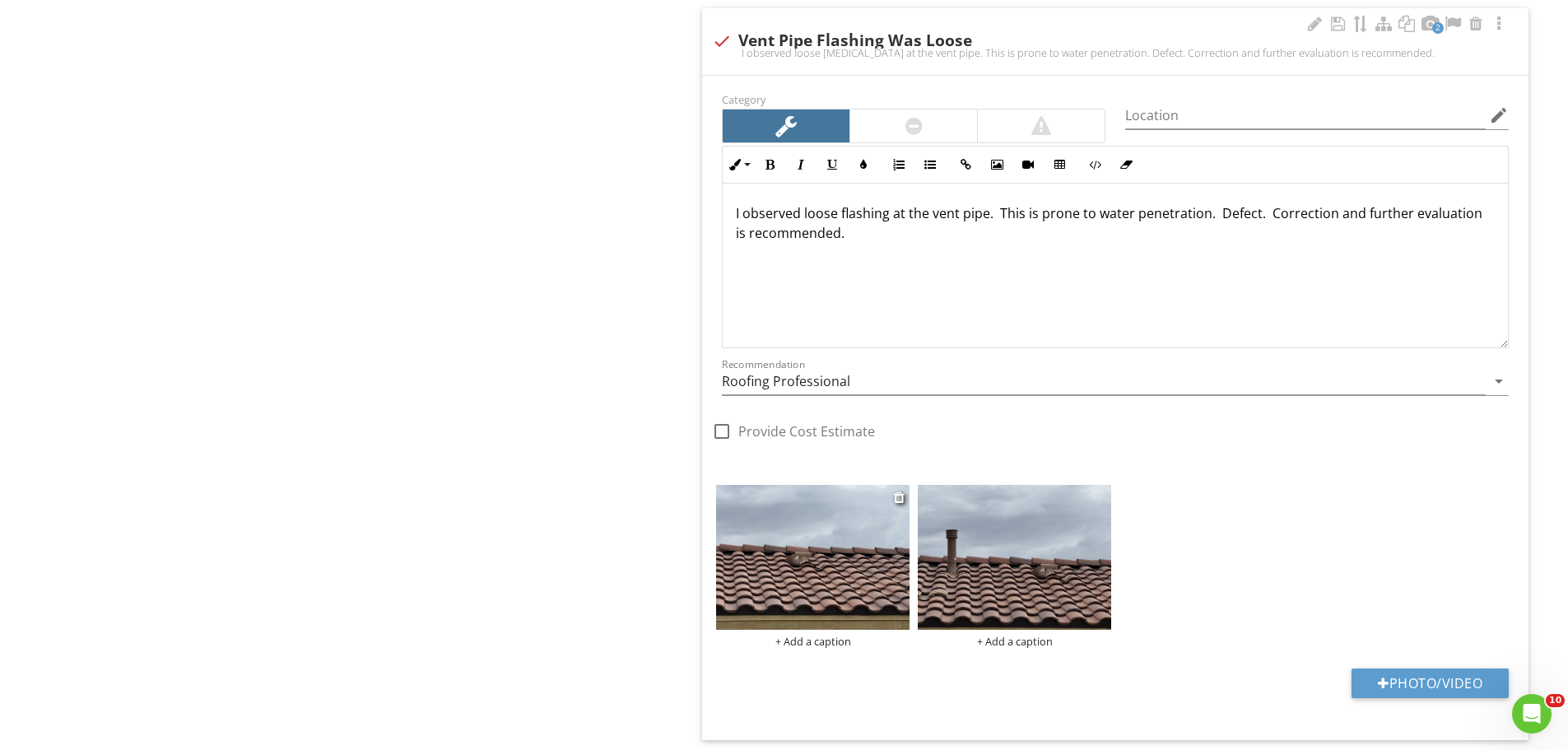
click at [855, 598] on img at bounding box center [812, 557] width 193 height 145
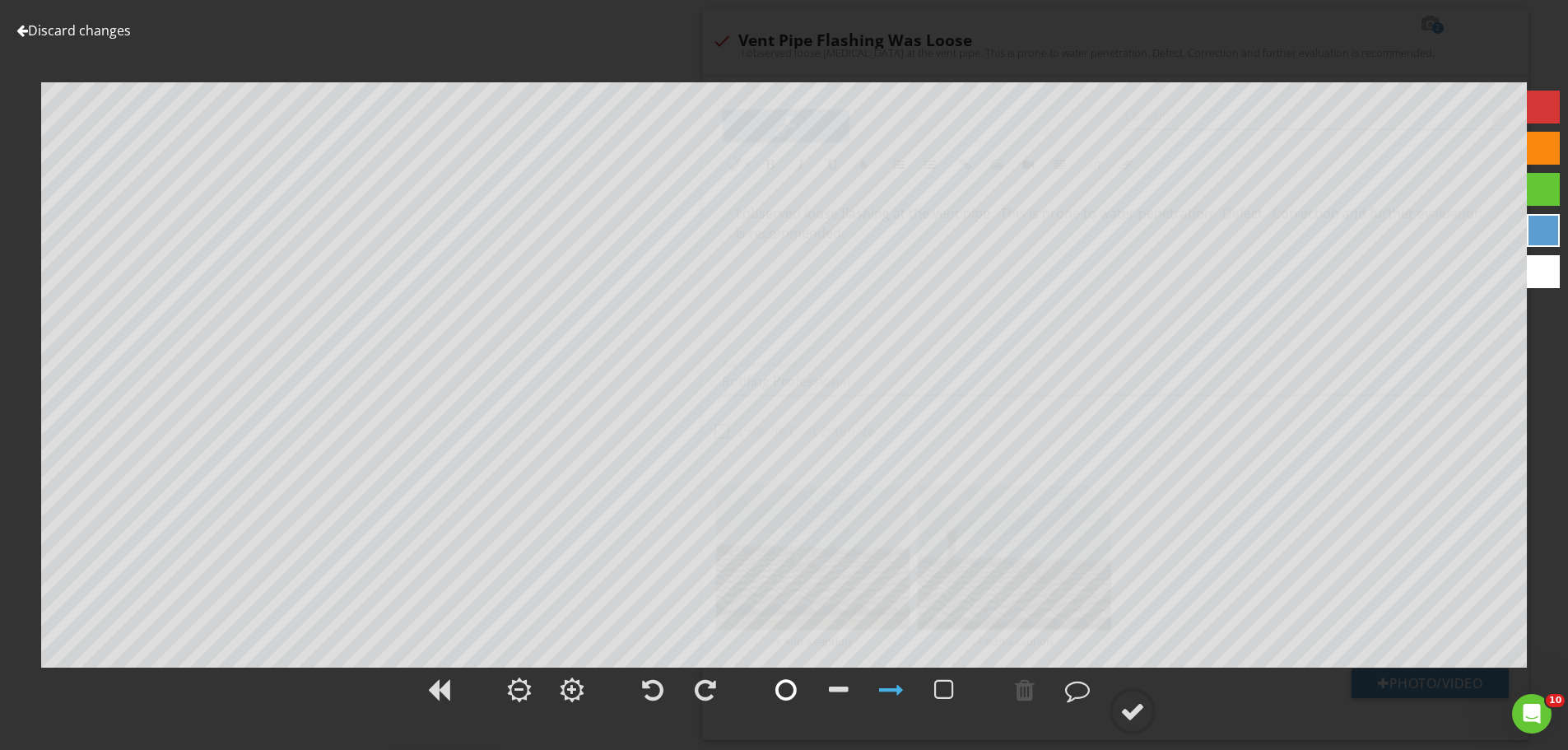
click at [777, 685] on div at bounding box center [787, 689] width 22 height 24
click at [1124, 710] on div at bounding box center [1132, 710] width 24 height 24
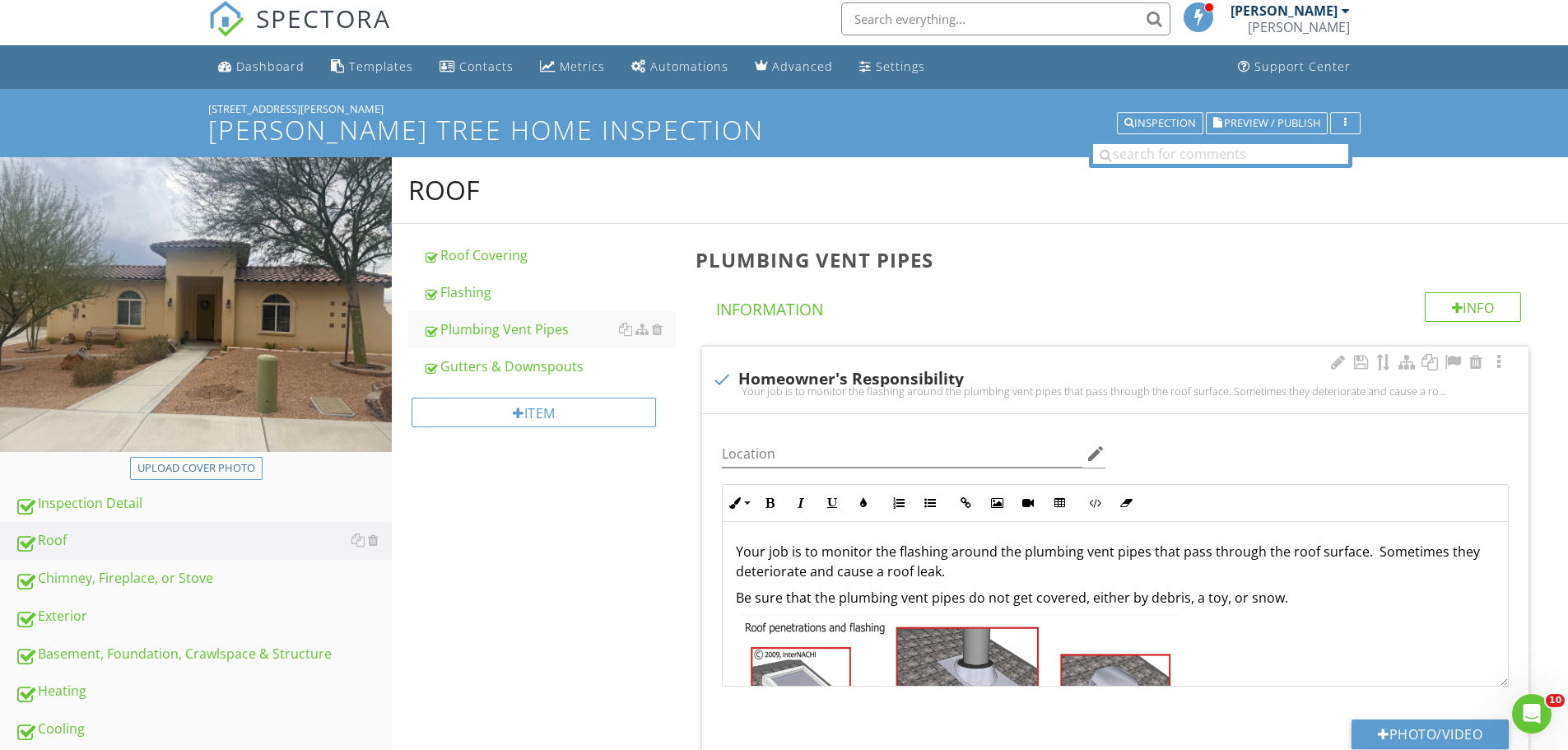
scroll to position [0, 0]
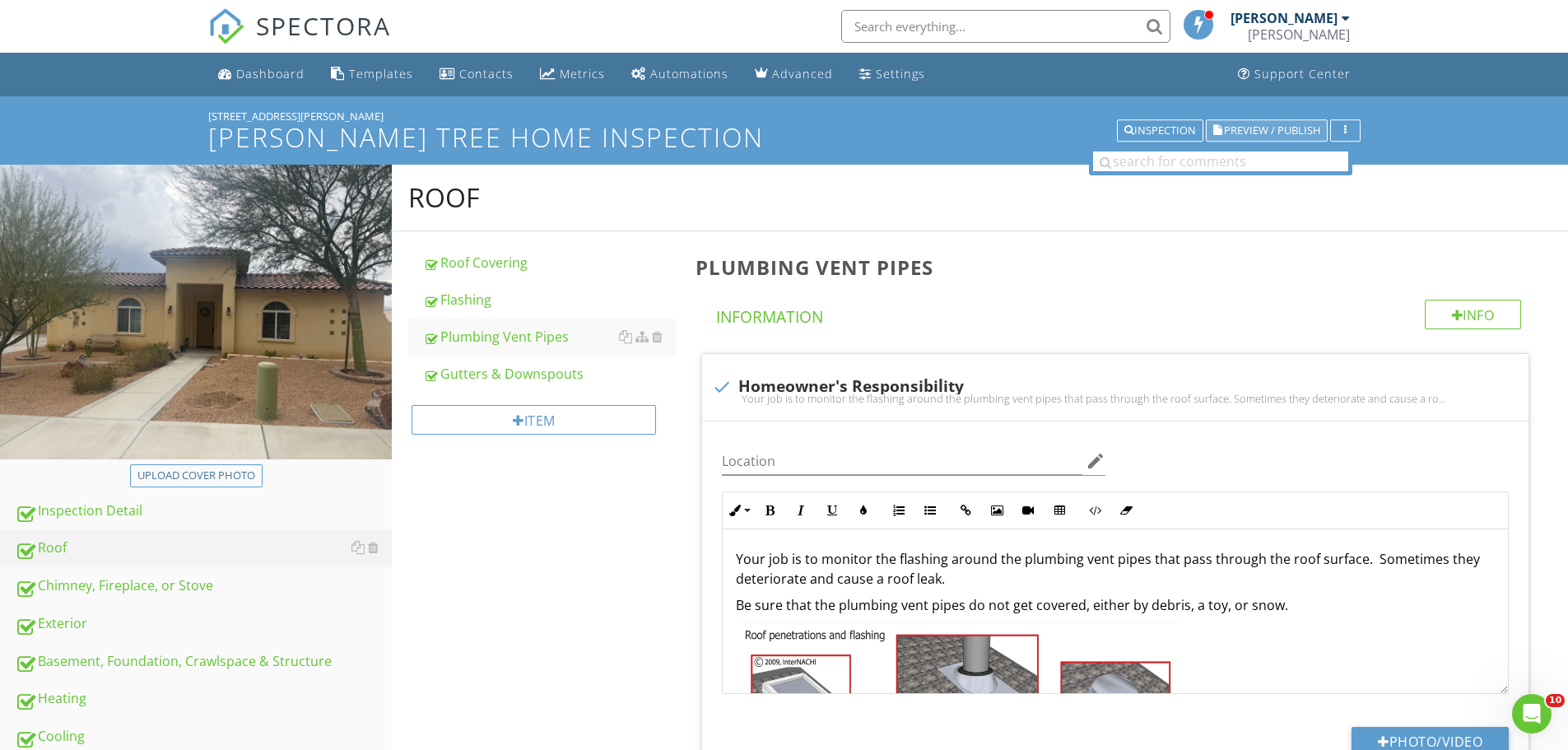
click at [1267, 136] on span "Preview / Publish" at bounding box center [1272, 131] width 96 height 11
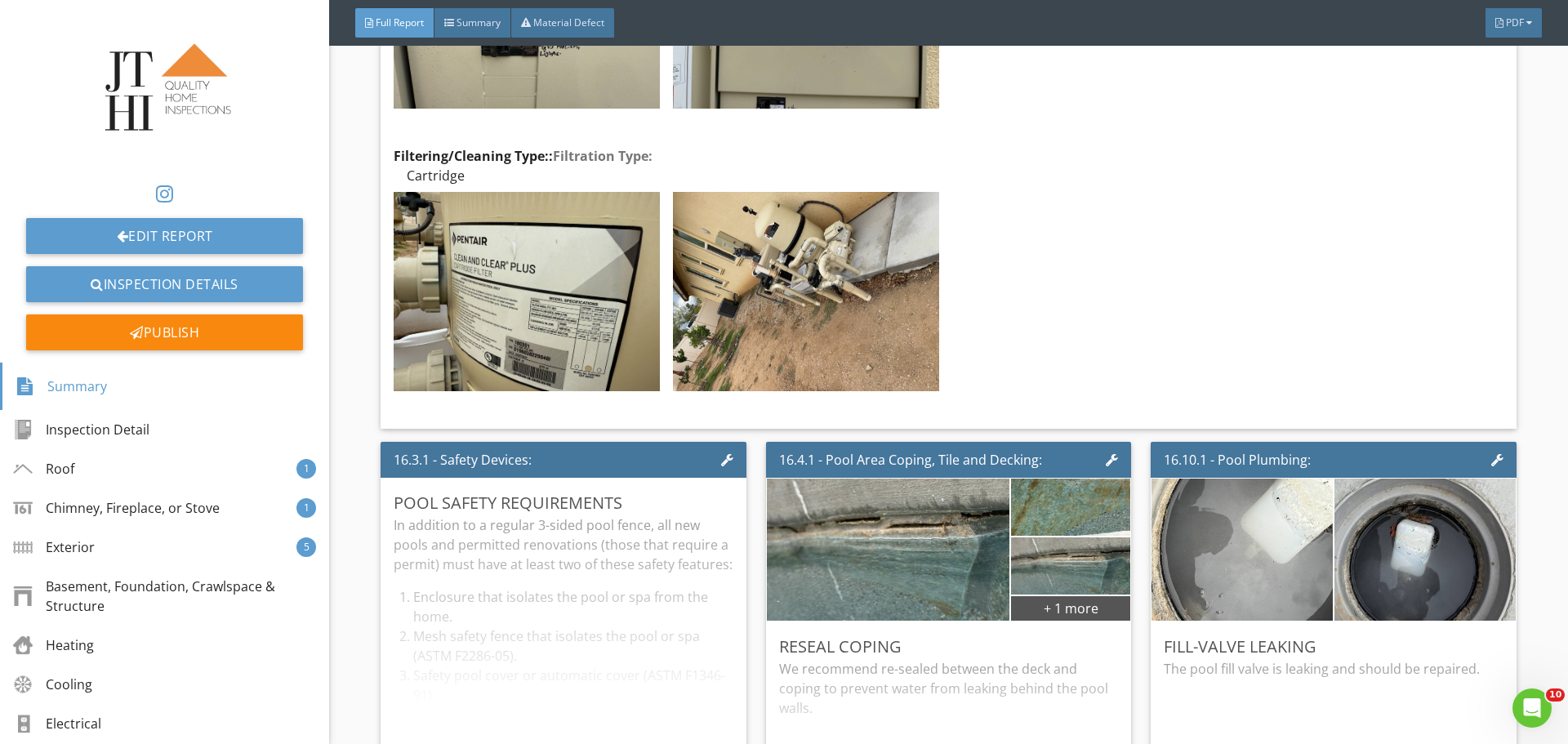
scroll to position [29779, 0]
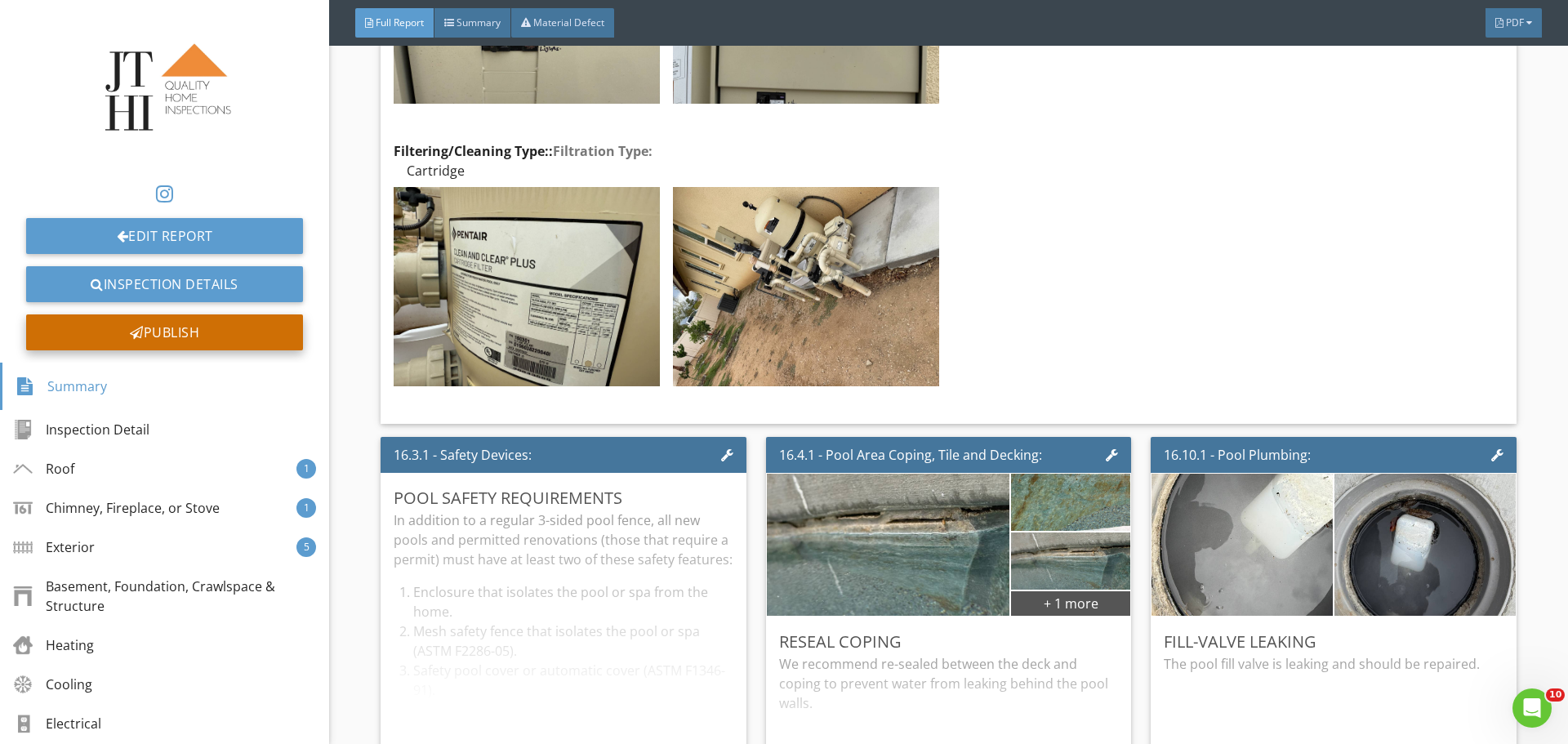
click at [194, 331] on div "Publish" at bounding box center [165, 332] width 277 height 36
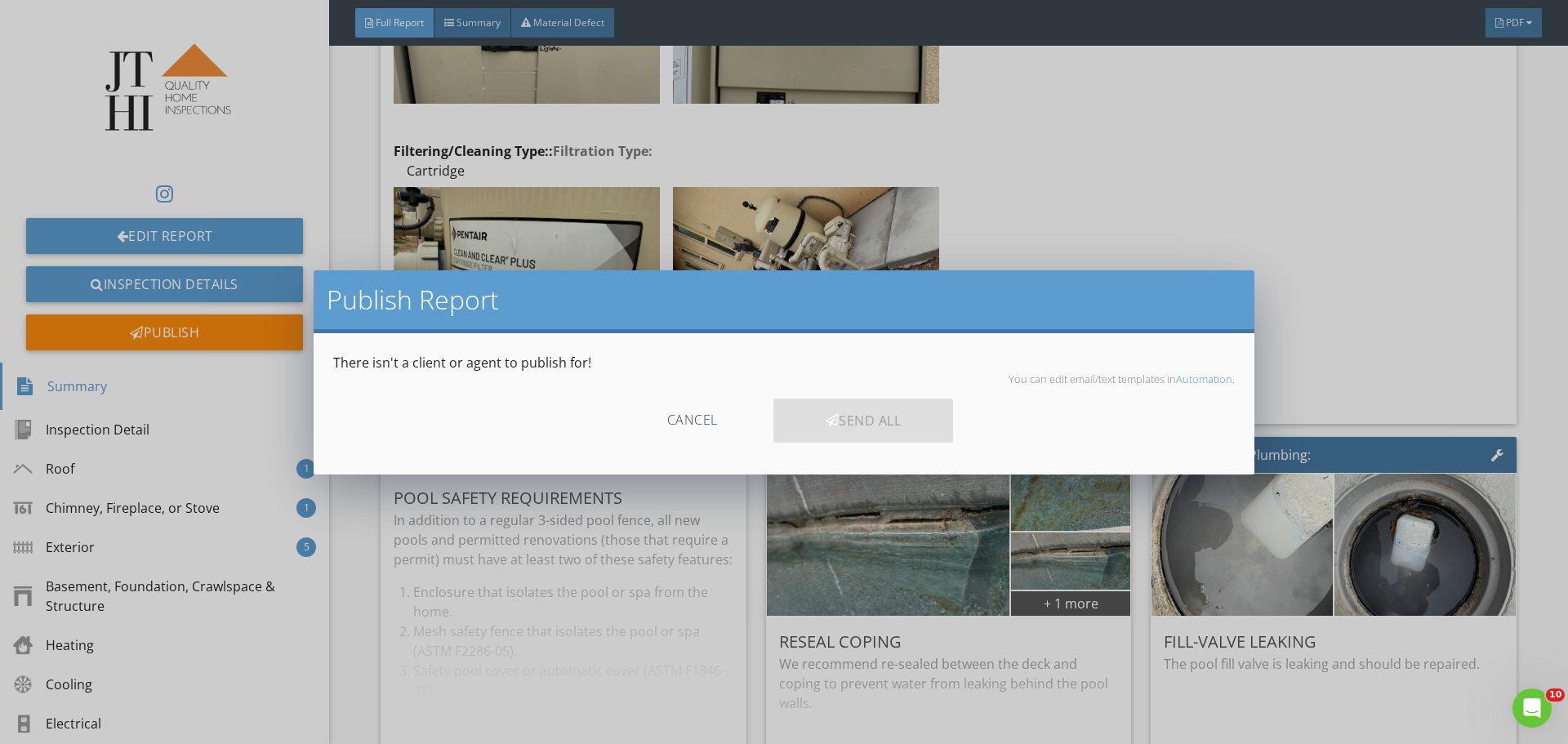
click at [900, 421] on div "Send All" at bounding box center [863, 420] width 181 height 44
click at [708, 415] on div "Cancel" at bounding box center [692, 420] width 155 height 44
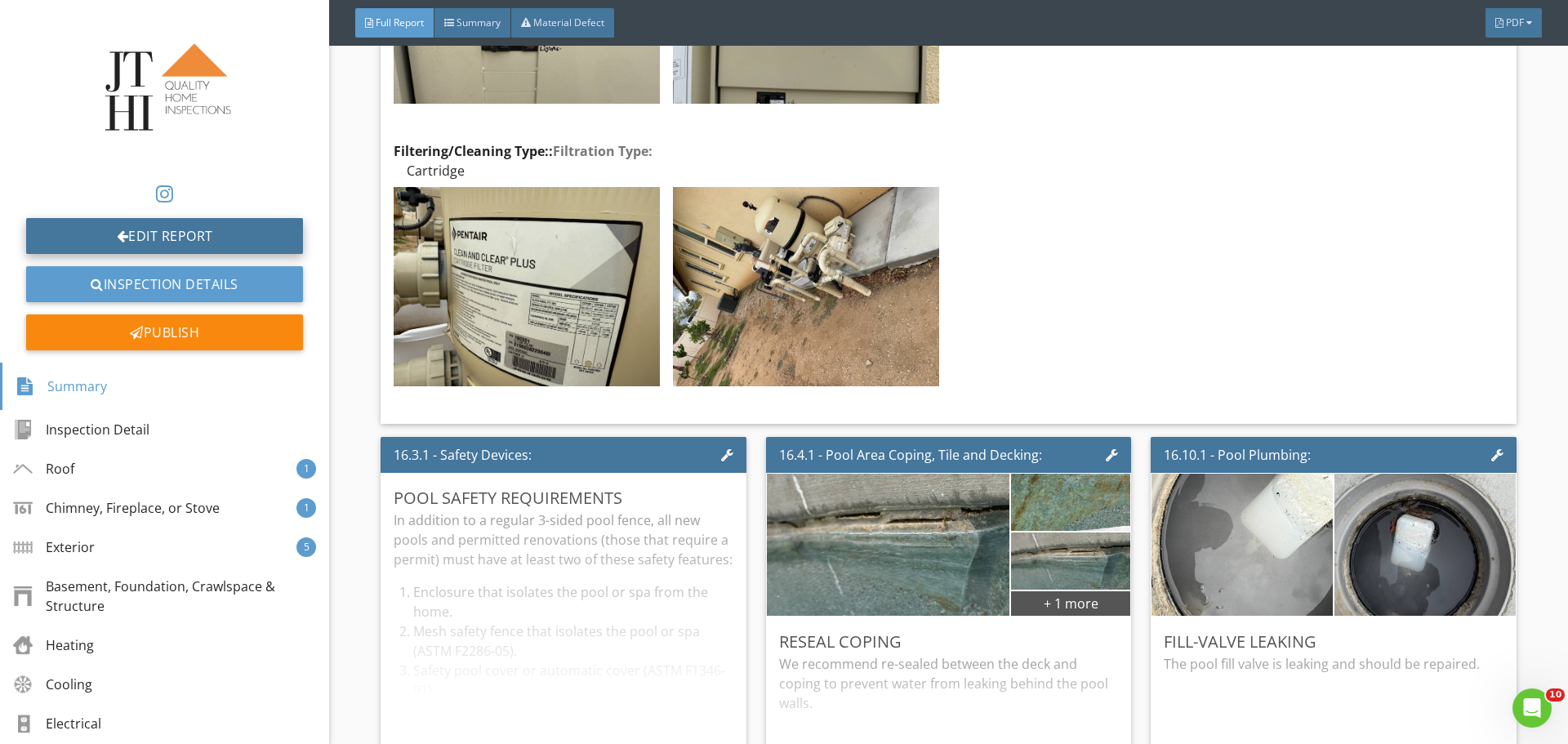
click at [66, 231] on link "Edit Report" at bounding box center [165, 236] width 277 height 36
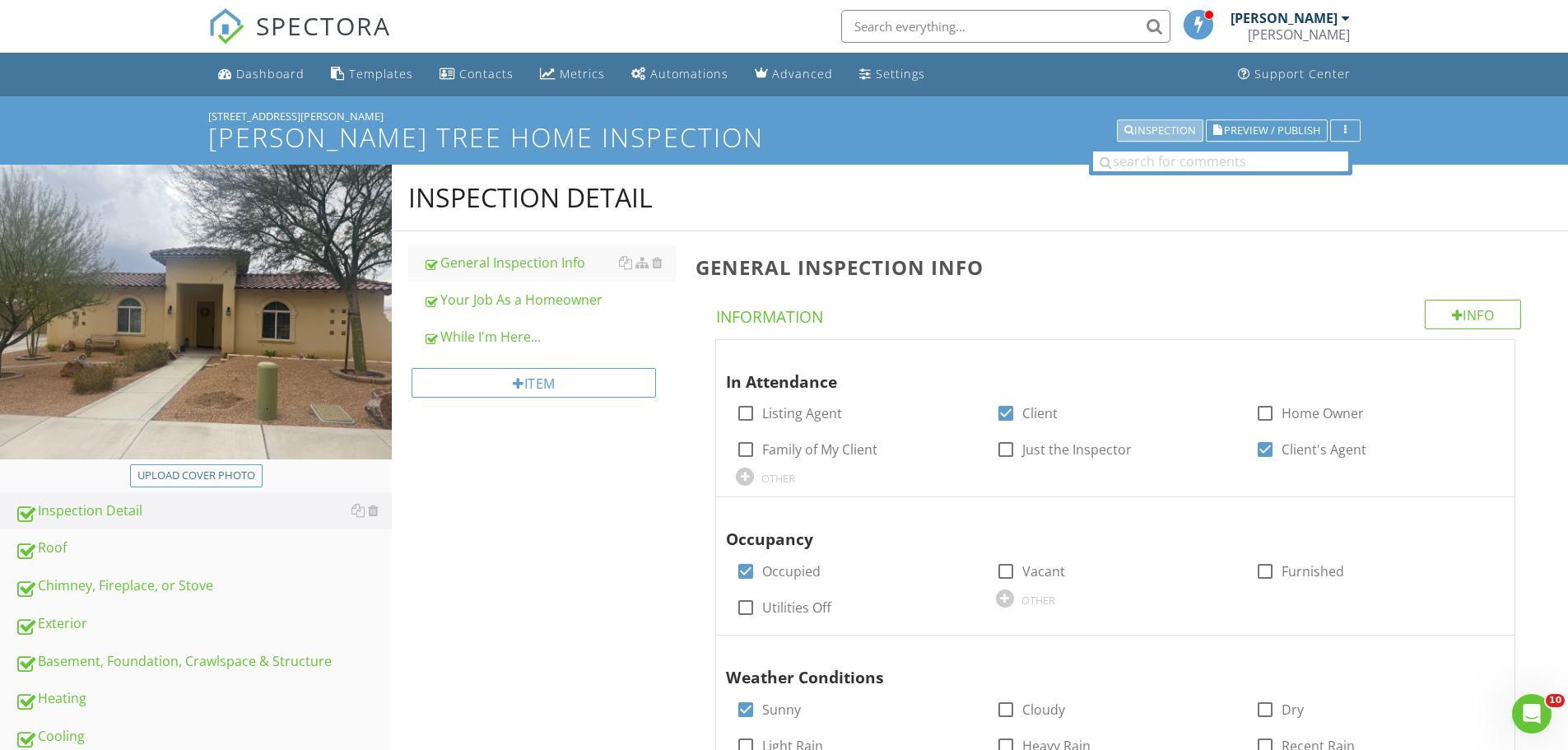
click at [1153, 125] on div "Inspection" at bounding box center [1160, 131] width 72 height 12
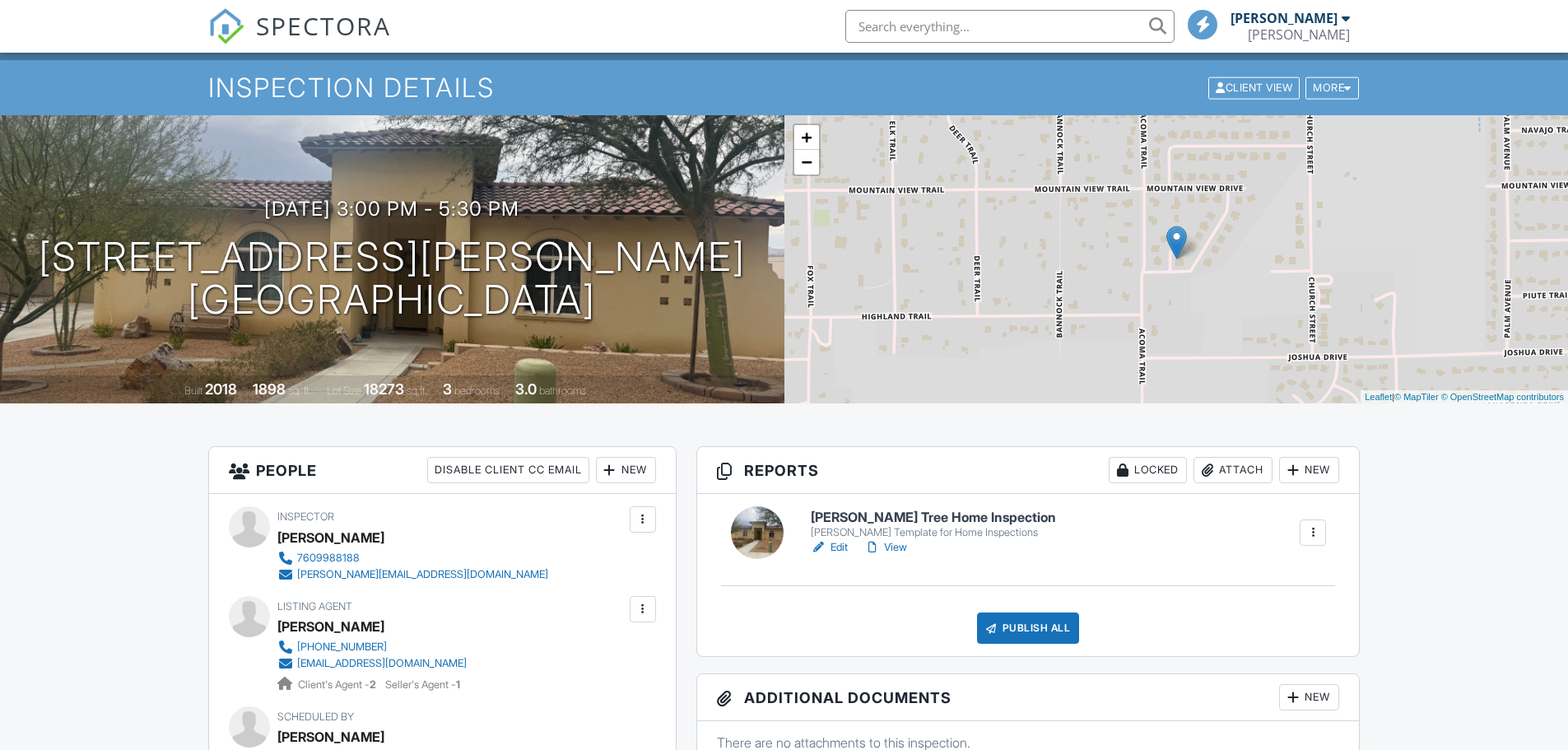
scroll to position [247, 0]
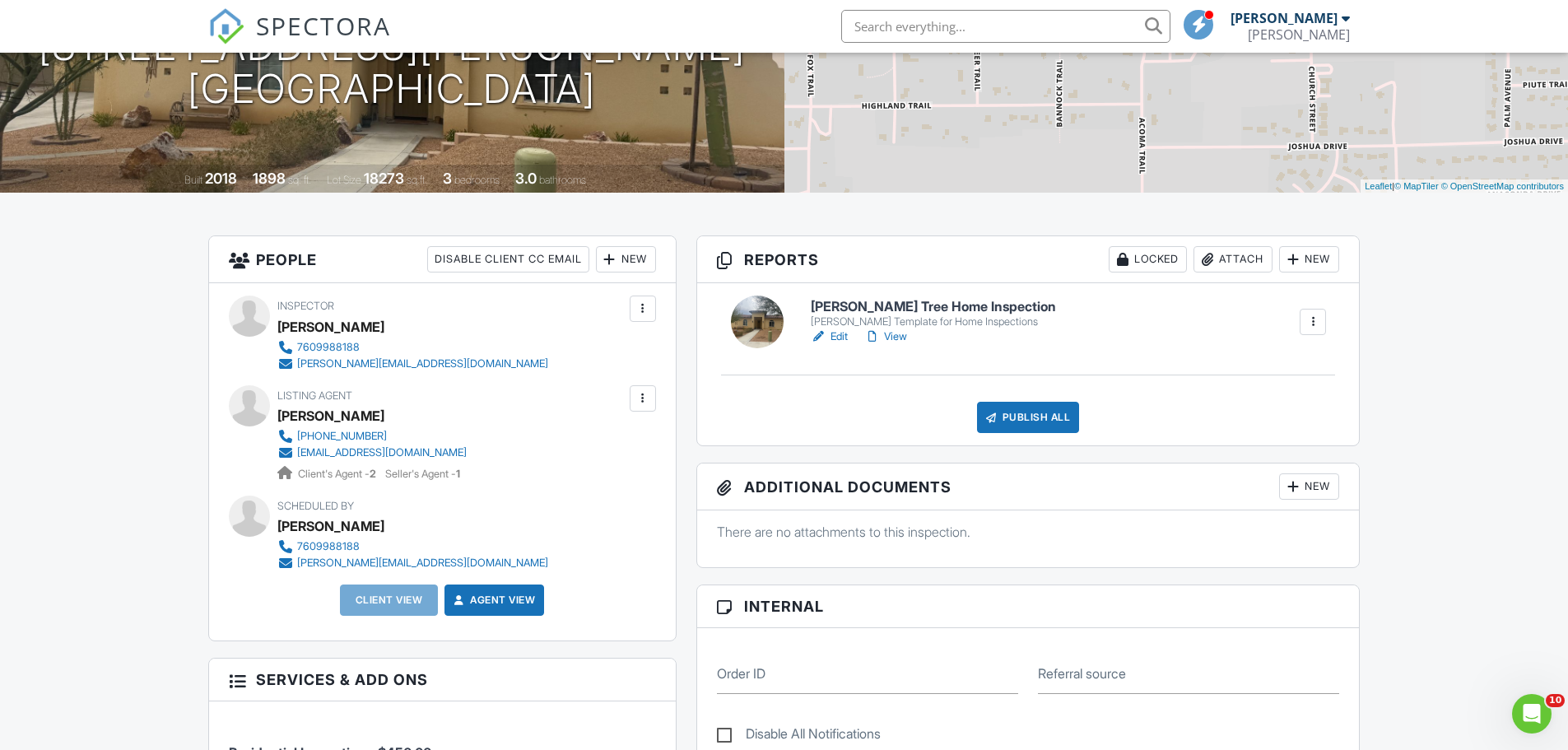
click at [643, 392] on div at bounding box center [643, 398] width 16 height 16
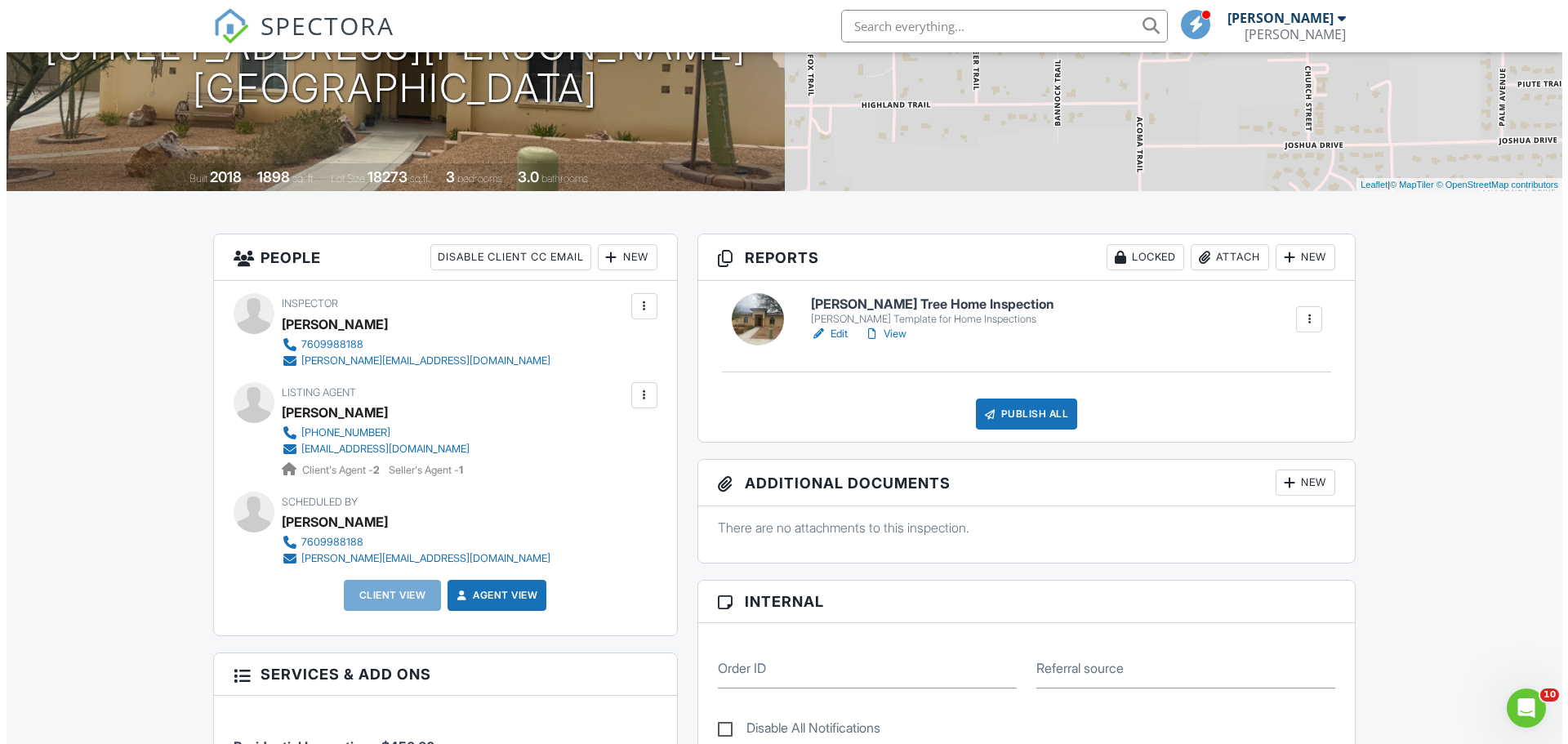
scroll to position [0, 0]
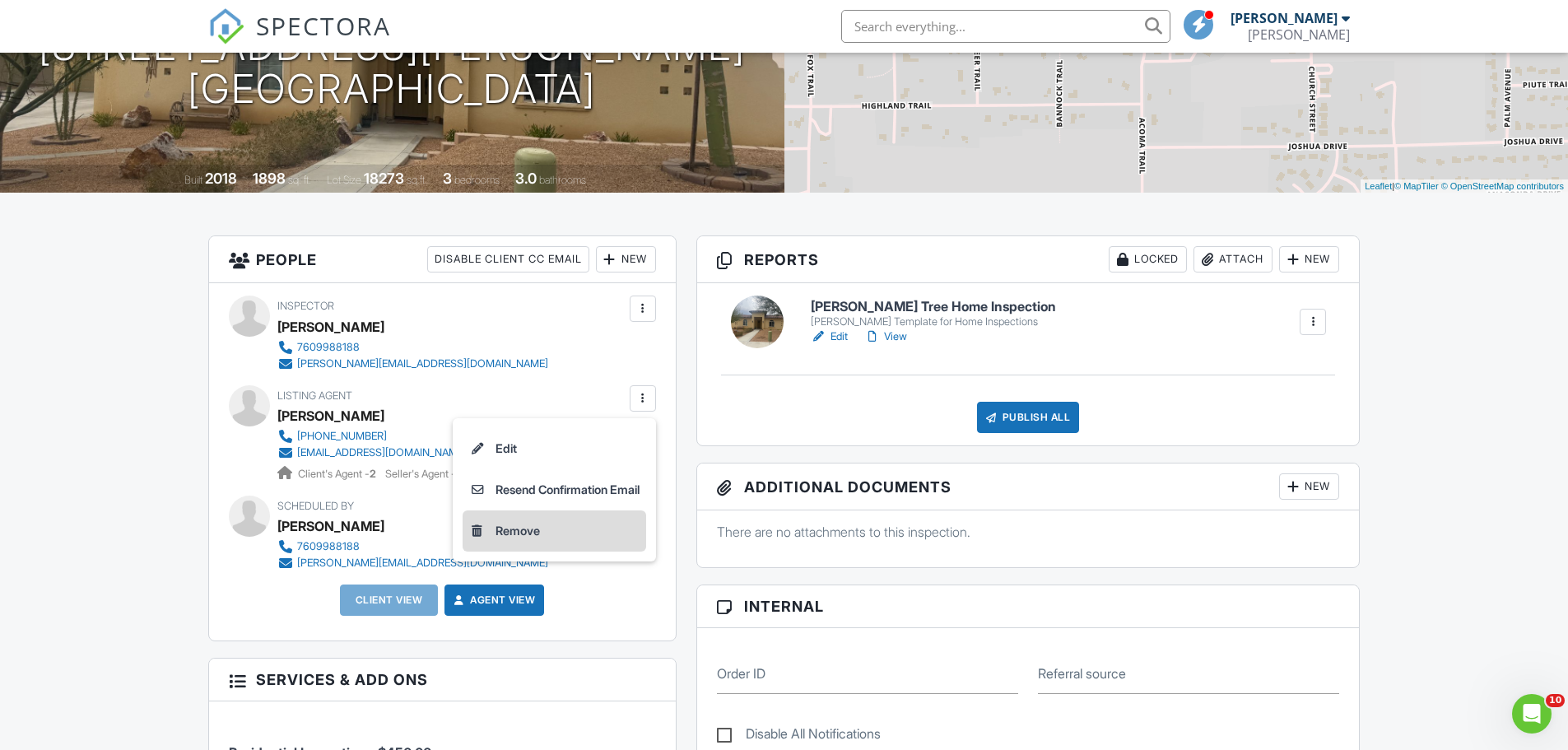
click at [534, 528] on li "Remove" at bounding box center [554, 531] width 183 height 41
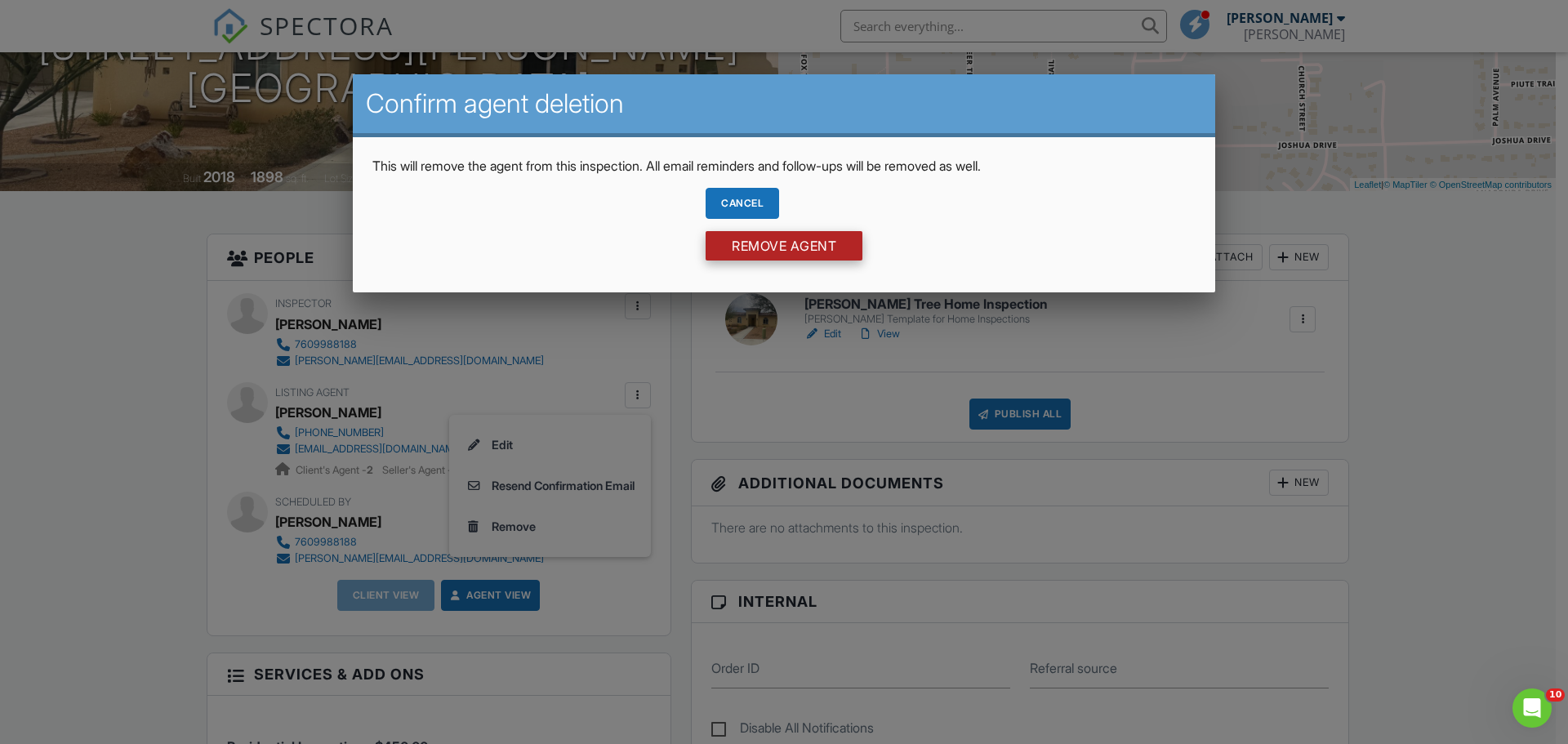
click at [825, 237] on input "Remove Agent" at bounding box center [784, 246] width 157 height 30
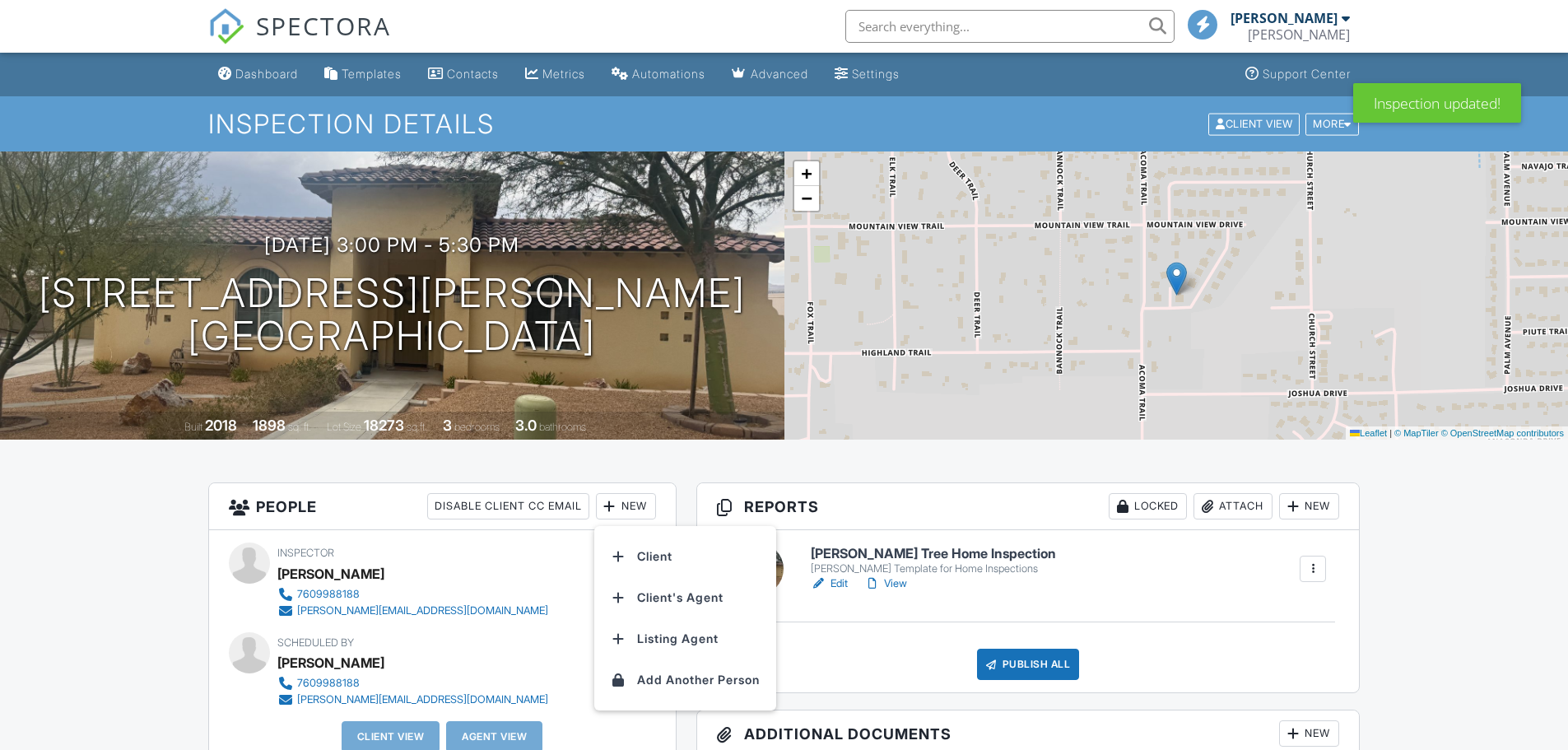
click at [678, 558] on li "Client" at bounding box center [685, 556] width 162 height 41
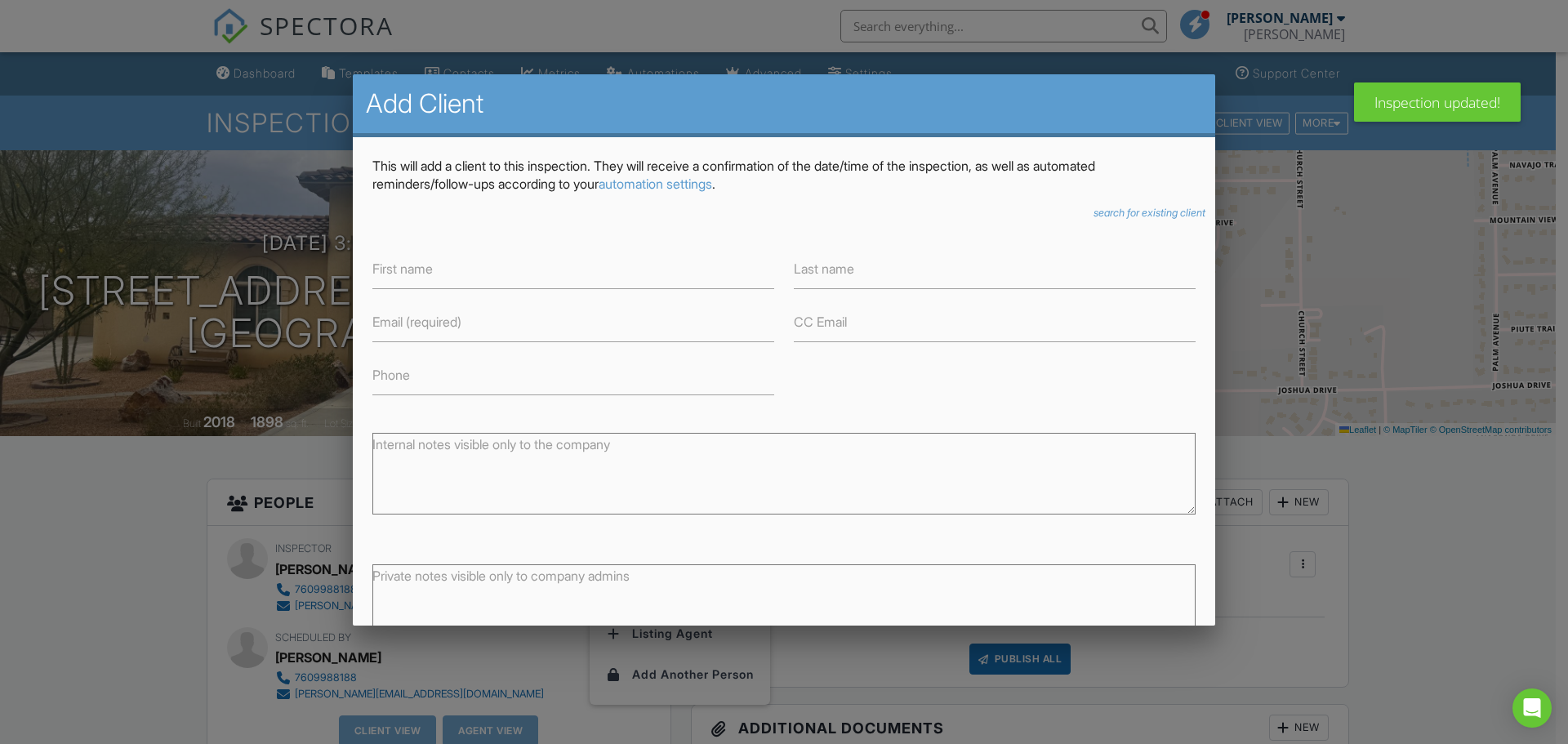
click at [283, 542] on div at bounding box center [784, 382] width 1568 height 929
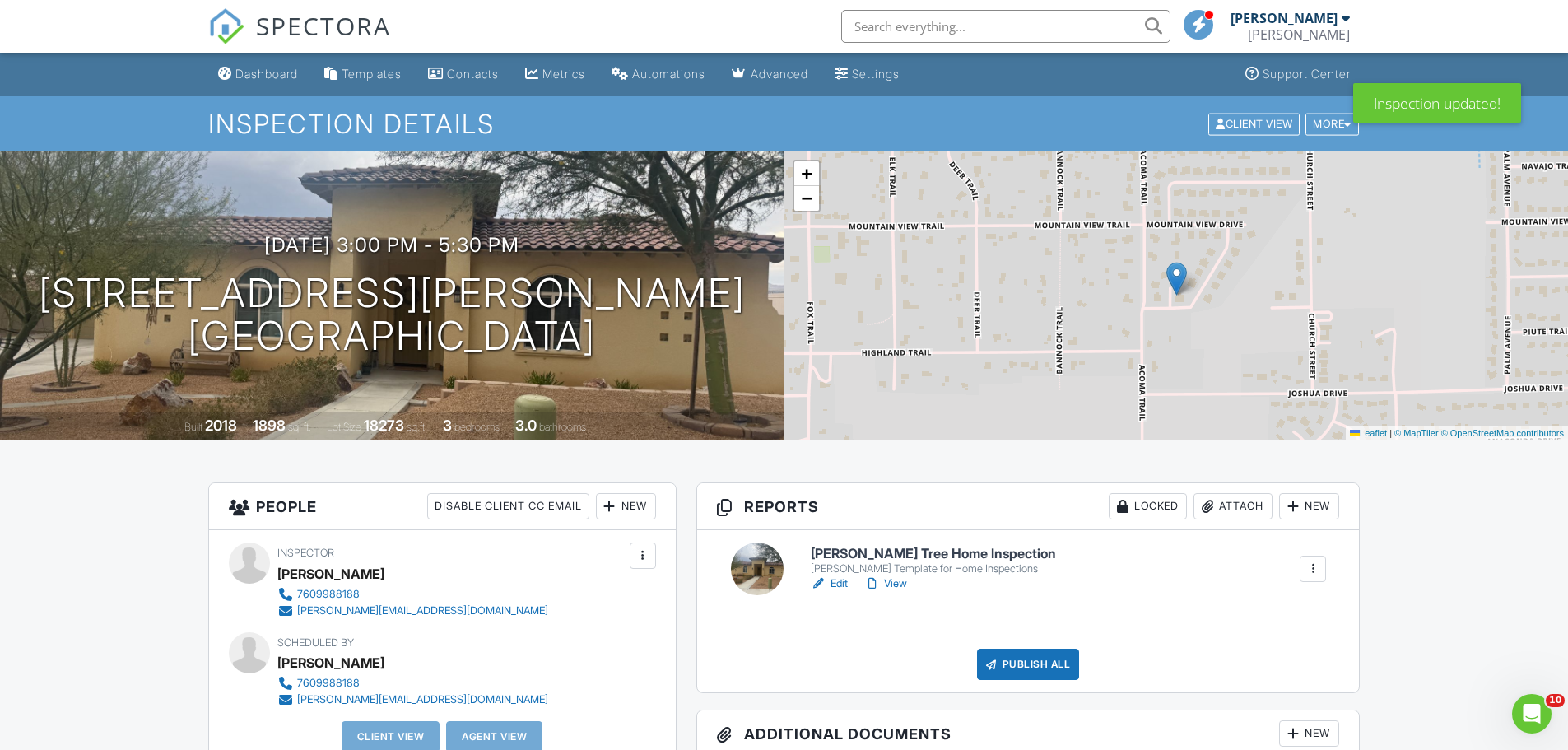
click at [617, 498] on div "New" at bounding box center [626, 505] width 60 height 26
click at [726, 597] on li "Client's Agent" at bounding box center [685, 597] width 162 height 41
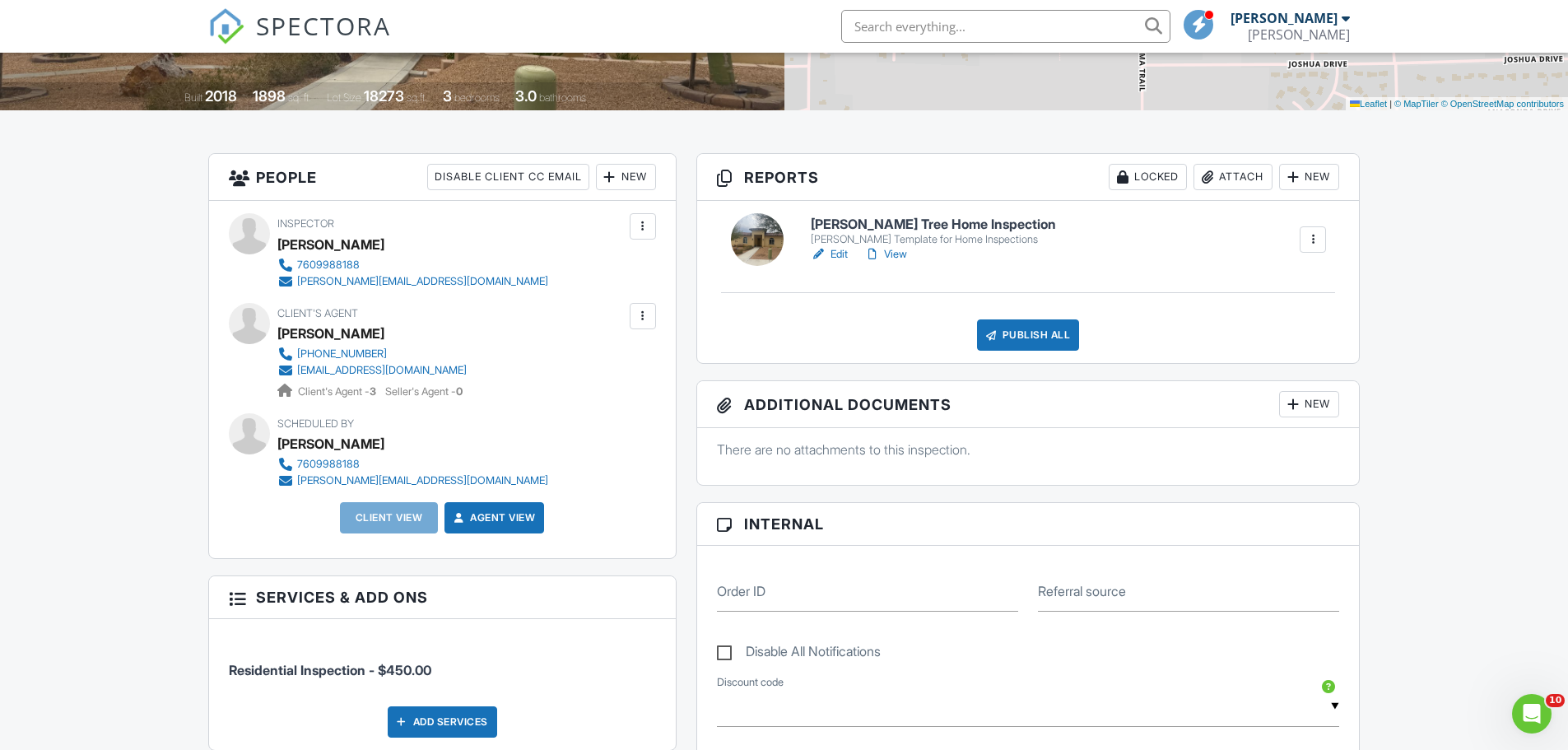
click at [1024, 338] on div "Publish All" at bounding box center [1028, 335] width 103 height 31
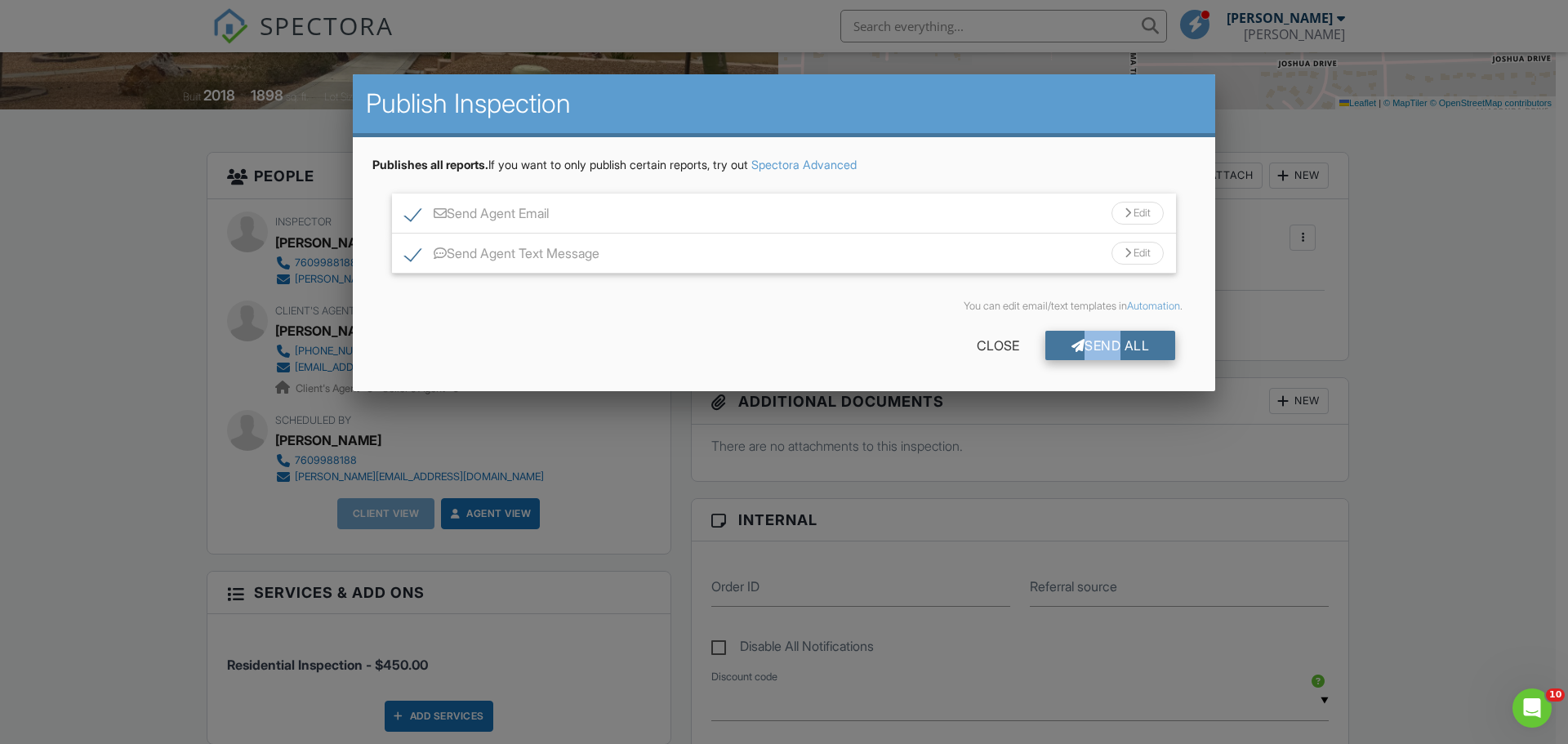
click at [1107, 360] on div "Send All Close" at bounding box center [784, 348] width 824 height 46
click at [1113, 348] on div "Send All" at bounding box center [1110, 345] width 131 height 30
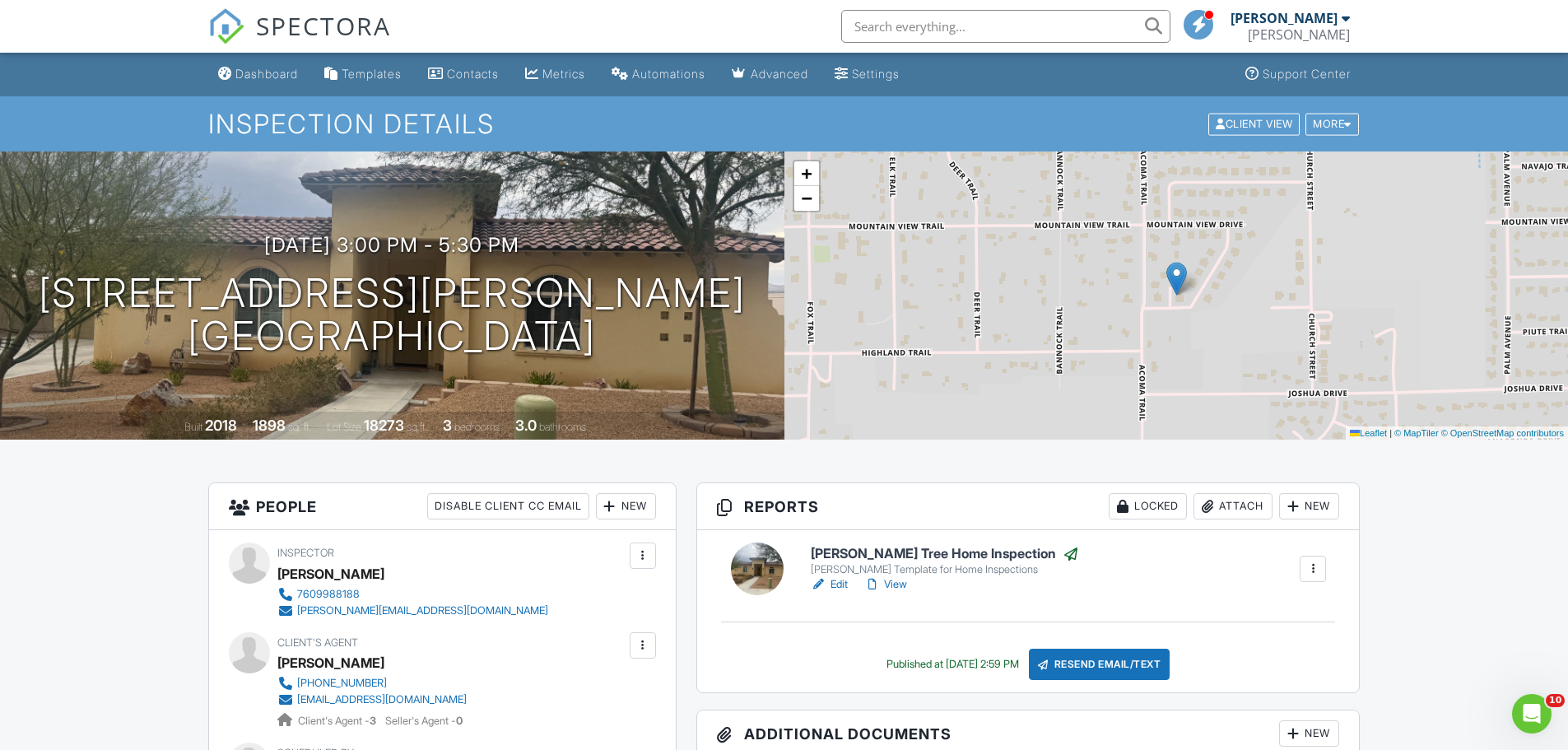
click at [241, 53] on div "SPECTORA" at bounding box center [299, 26] width 182 height 53
click at [245, 67] on div "Dashboard" at bounding box center [266, 73] width 63 height 14
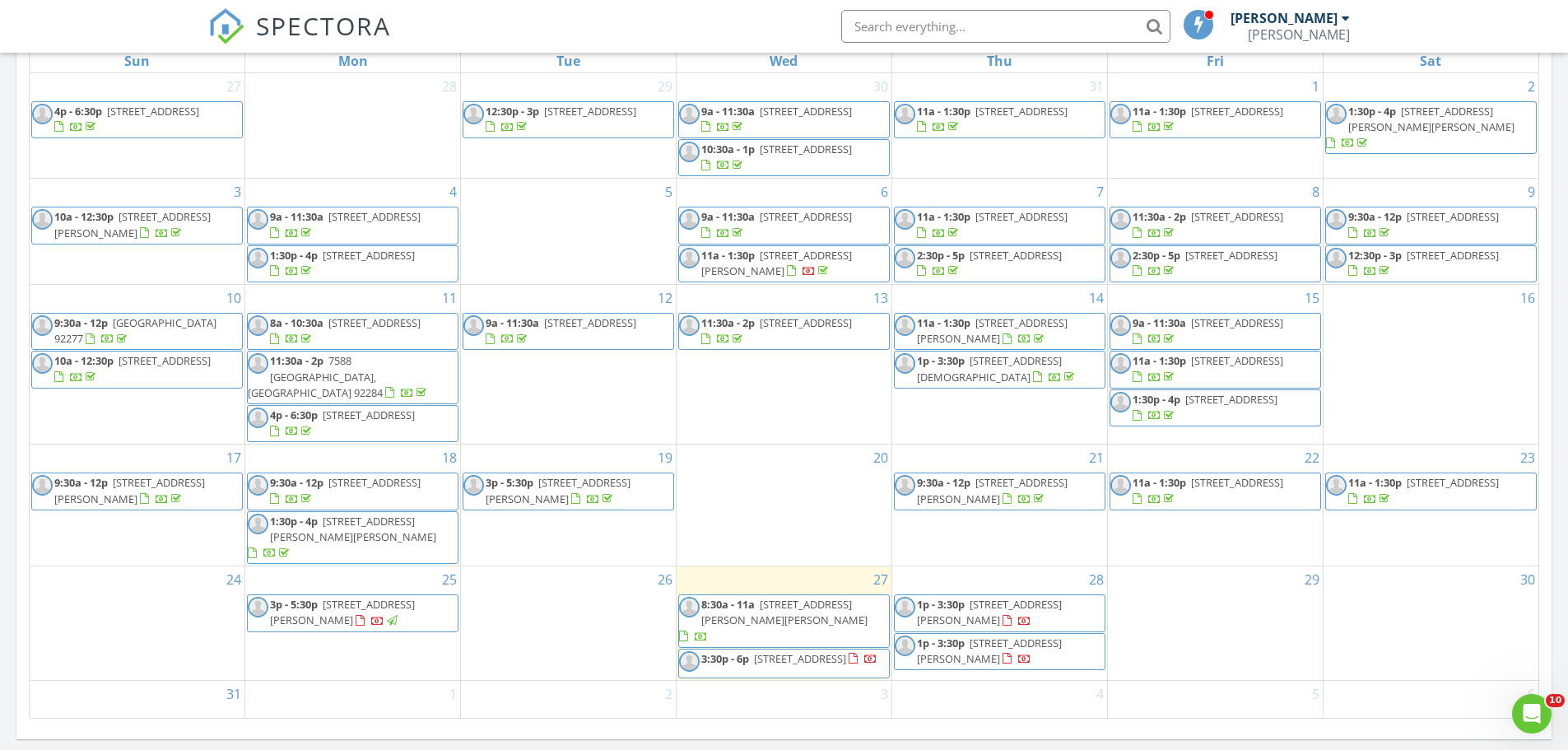
scroll to position [823, 0]
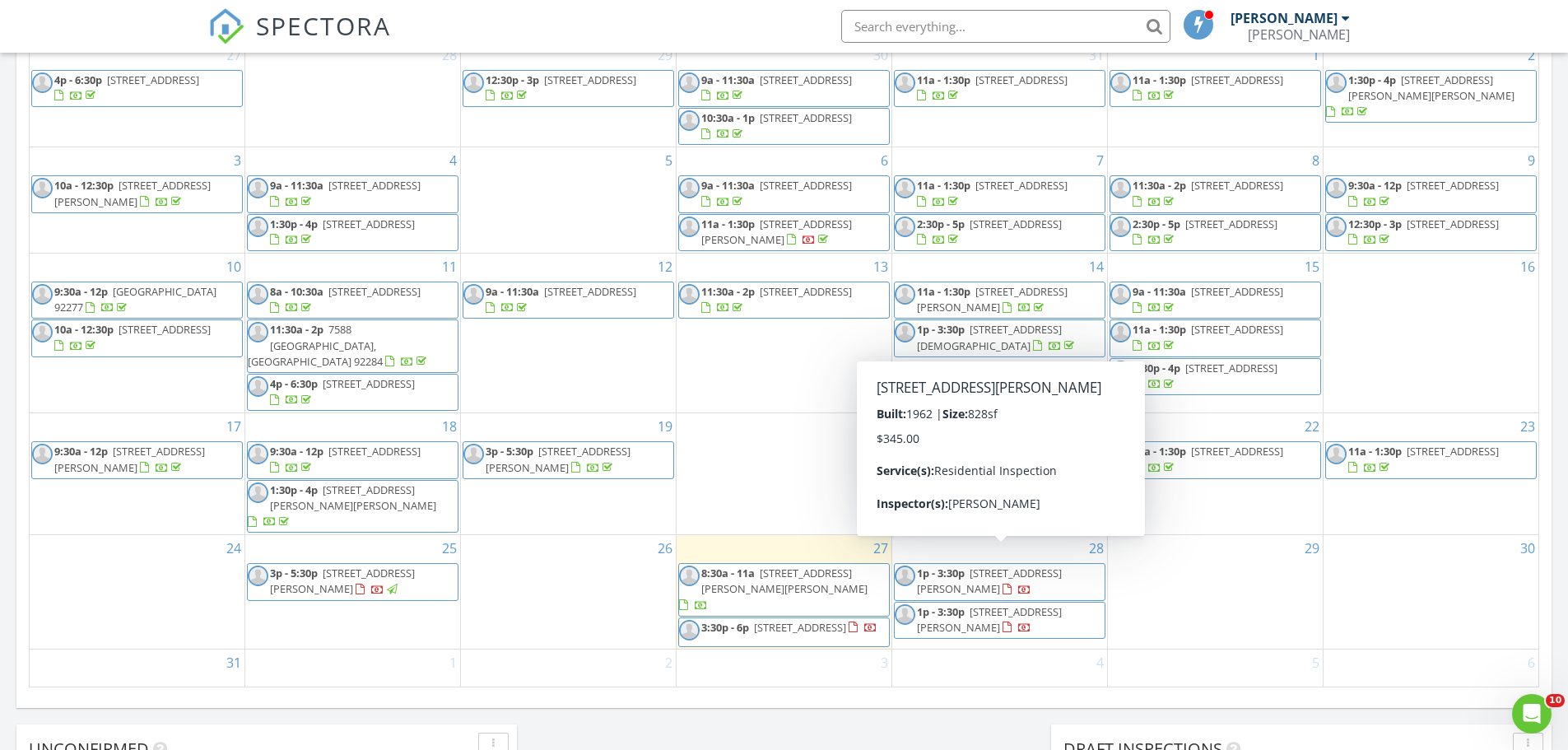
click at [1034, 565] on span "[STREET_ADDRESS][PERSON_NAME]" at bounding box center [990, 580] width 145 height 31
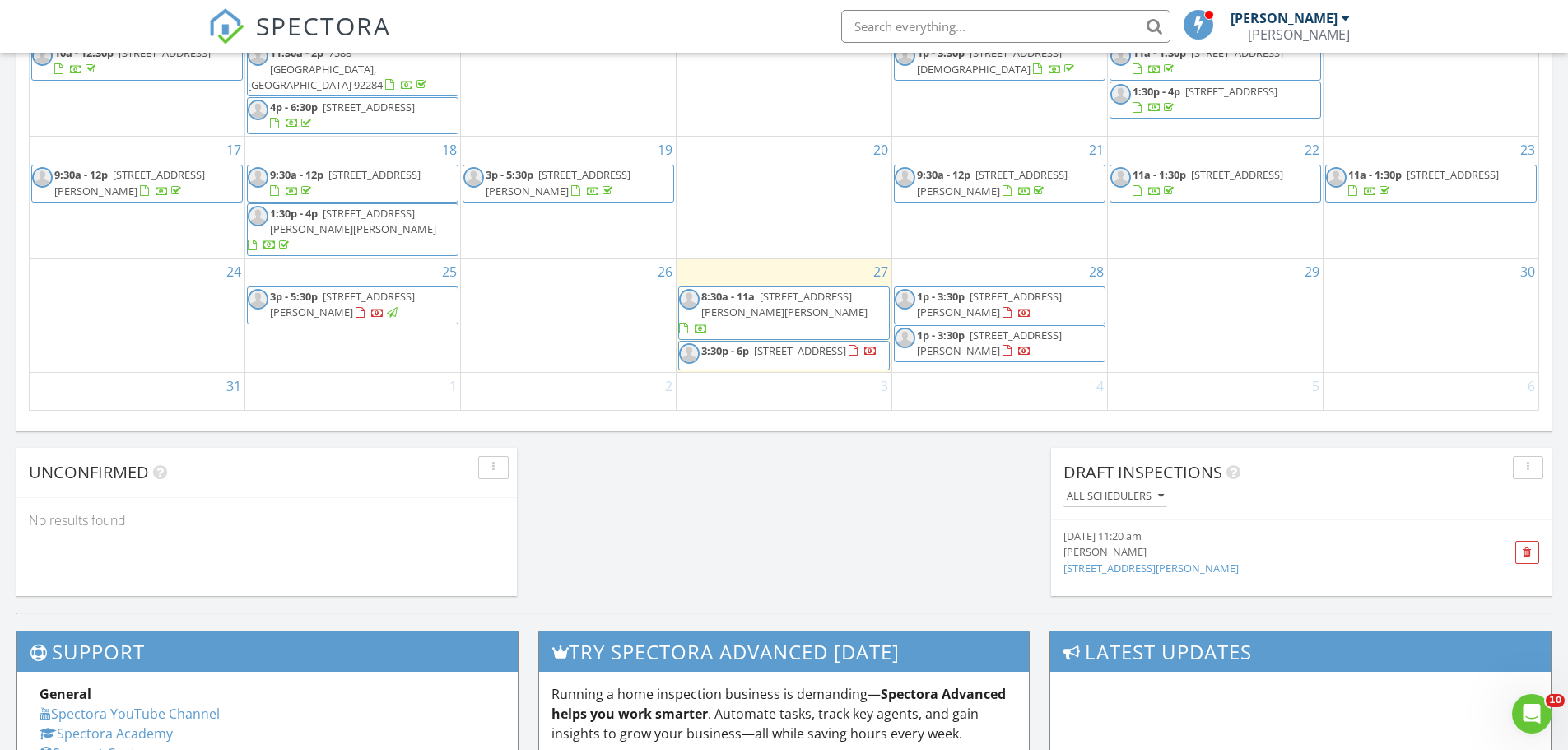
scroll to position [1071, 0]
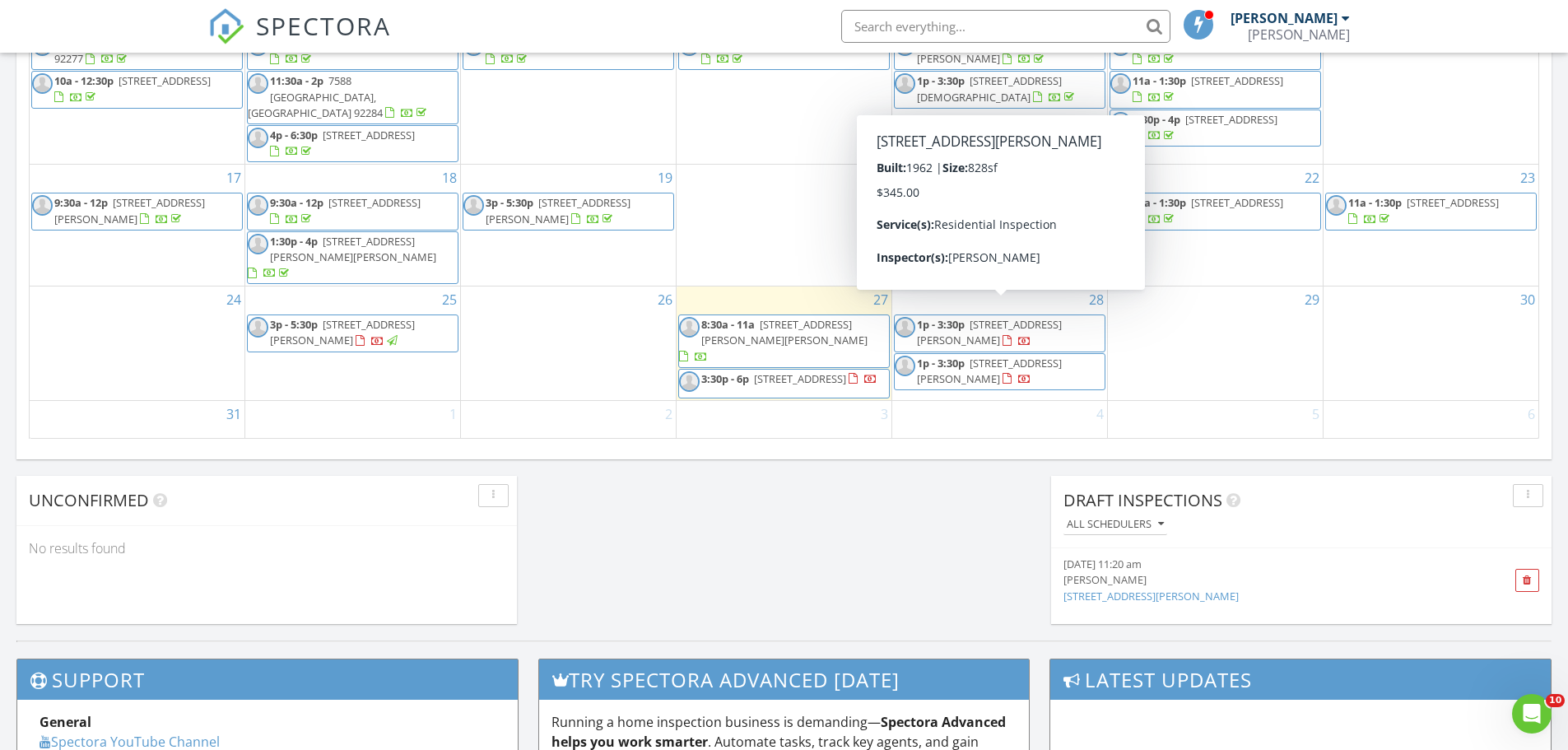
click at [1083, 322] on span "1p - 3:30p [STREET_ADDRESS][PERSON_NAME]" at bounding box center [999, 332] width 210 height 32
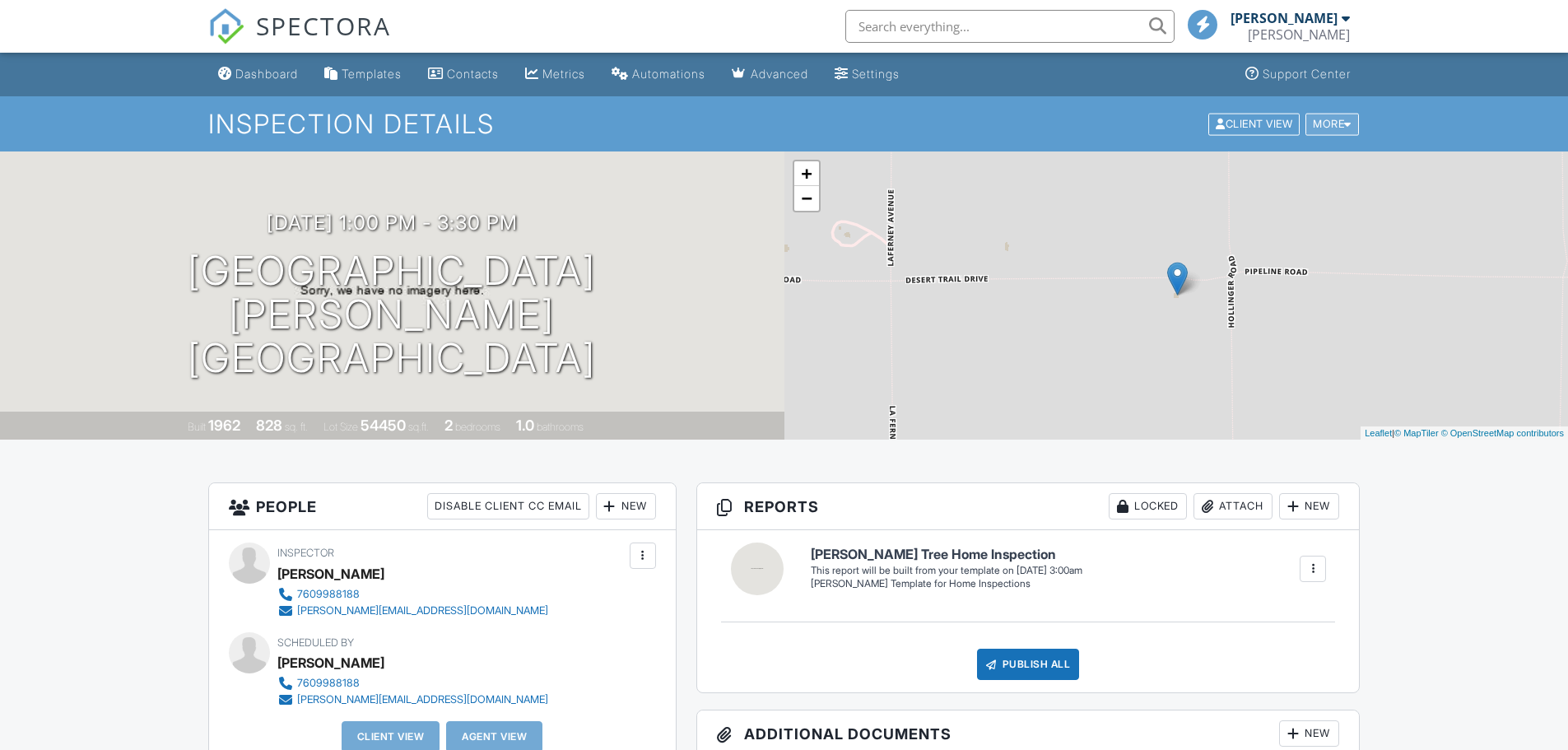
click at [1342, 121] on div "More" at bounding box center [1332, 123] width 54 height 22
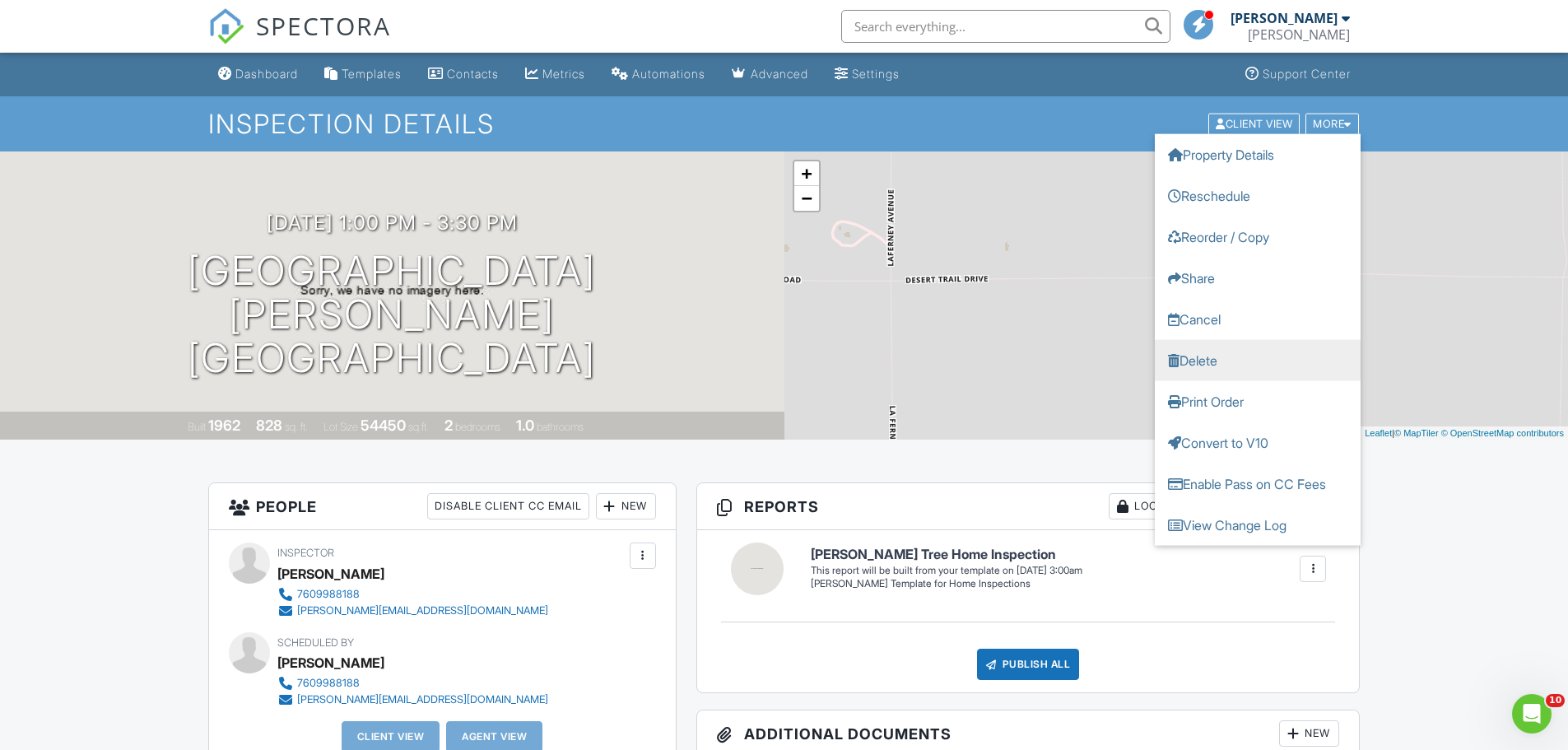
click at [1230, 350] on link "Delete" at bounding box center [1258, 359] width 206 height 41
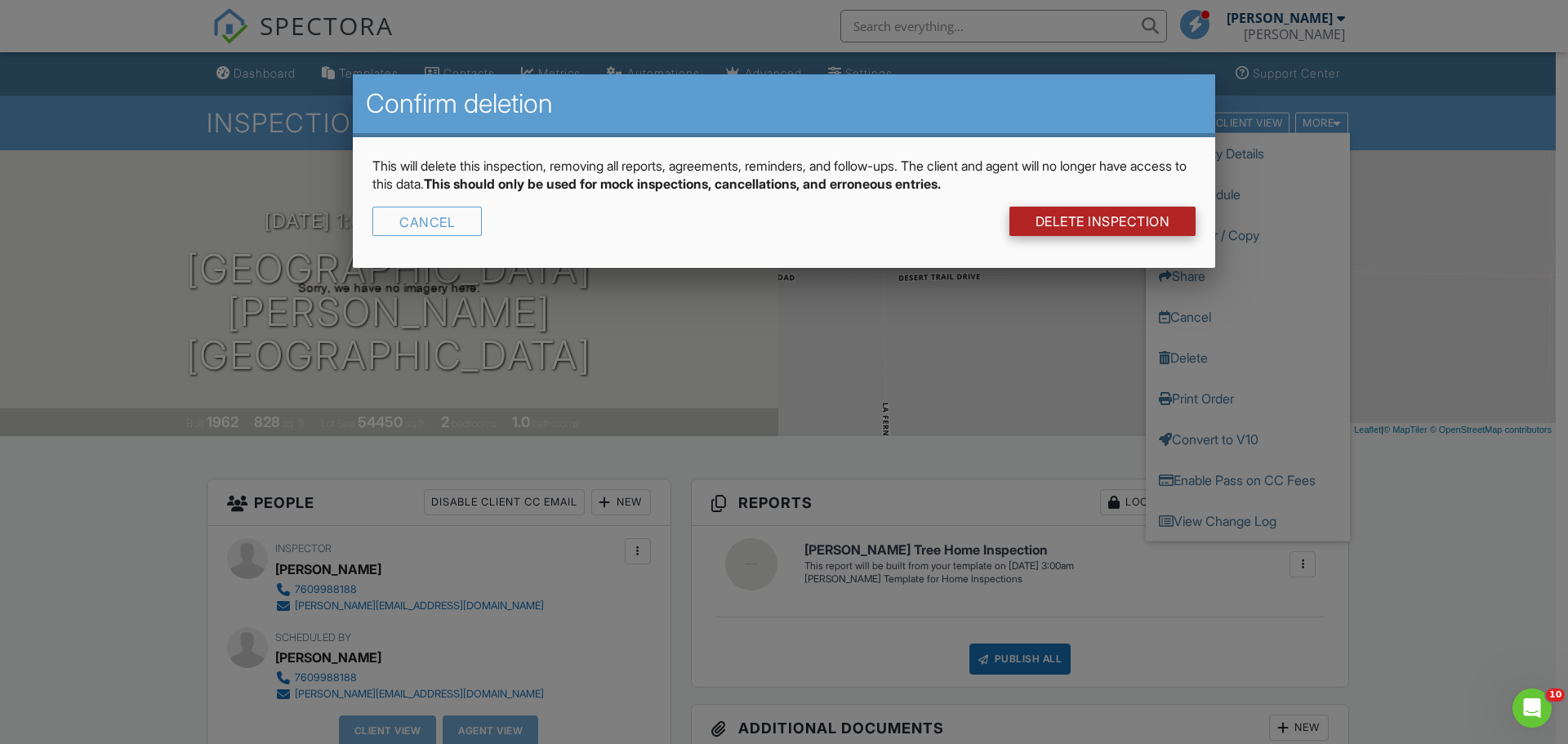
click at [1120, 222] on link "DELETE Inspection" at bounding box center [1103, 221] width 187 height 30
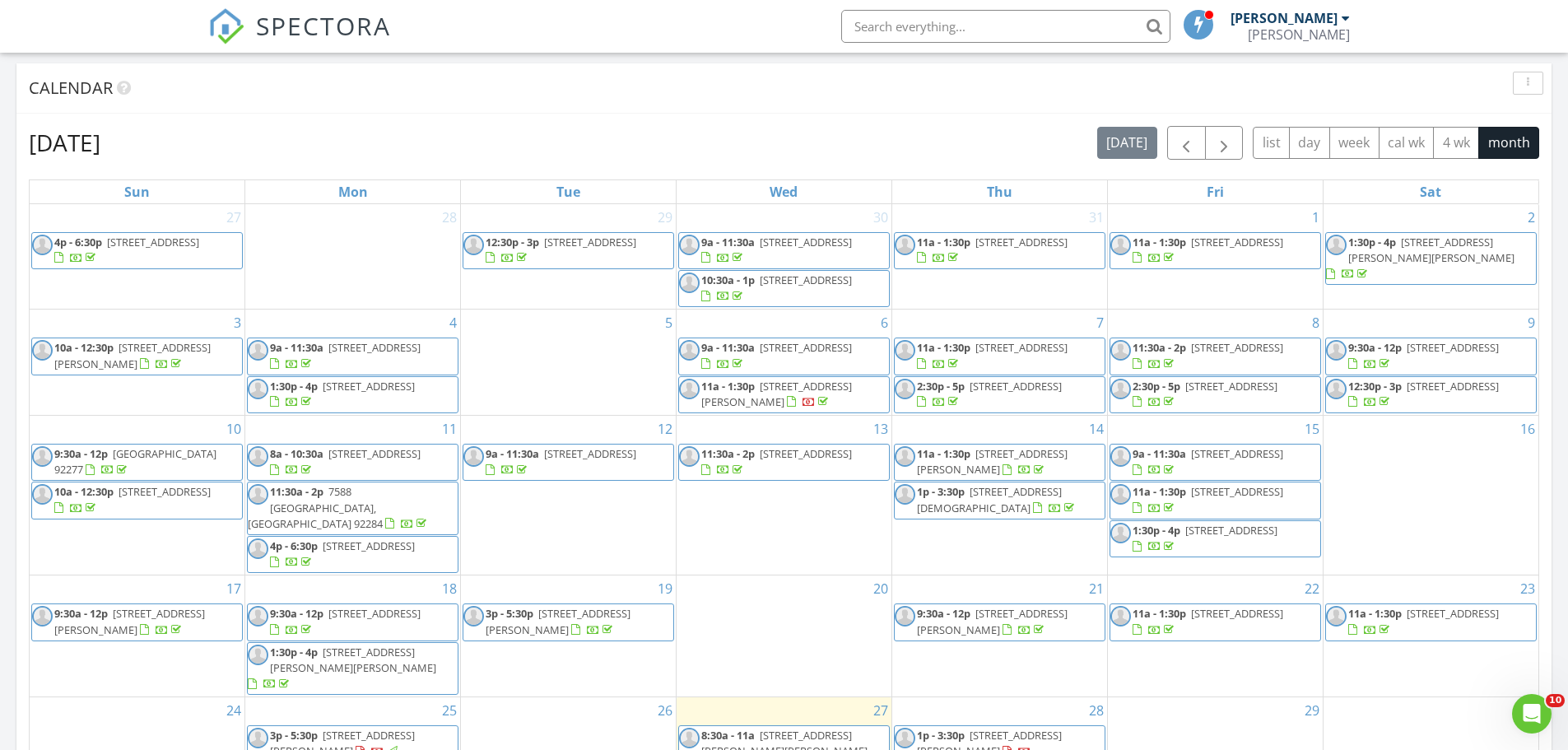
scroll to position [658, 0]
click at [823, 404] on span "11a - 1:30p 61947 Plaza Rd, Joshua Tree 92252" at bounding box center [784, 396] width 210 height 32
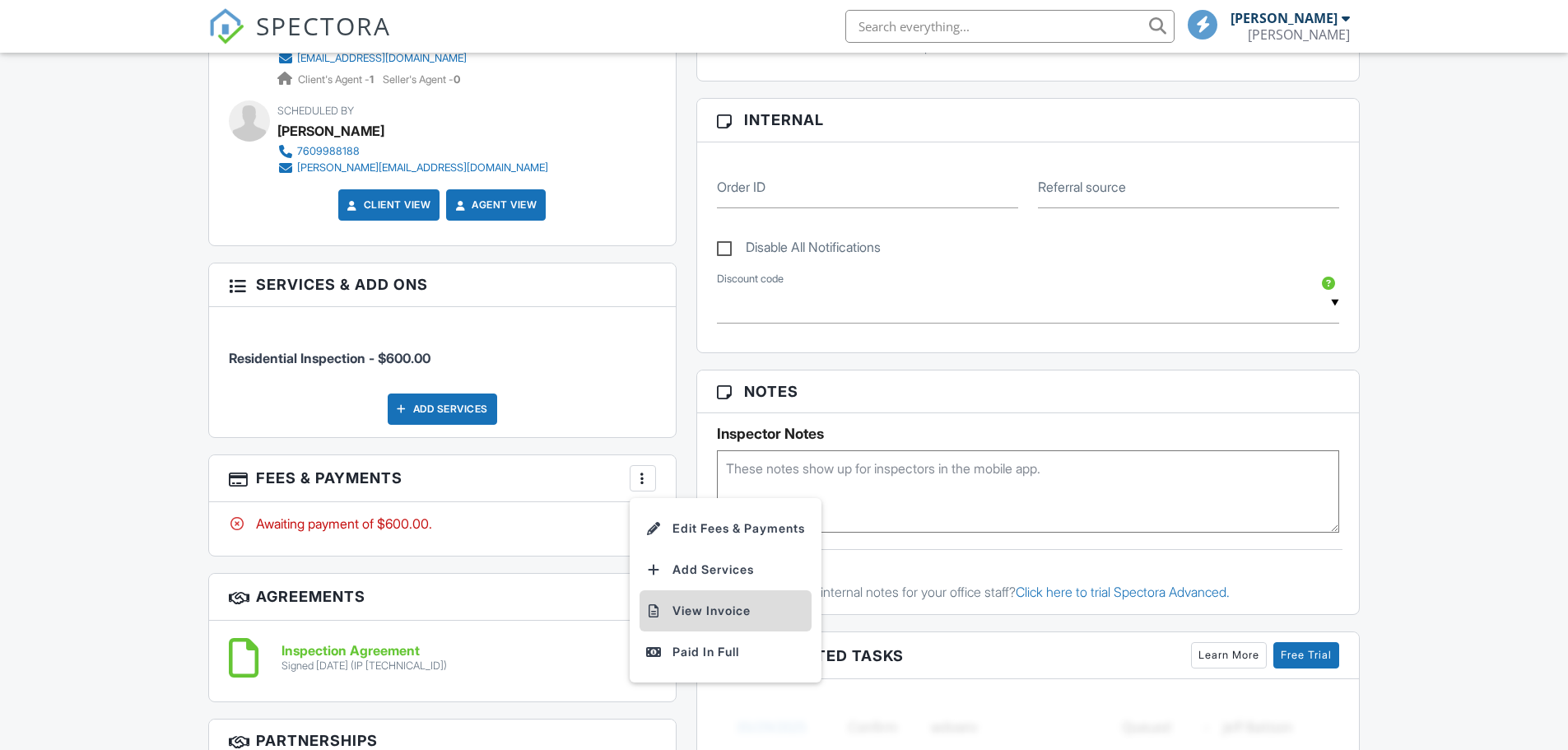
scroll to position [741, 0]
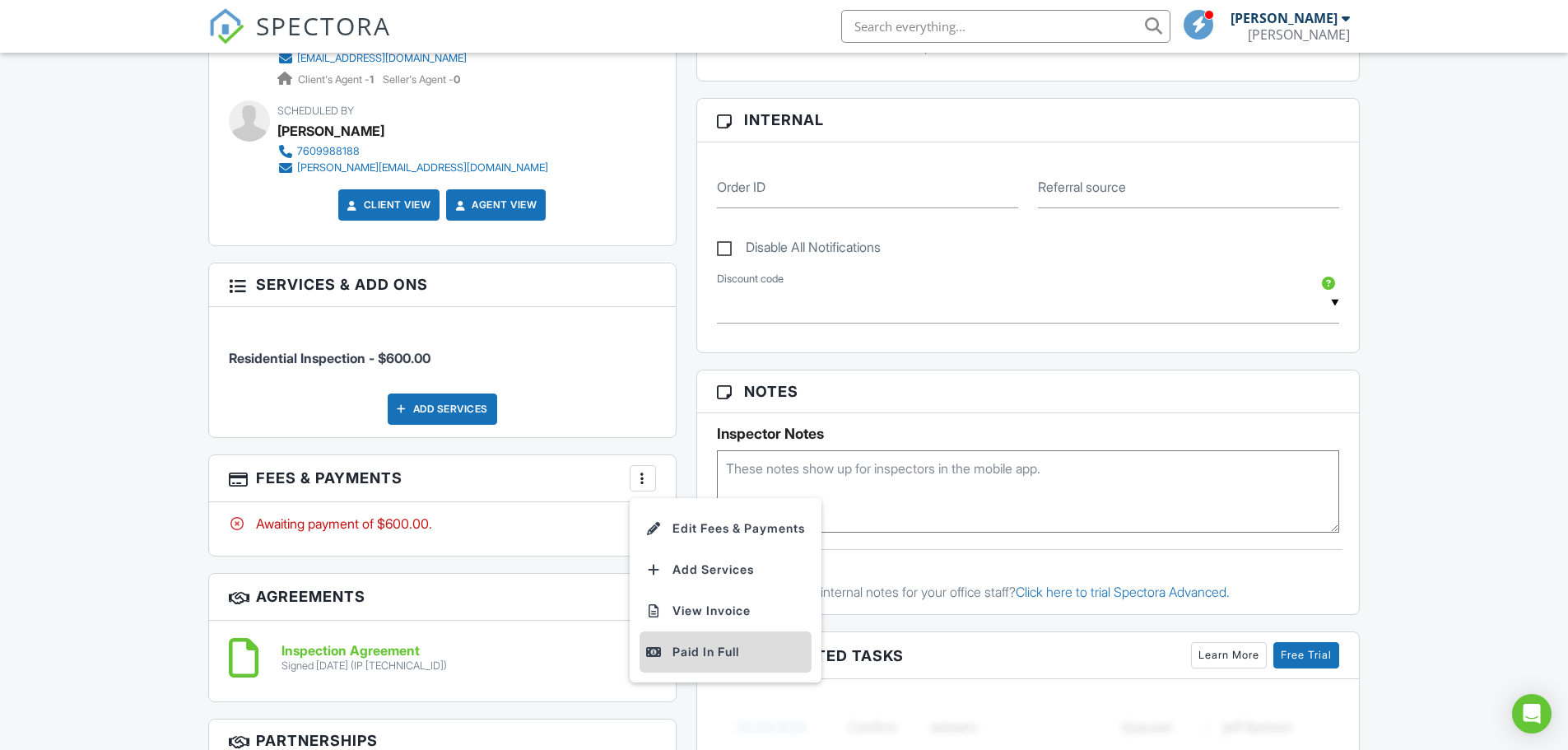
click at [756, 651] on div "Paid In Full" at bounding box center [725, 652] width 159 height 20
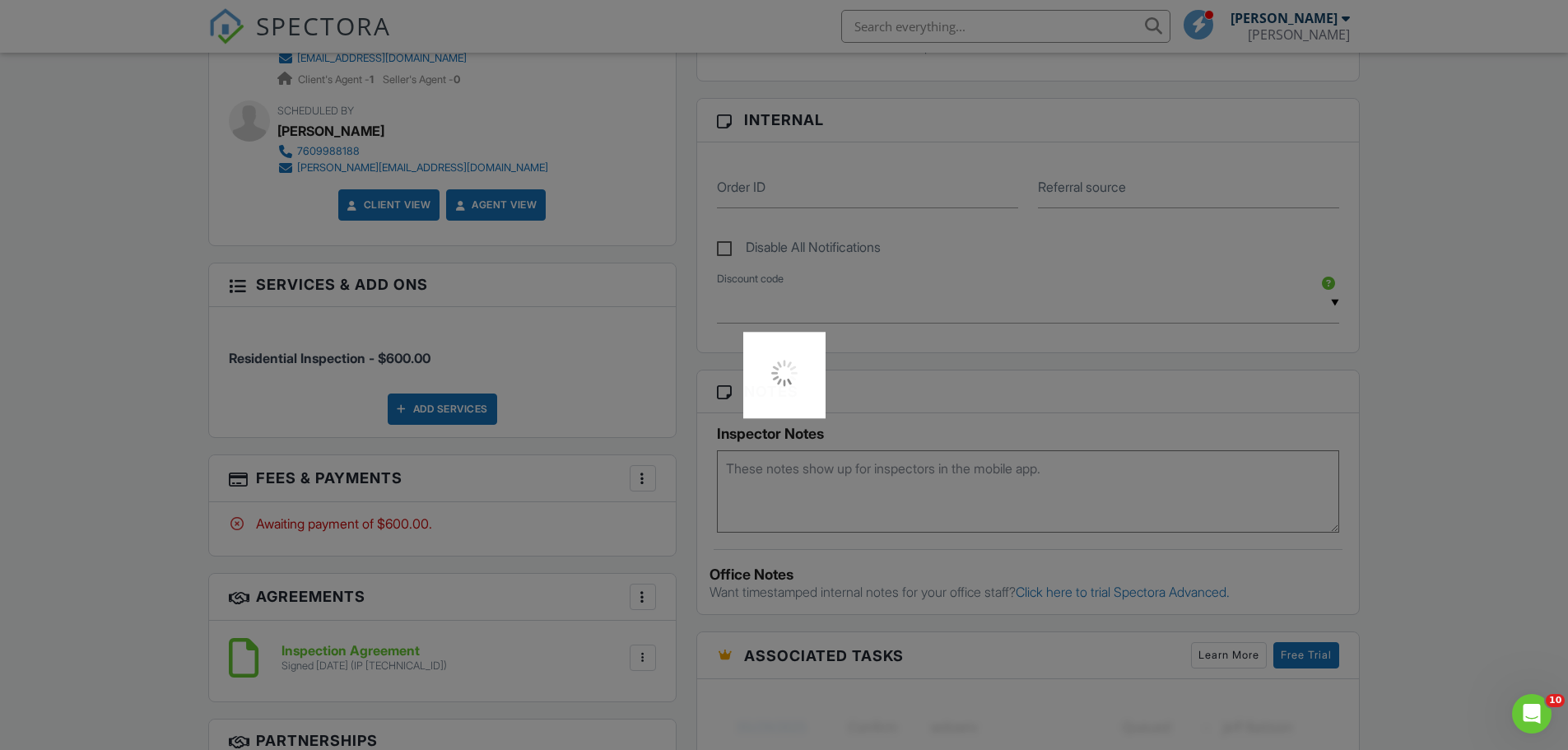
scroll to position [0, 0]
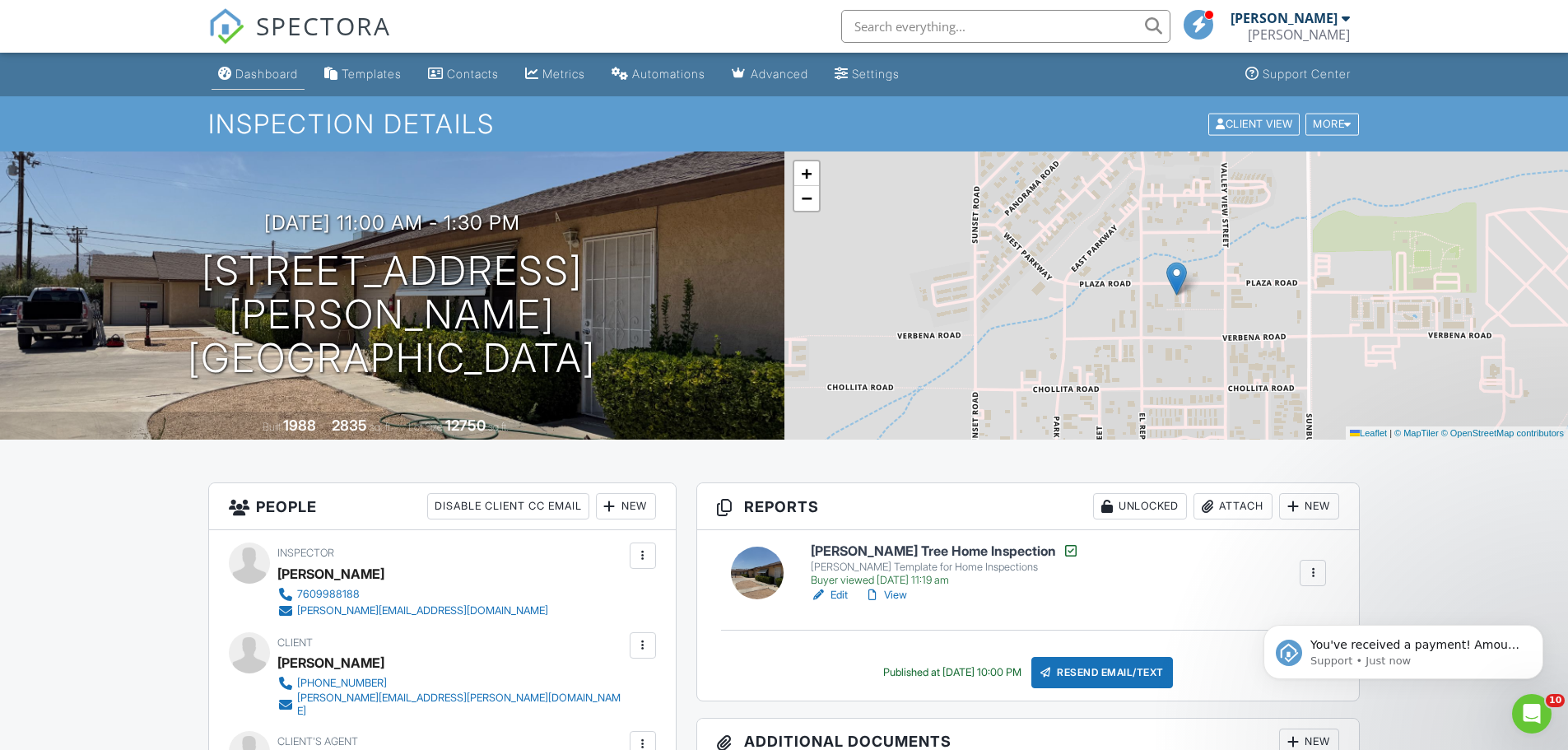
click at [260, 63] on link "Dashboard" at bounding box center [258, 74] width 93 height 31
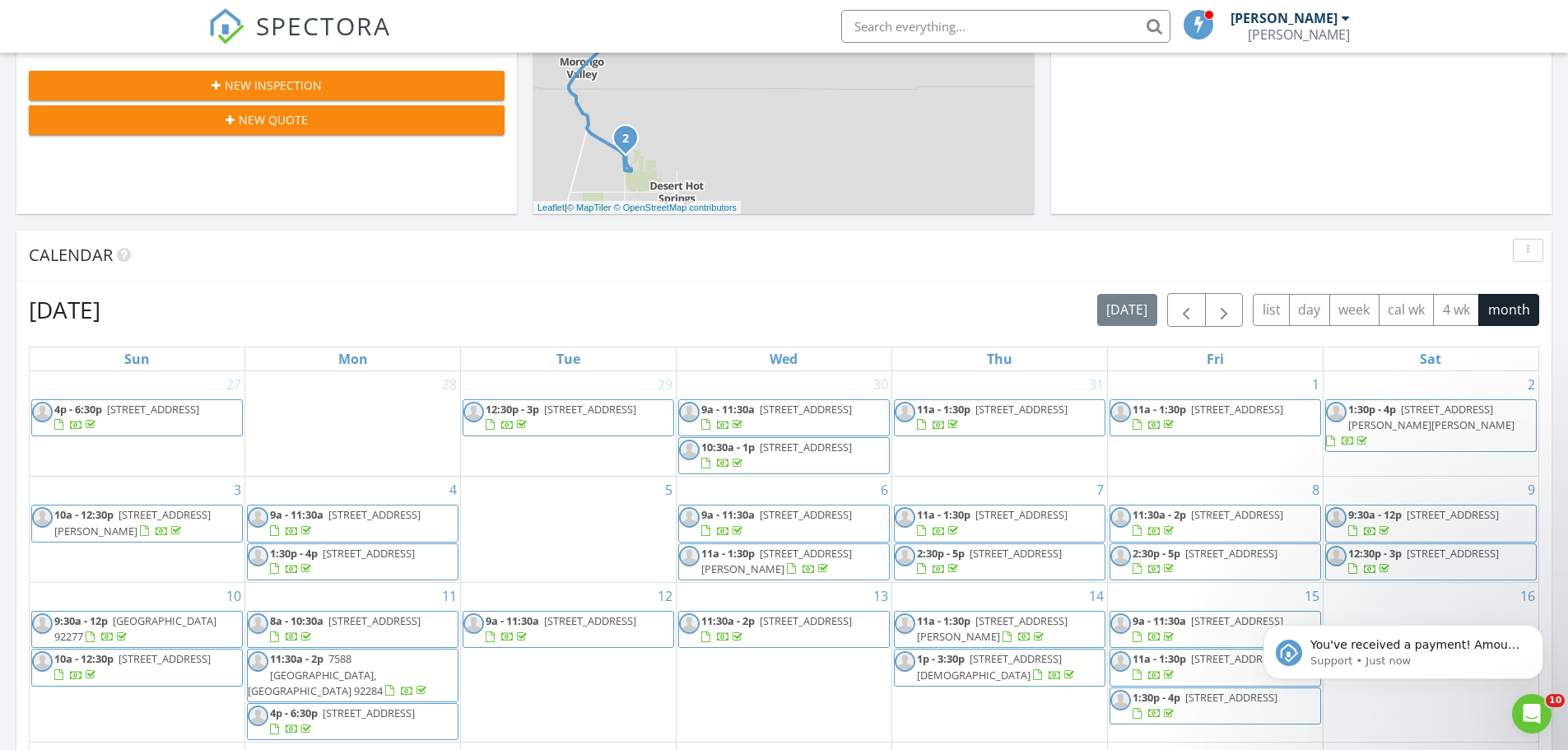
scroll to position [988, 0]
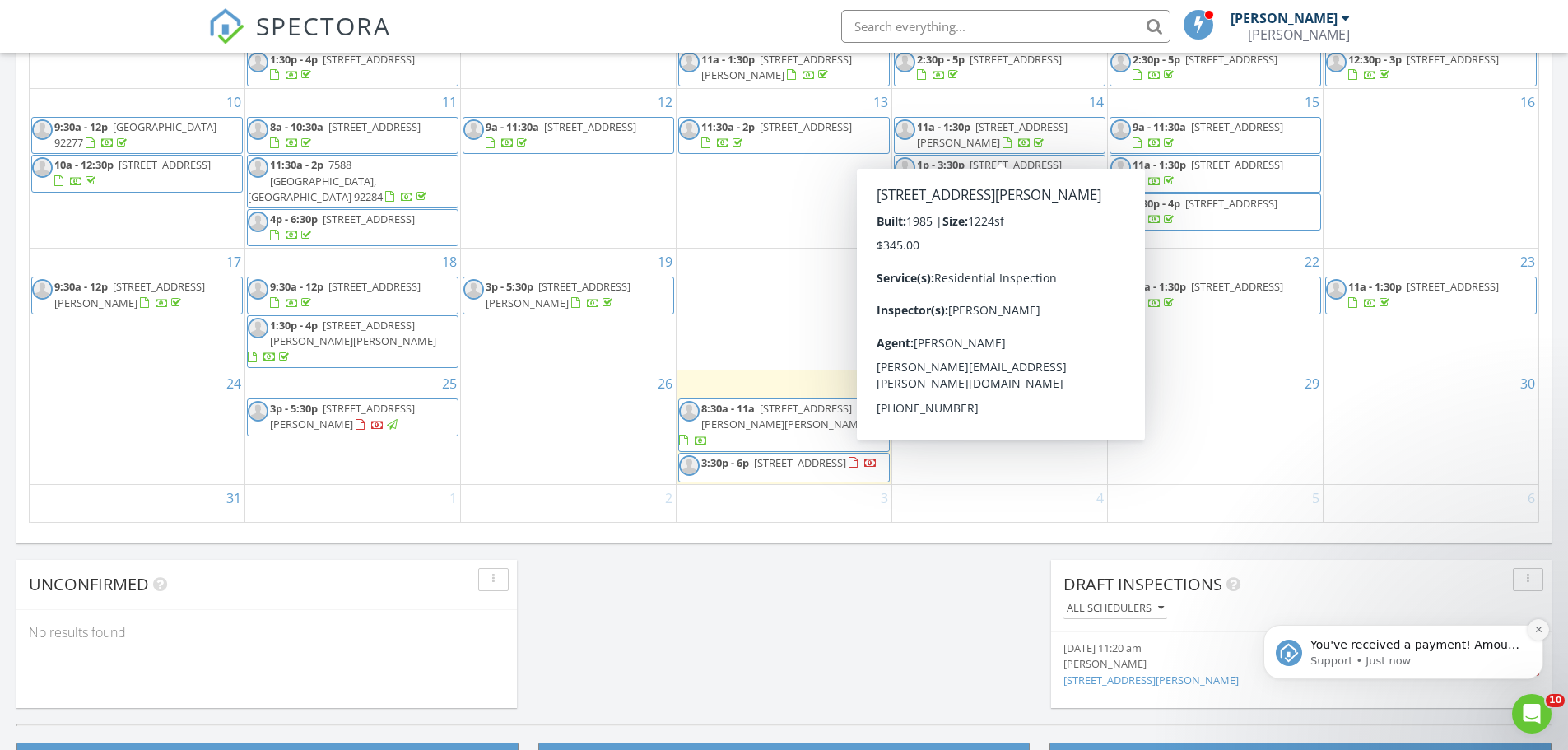
click at [1535, 626] on icon "Dismiss notification" at bounding box center [1539, 629] width 9 height 9
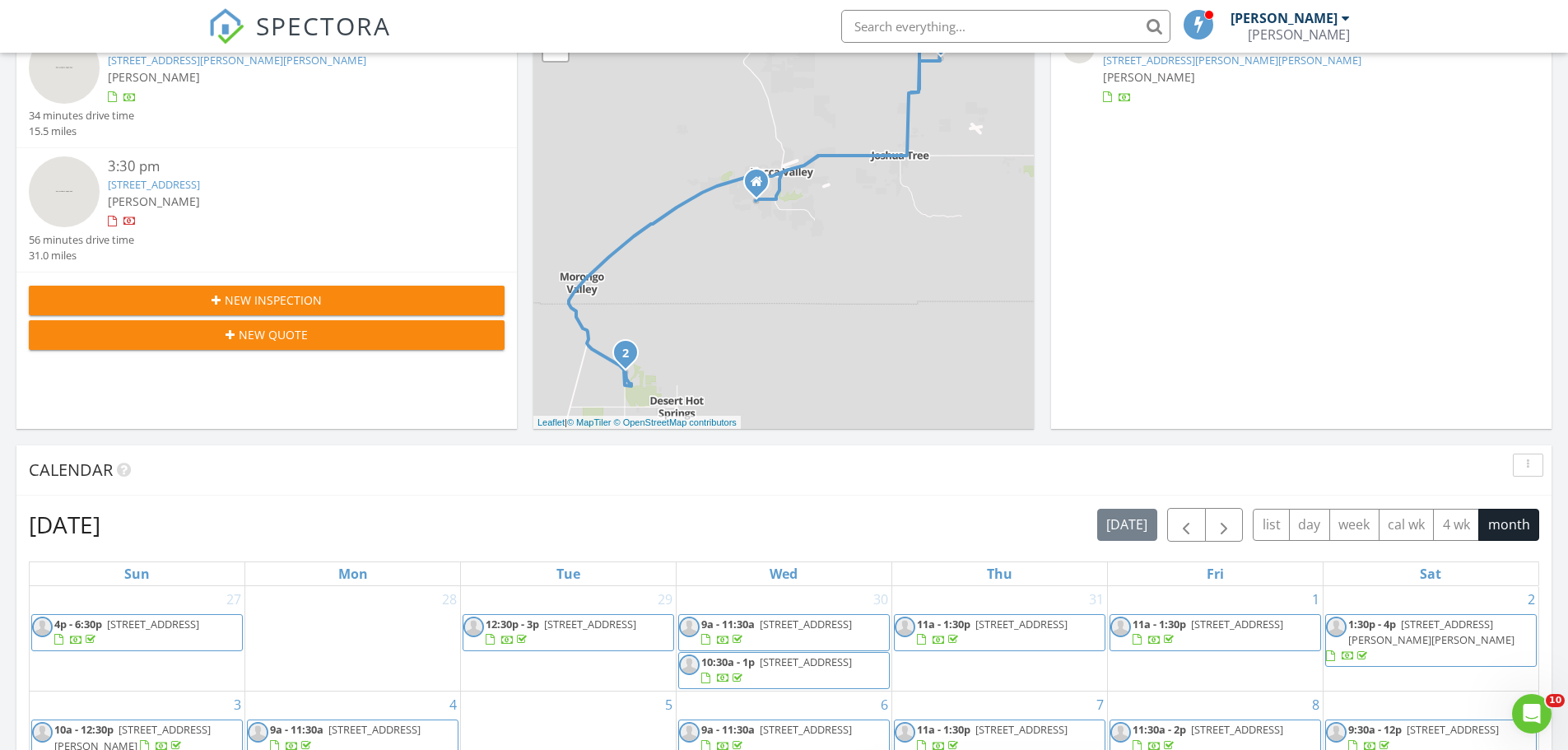
scroll to position [0, 0]
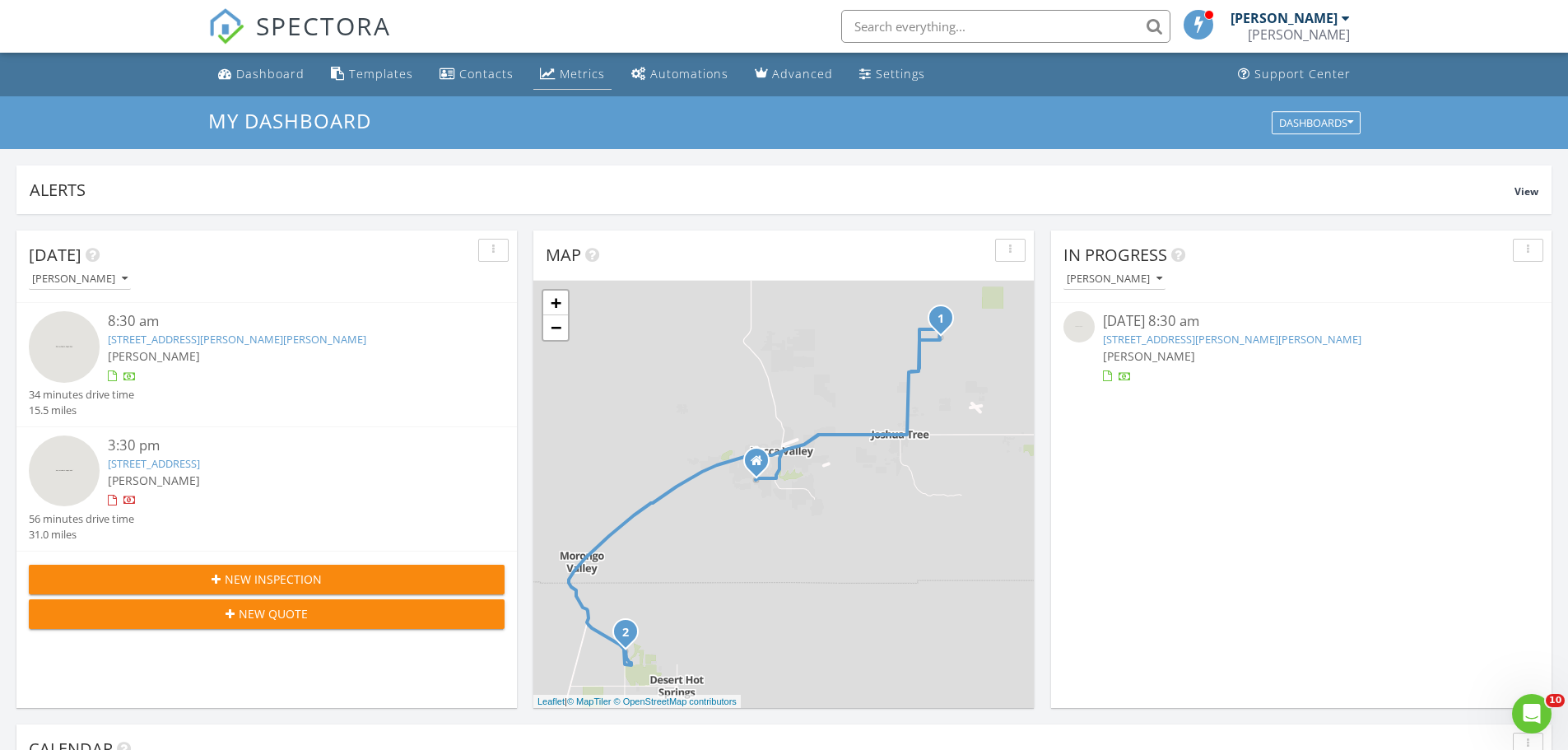
click at [563, 84] on link "Metrics" at bounding box center [573, 74] width 78 height 31
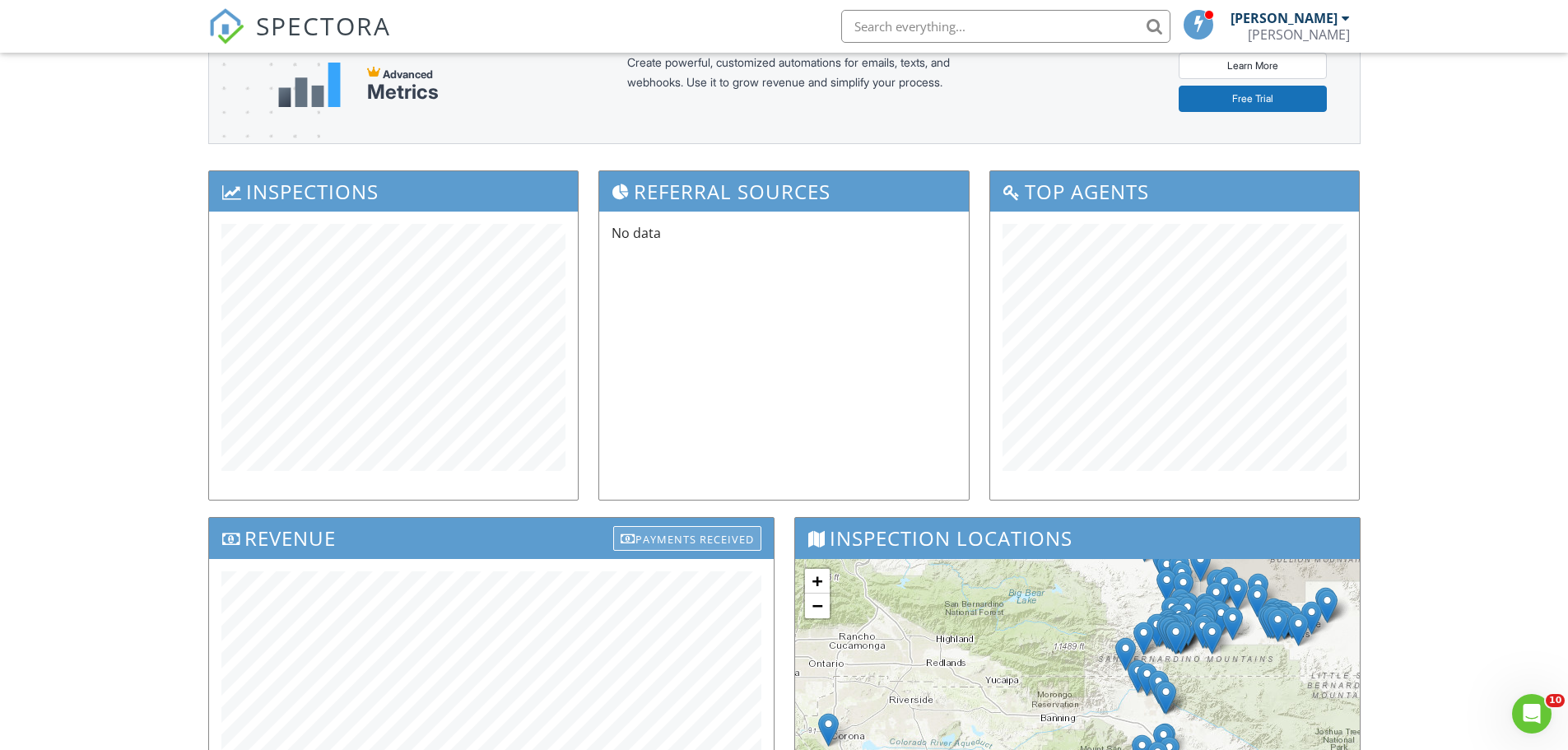
scroll to position [83, 0]
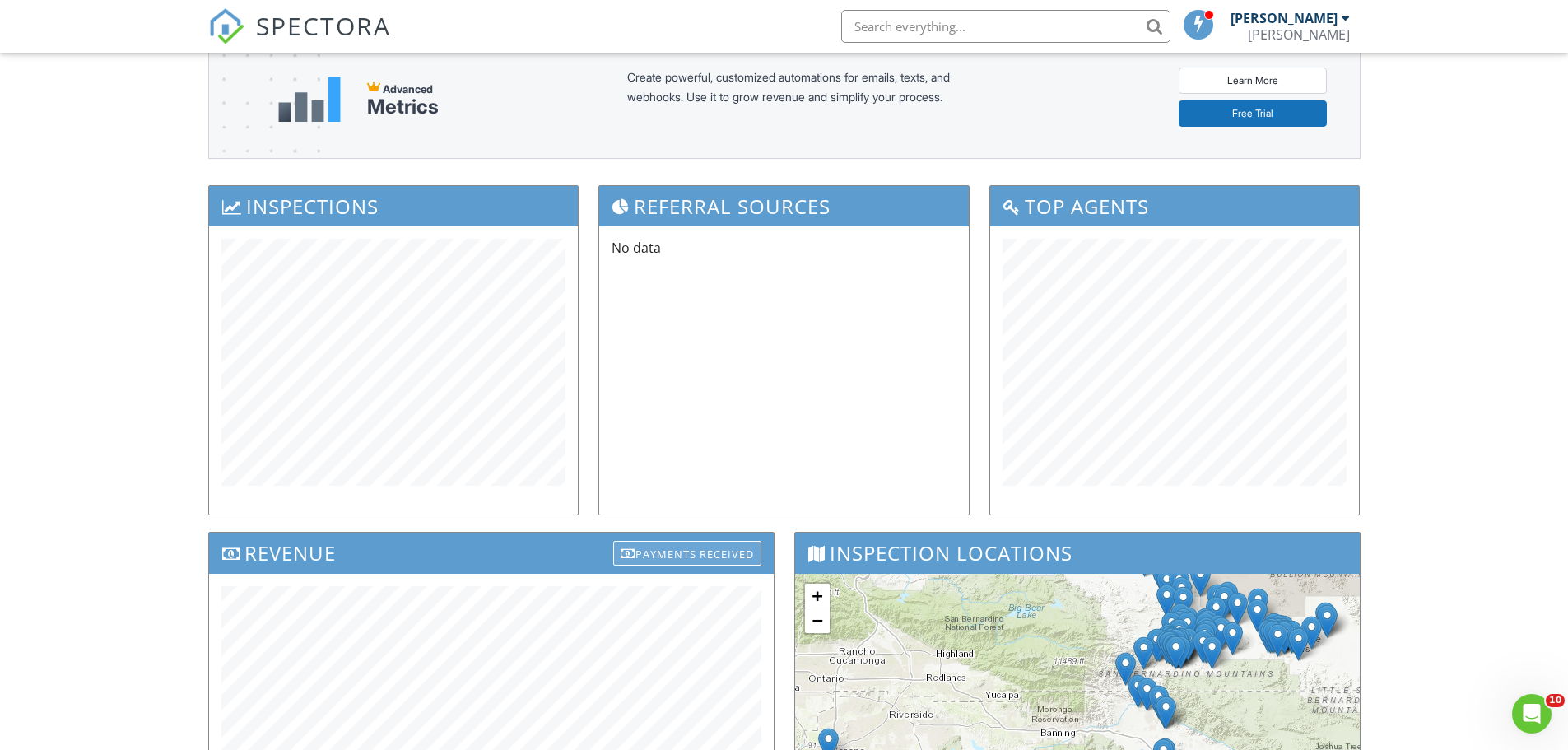
click at [750, 557] on div "Payments Received" at bounding box center [687, 552] width 148 height 24
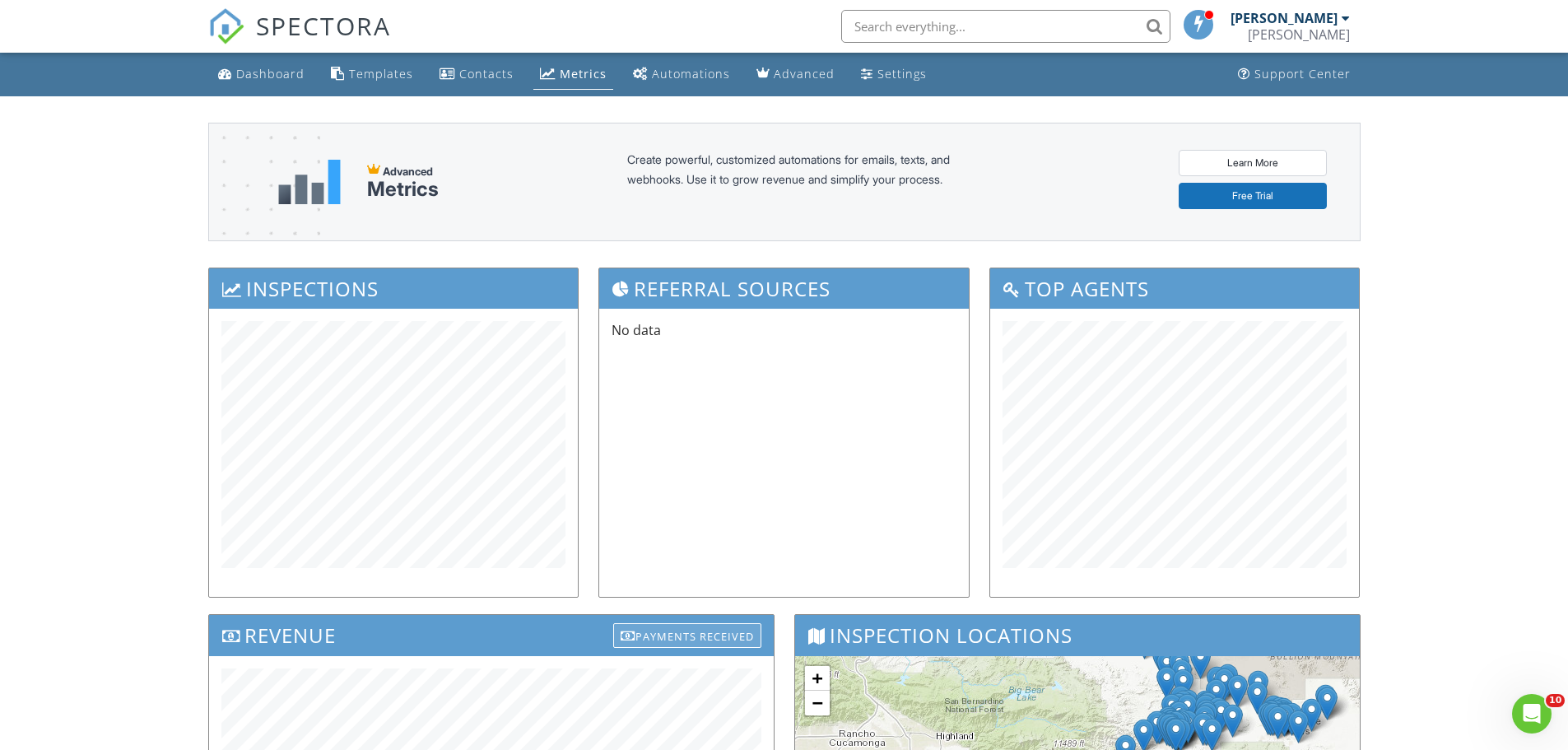
click at [741, 644] on div "Payments Received" at bounding box center [687, 635] width 148 height 24
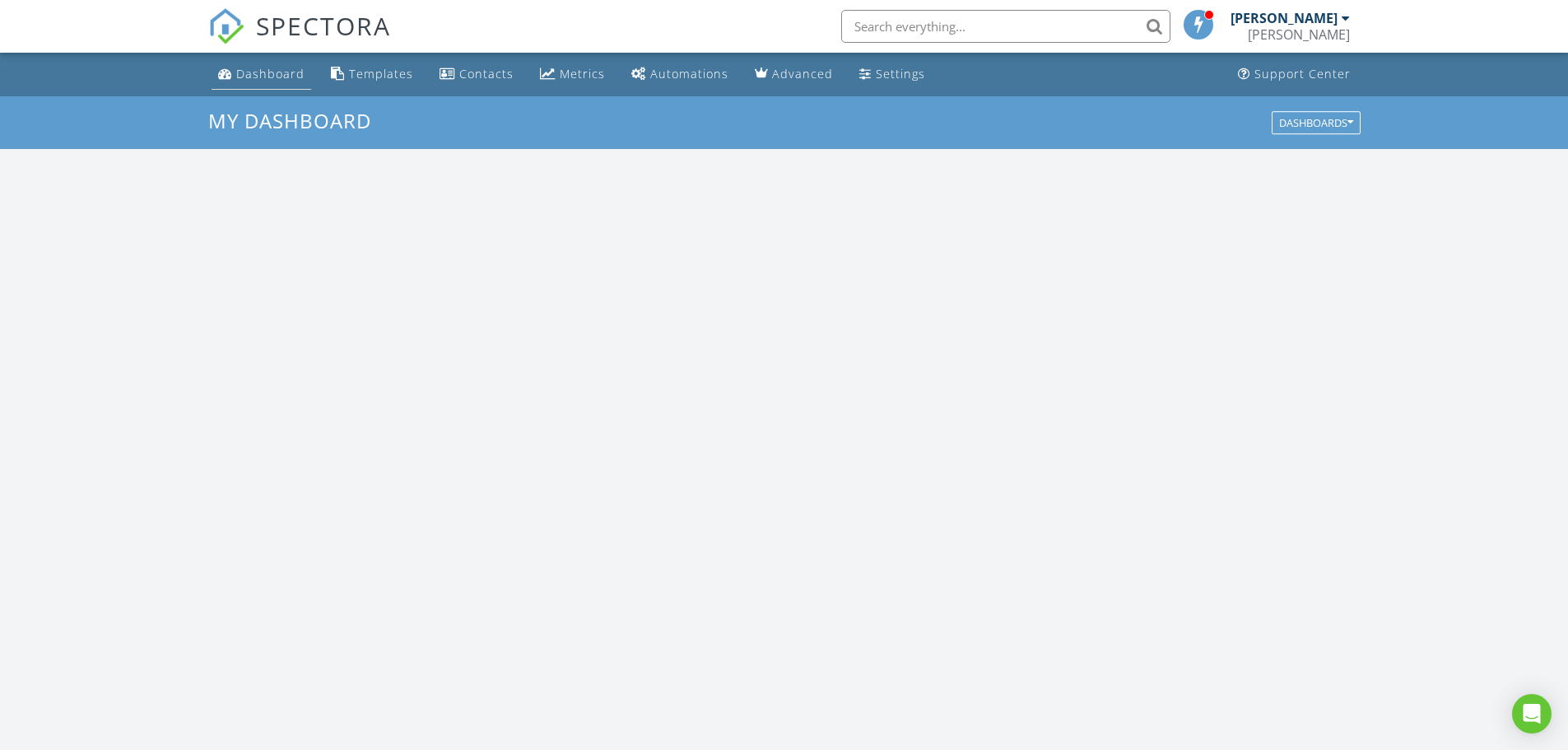
scroll to position [1523, 1594]
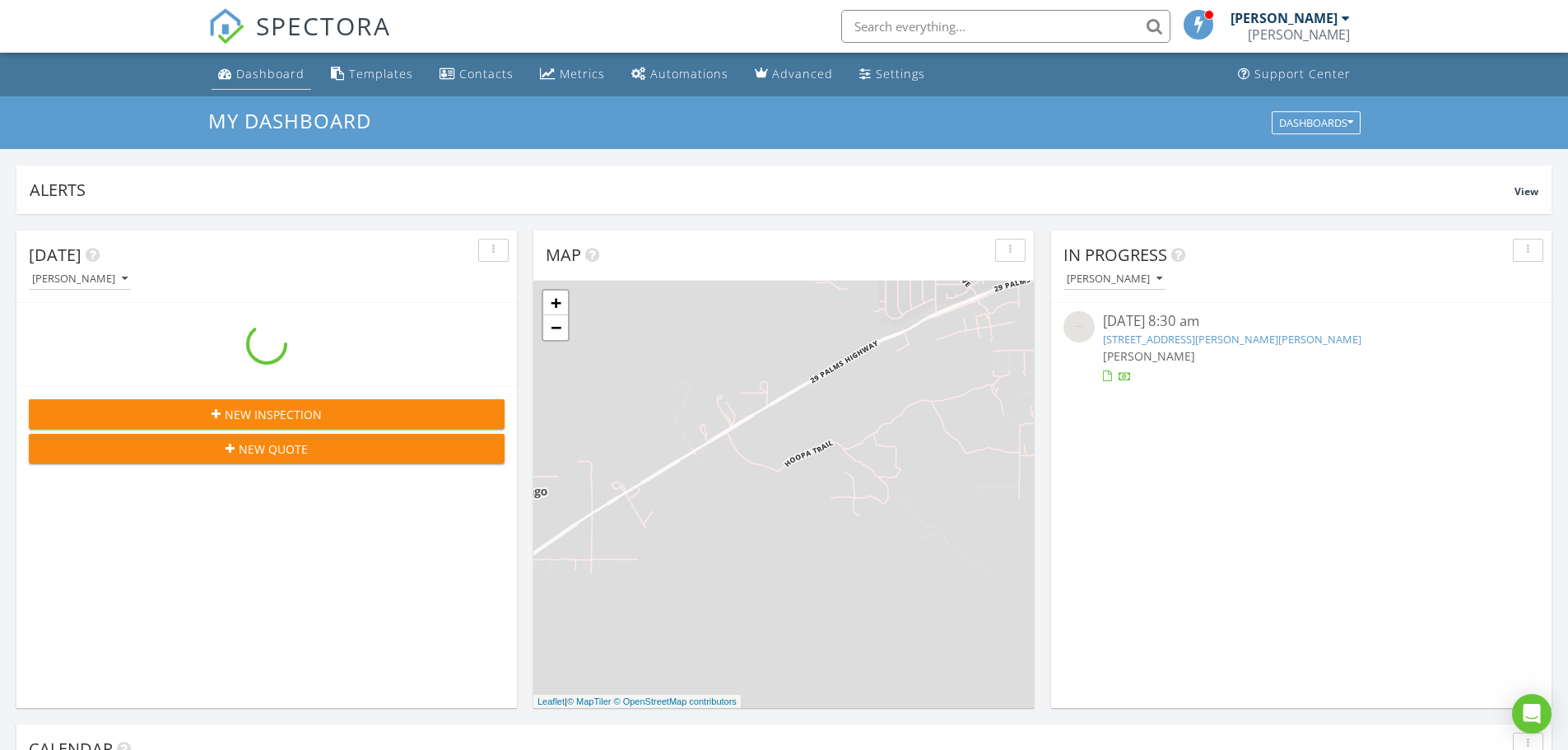
click at [233, 82] on link "Dashboard" at bounding box center [261, 74] width 100 height 31
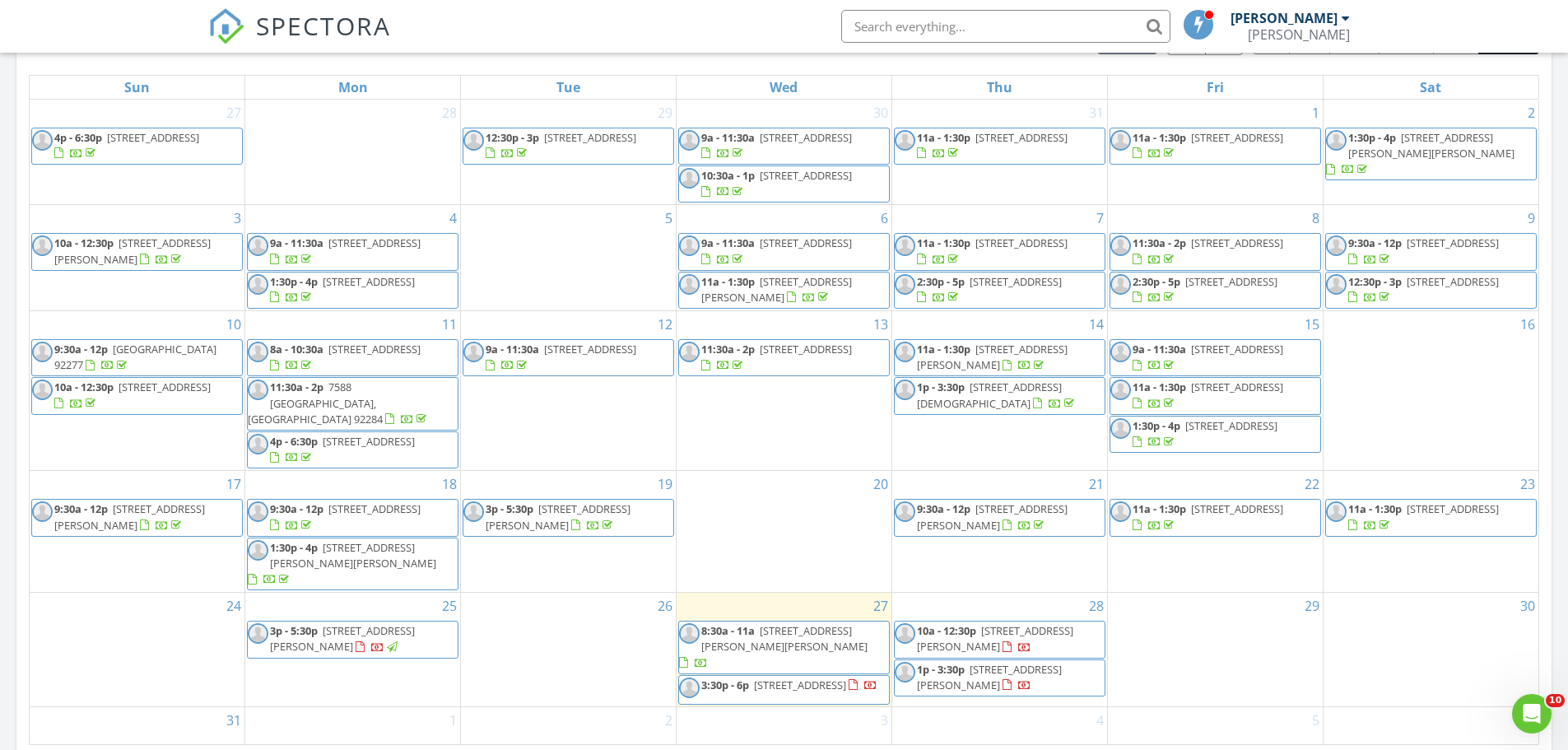
scroll to position [823, 0]
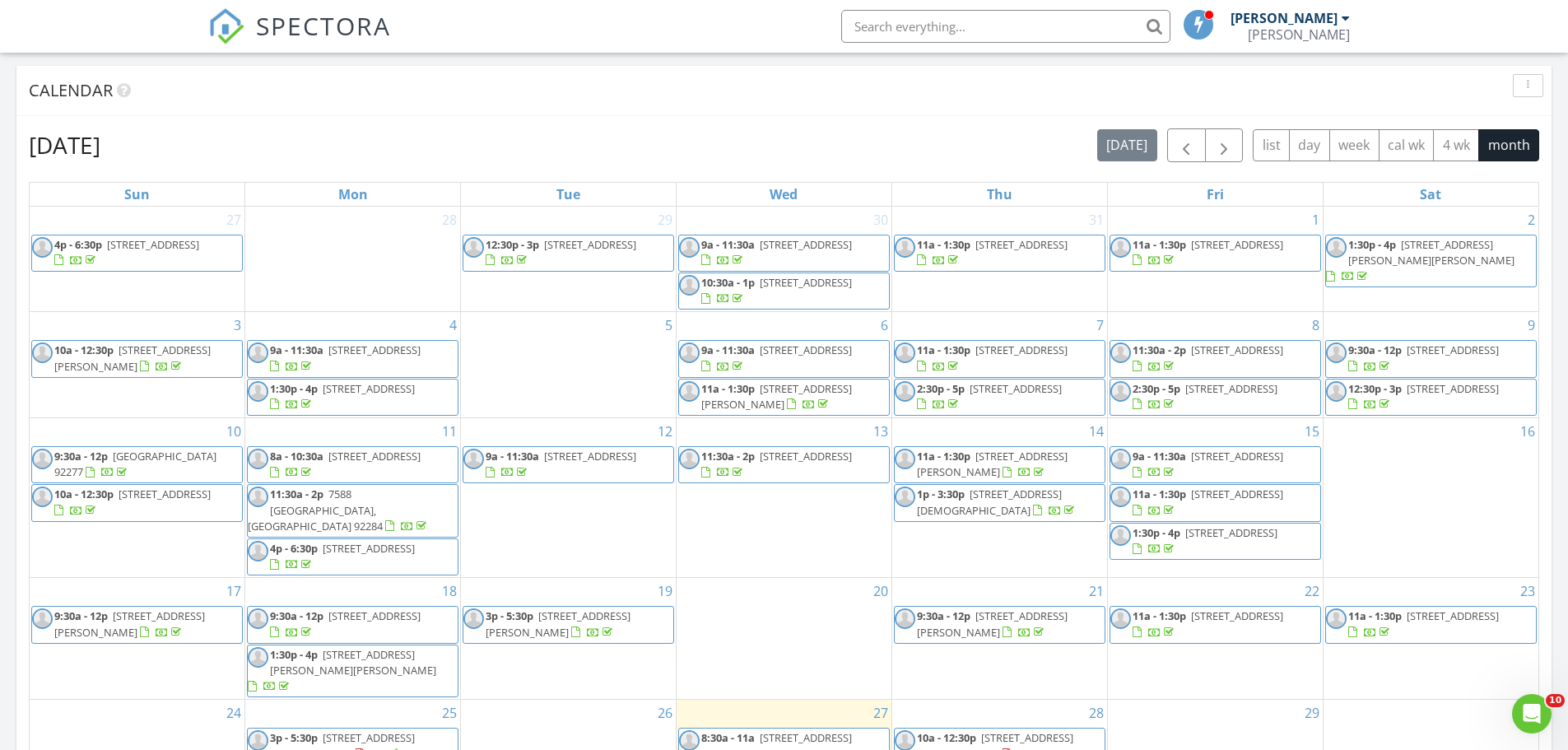
scroll to position [1152, 0]
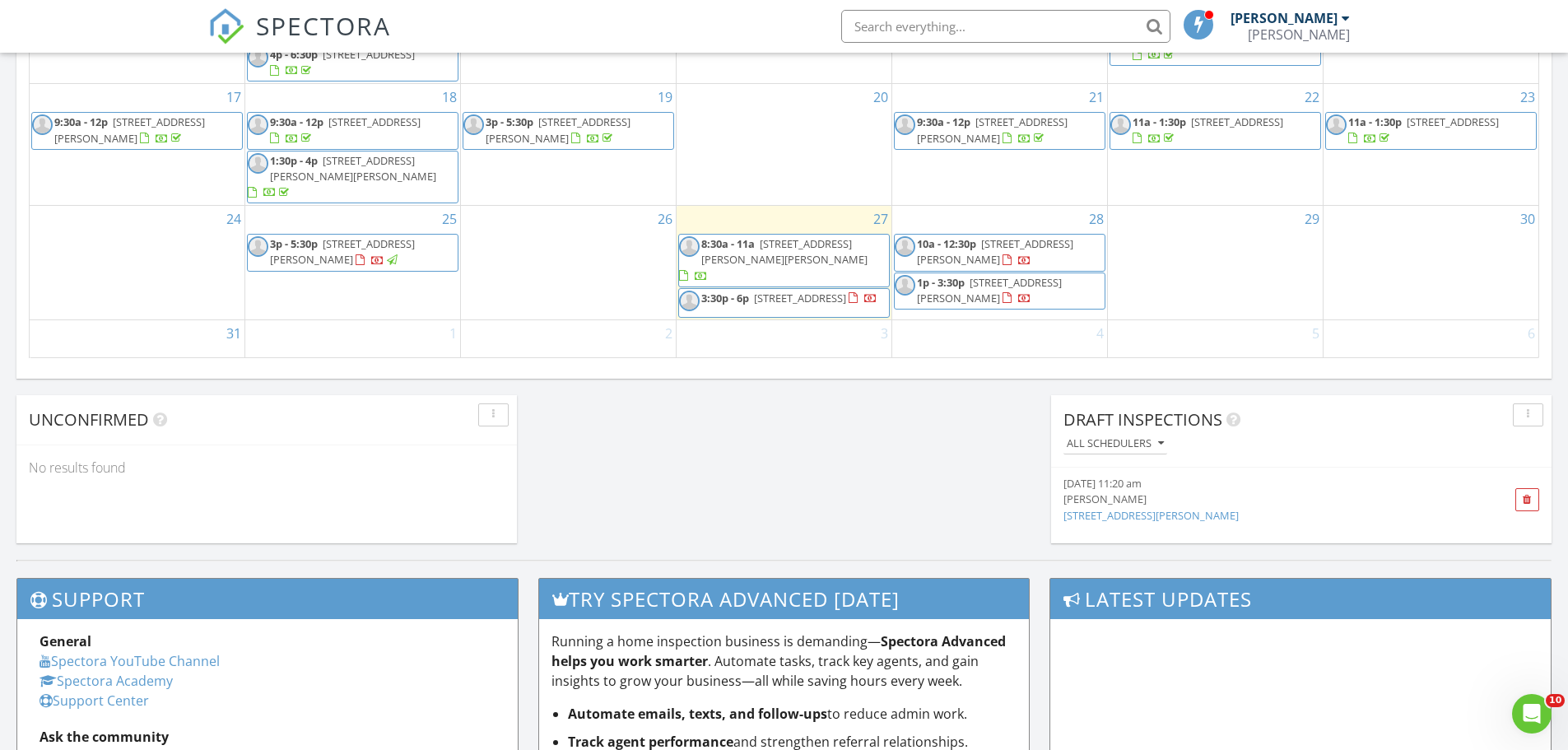
click at [1086, 253] on span "10a - 12:30p 5066 Lear Ave, Twentynine Palms 92277" at bounding box center [999, 251] width 210 height 32
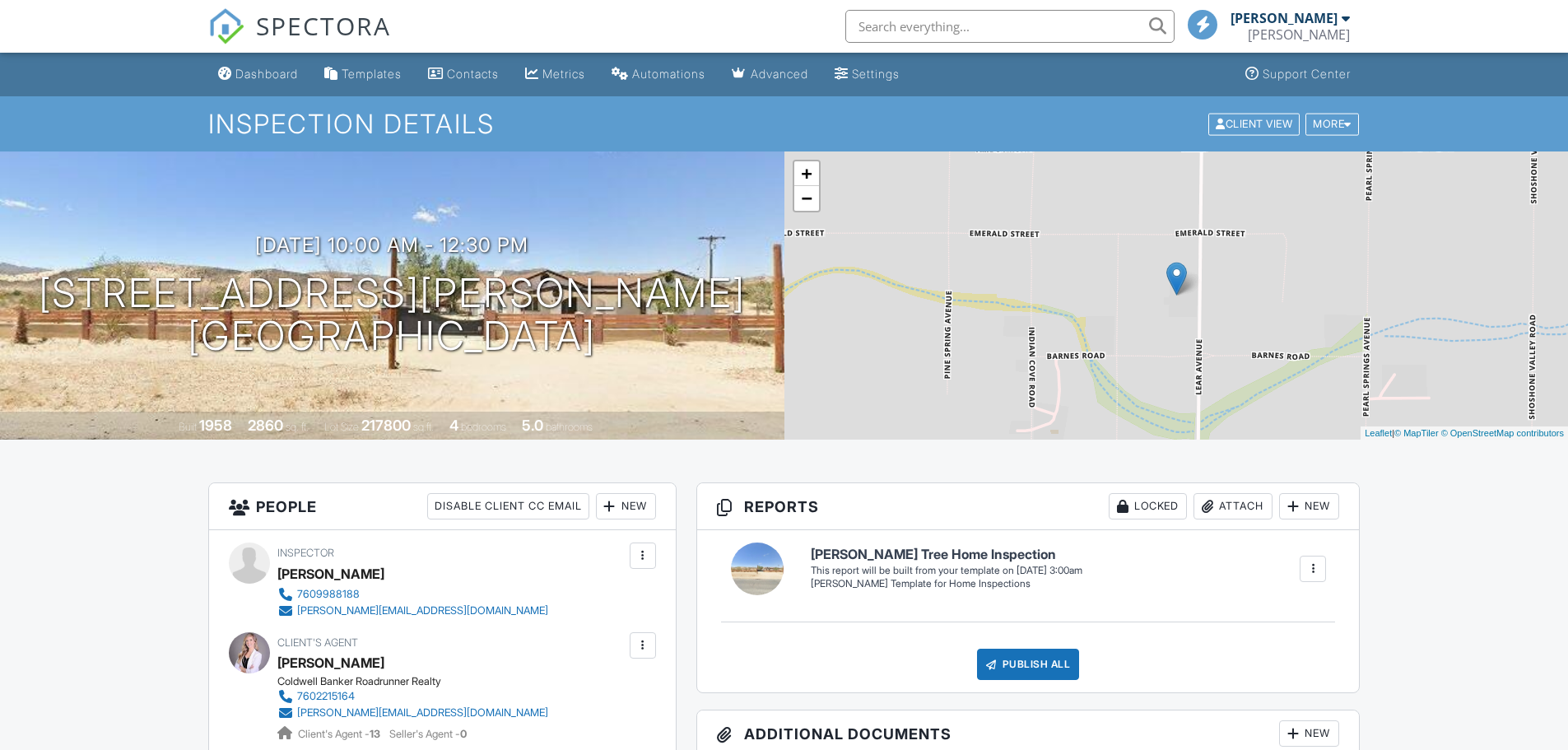
click at [524, 248] on h3 "08/28/2025 10:00 am - 12:30 pm" at bounding box center [391, 245] width 273 height 22
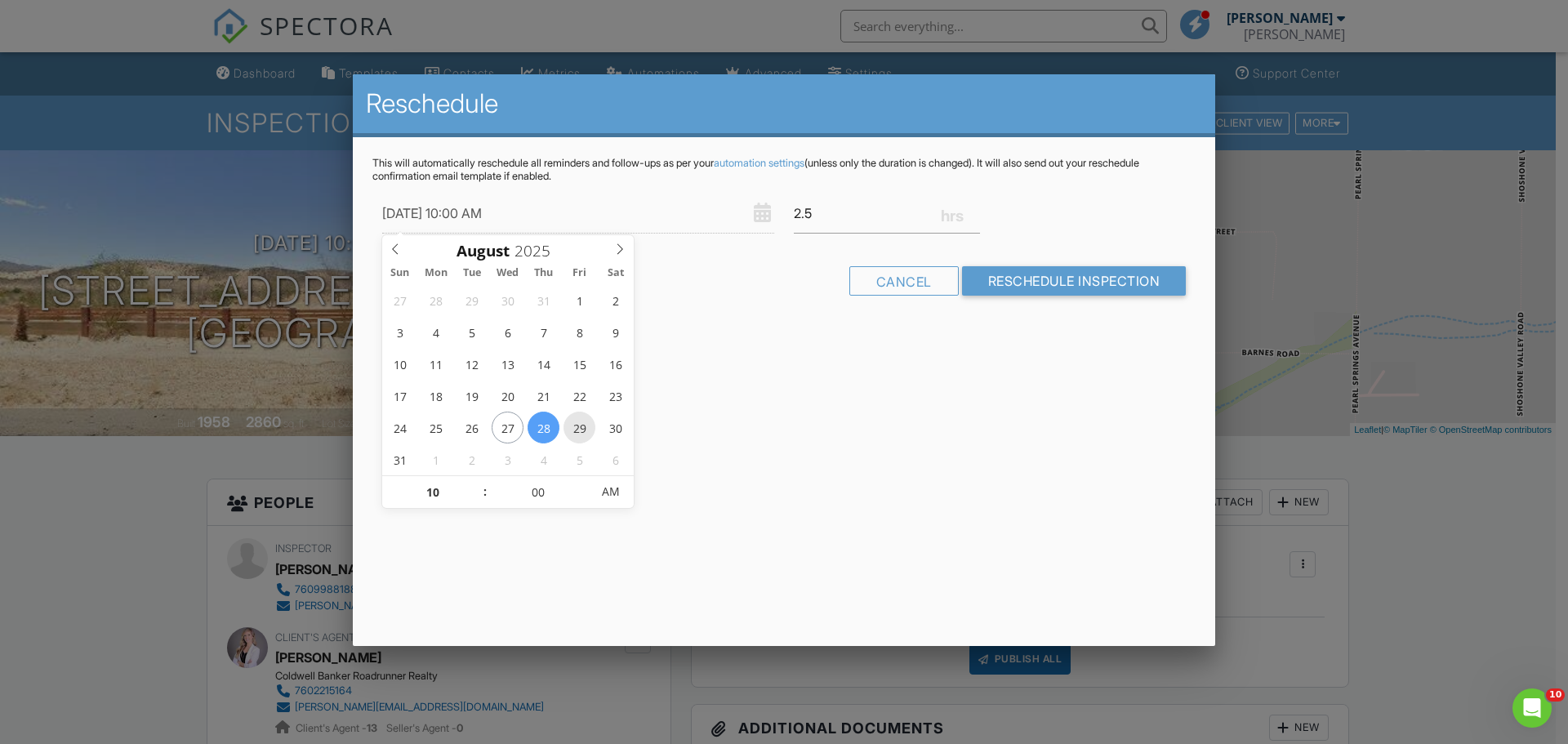
type input "08/29/2025 10:00 AM"
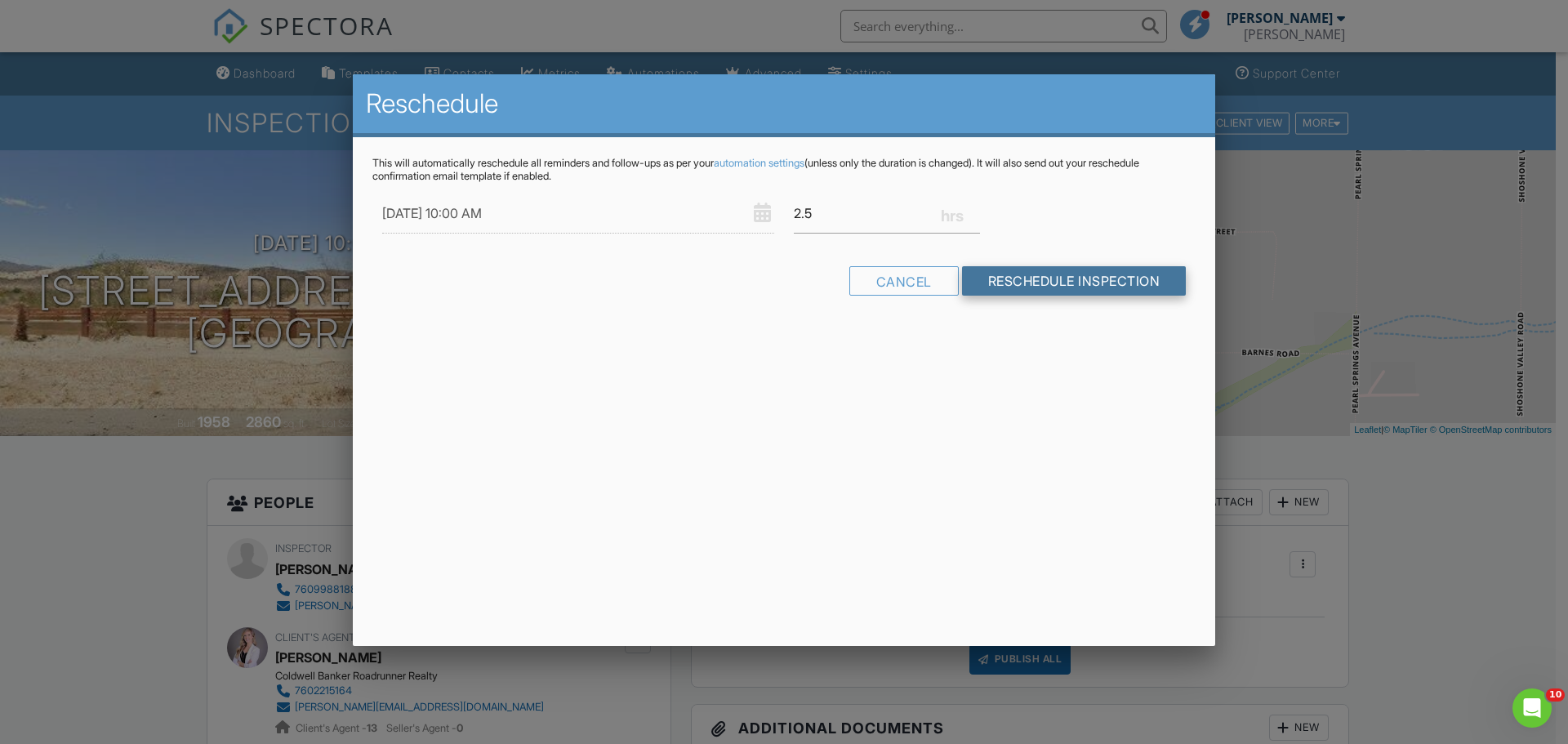
click at [1026, 294] on input "Reschedule Inspection" at bounding box center [1075, 281] width 225 height 30
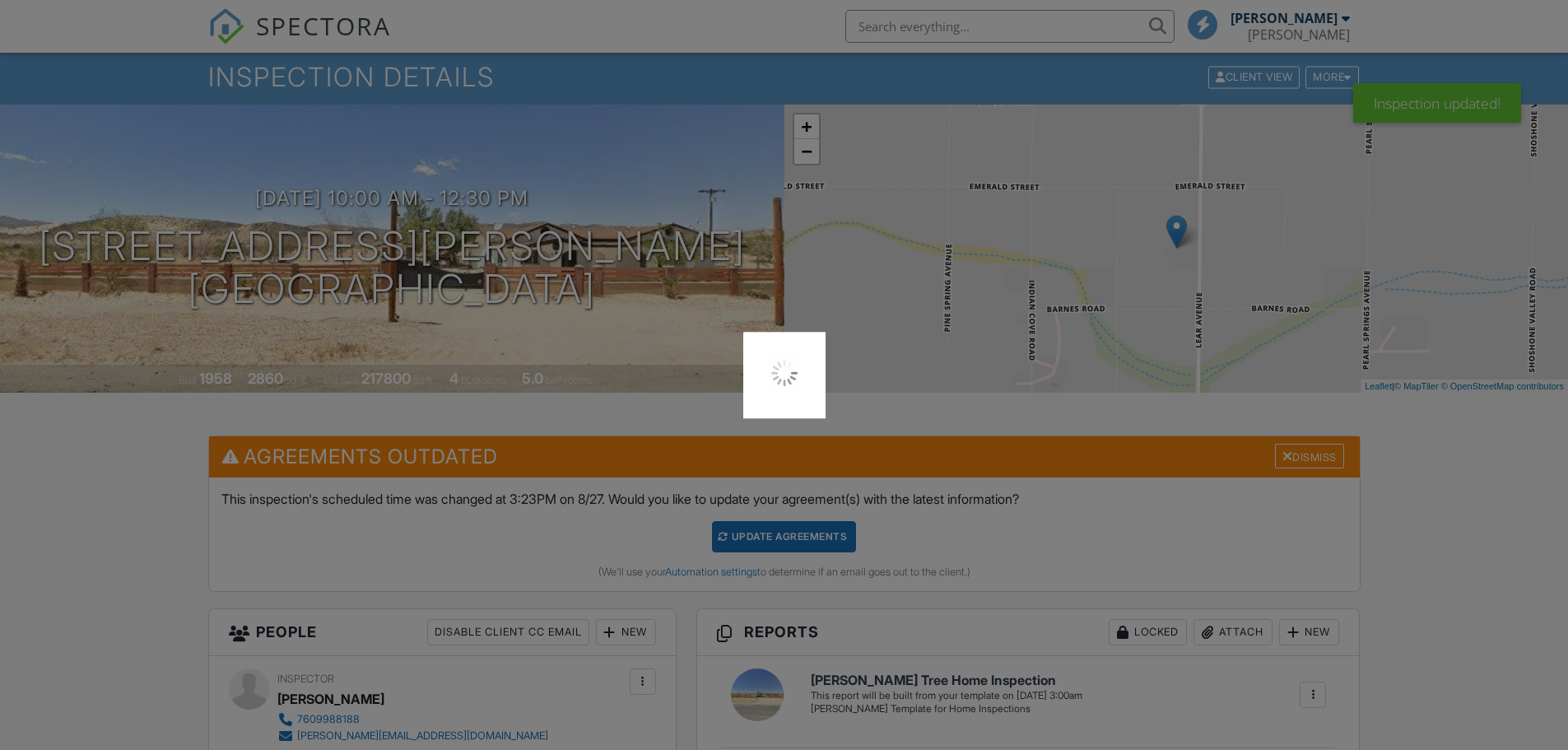
scroll to position [412, 0]
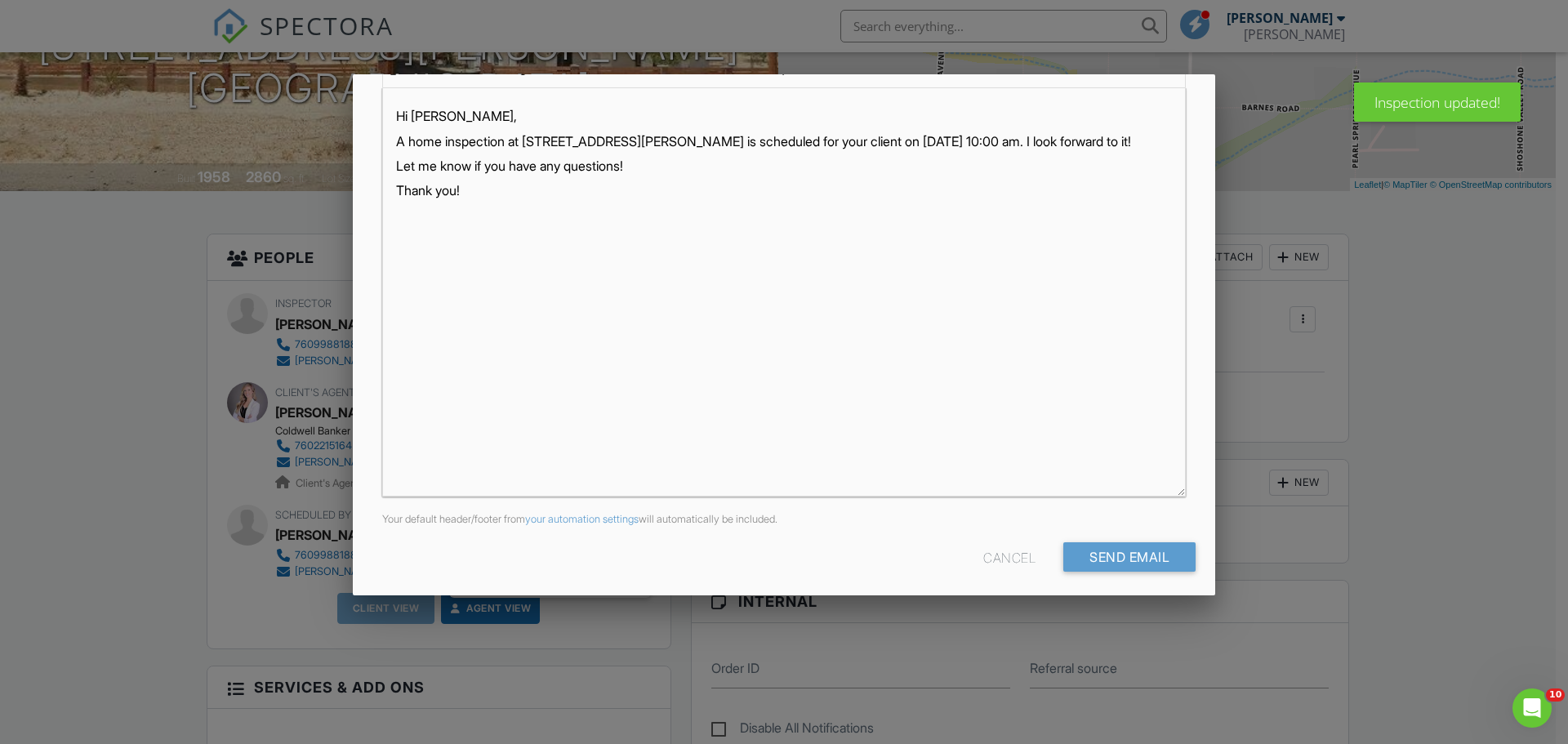
scroll to position [282, 0]
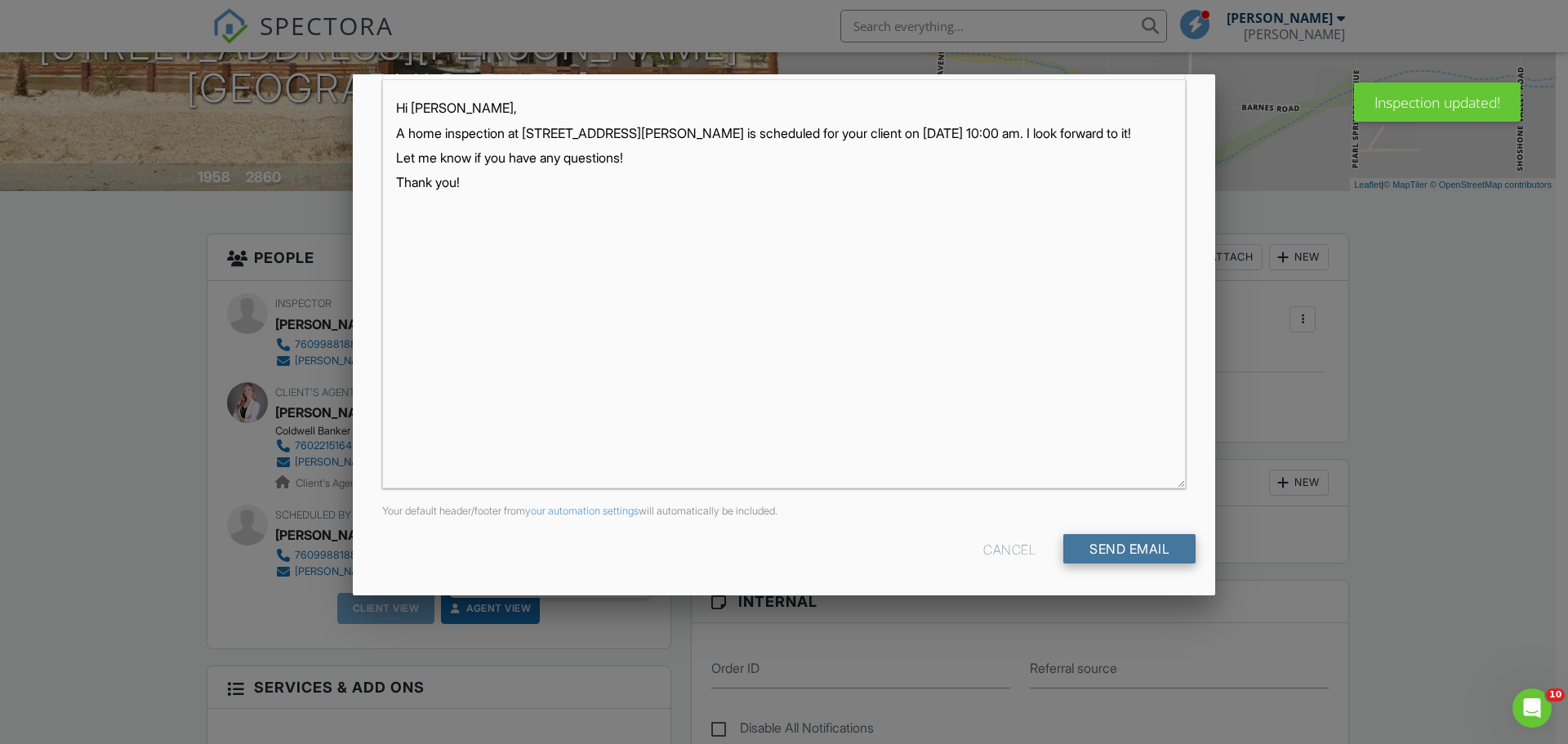
click at [1104, 535] on input "Send Email" at bounding box center [1129, 548] width 132 height 30
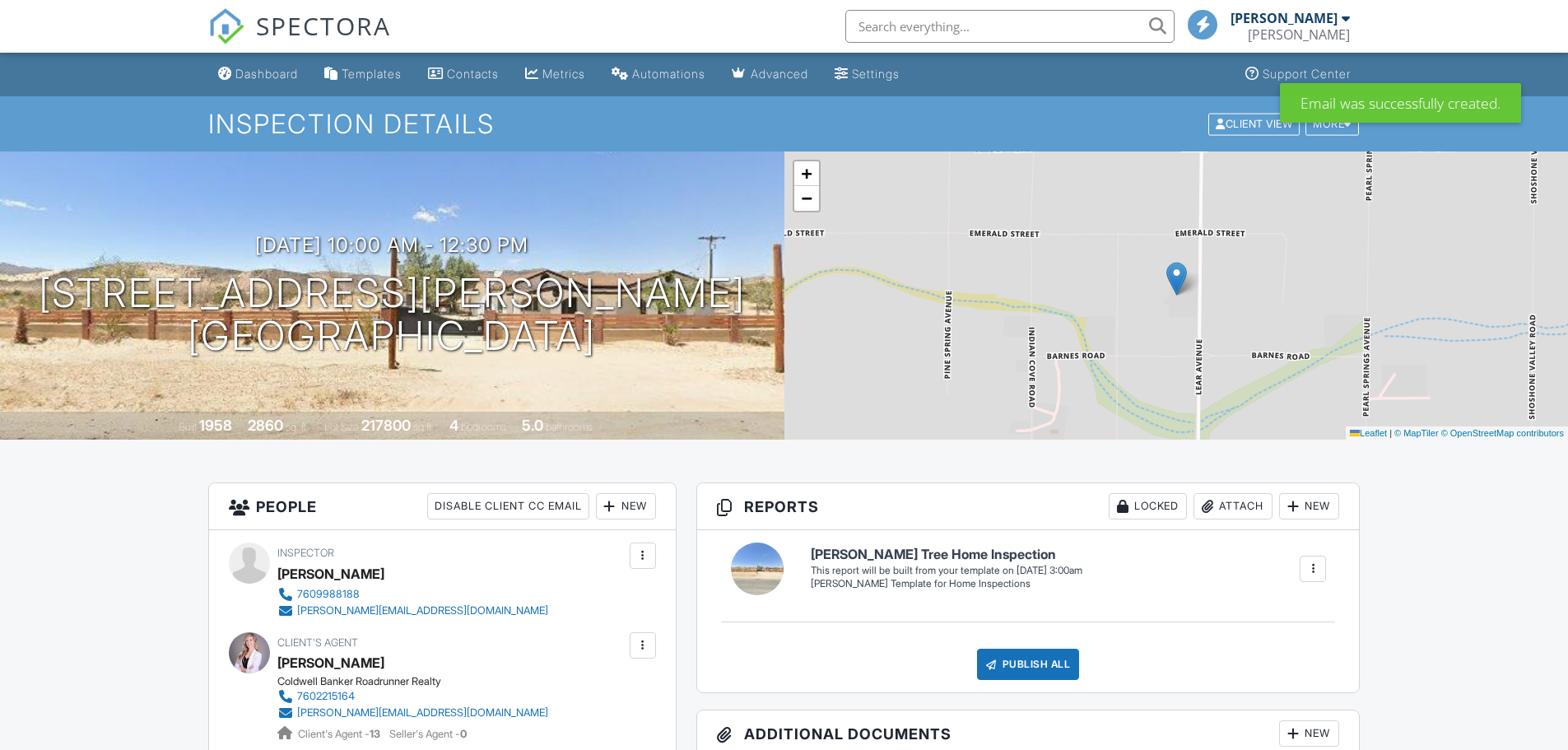
click at [246, 73] on div "Dashboard" at bounding box center [266, 73] width 63 height 14
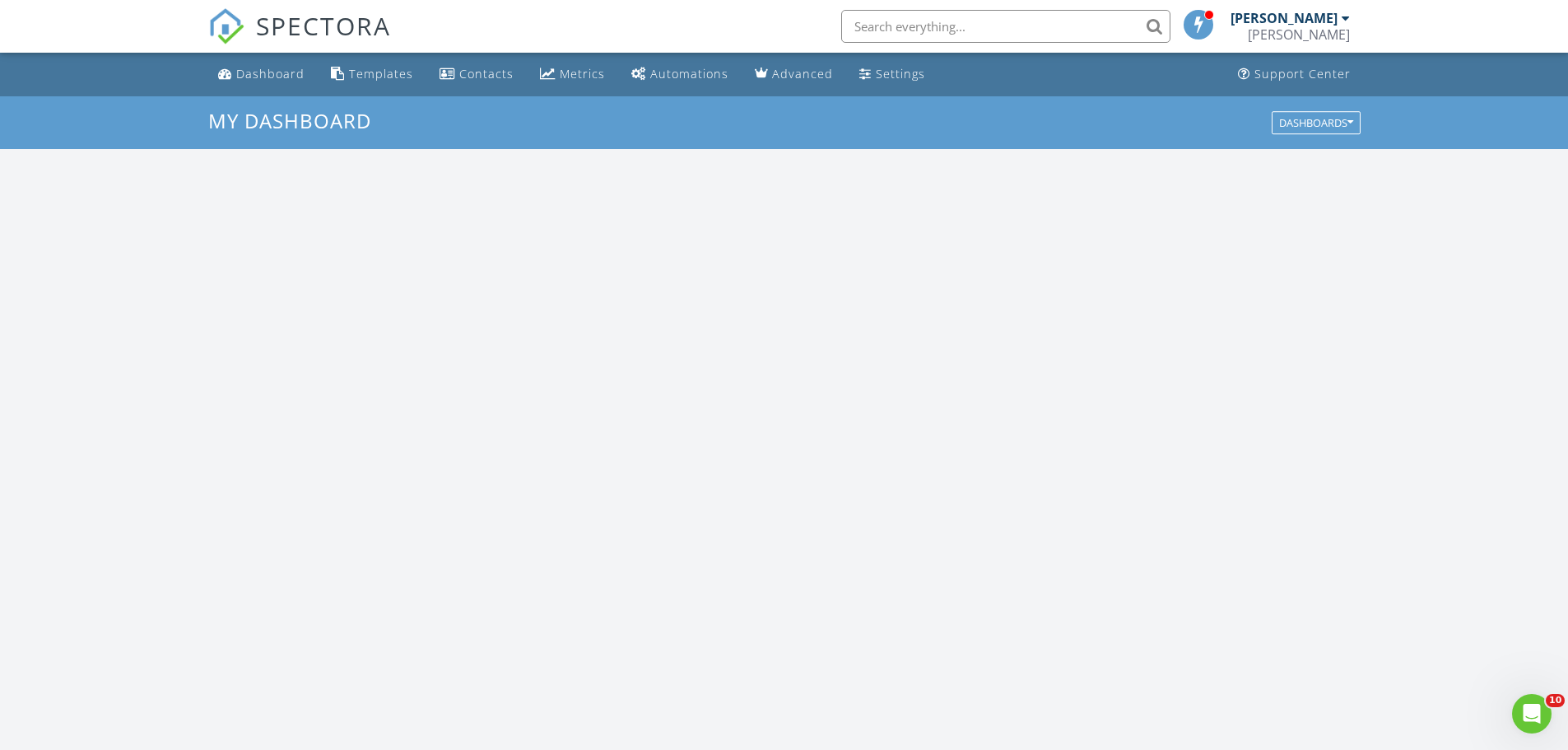
scroll to position [1523, 1594]
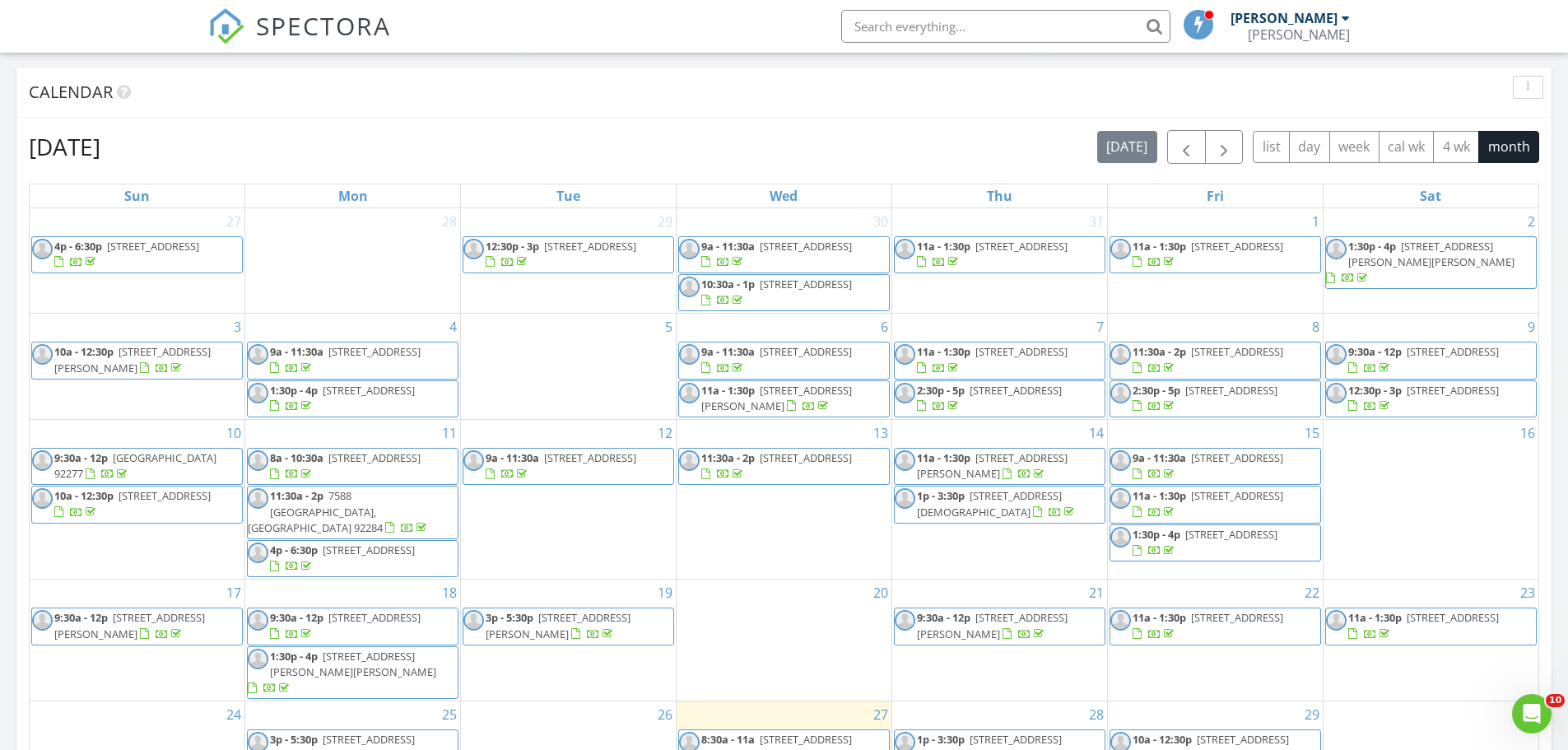
scroll to position [988, 0]
